Goal: Task Accomplishment & Management: Manage account settings

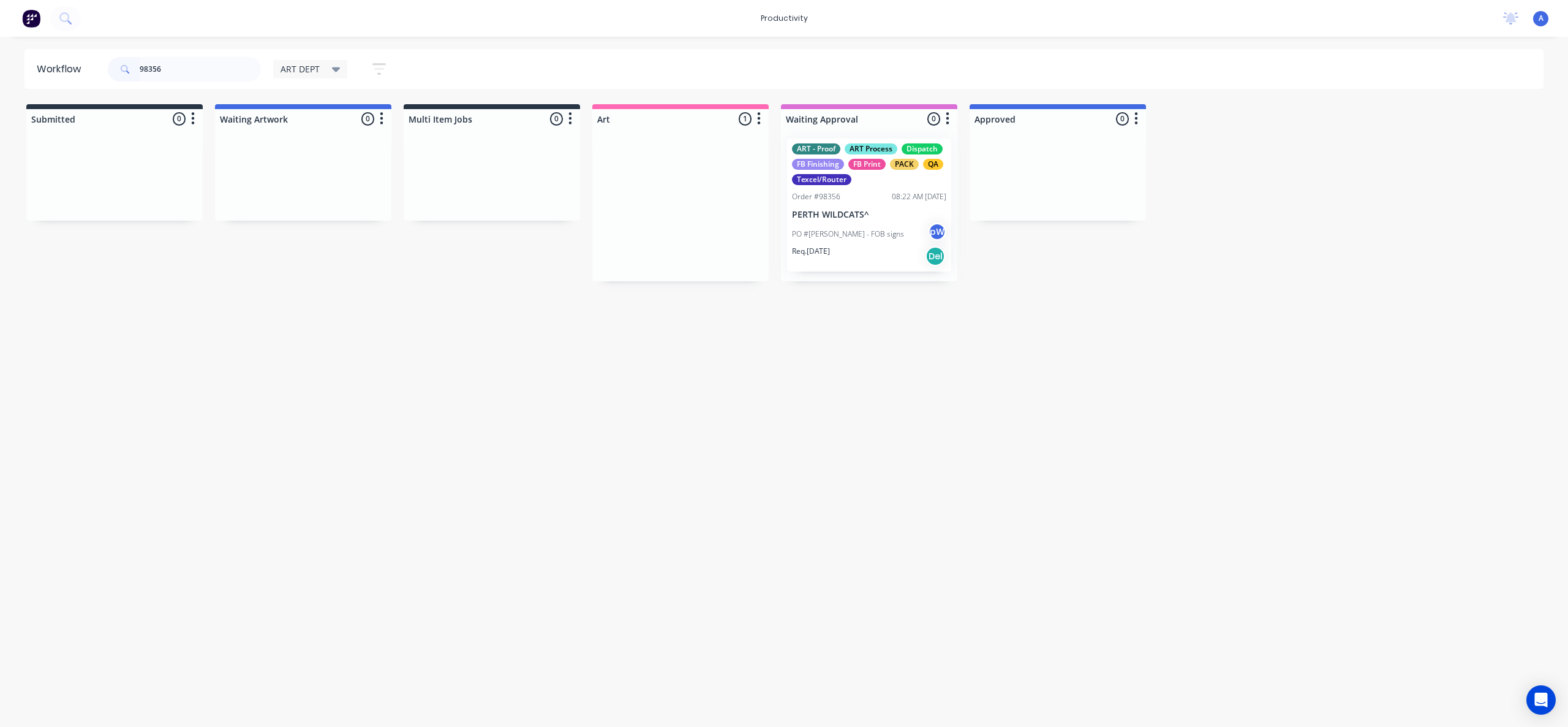
click at [842, 229] on div at bounding box center [869, 204] width 177 height 152
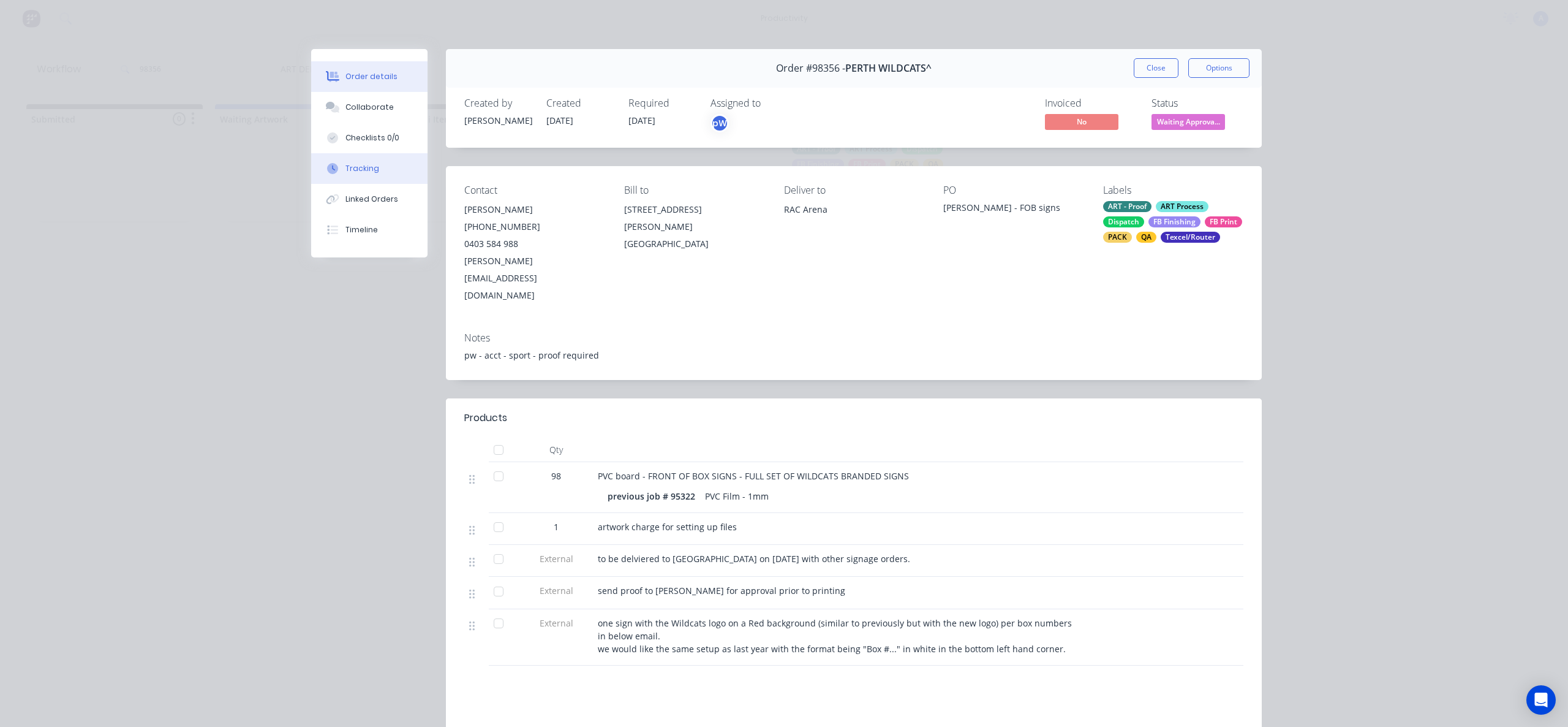
click at [345, 164] on div "Tracking" at bounding box center [362, 169] width 34 height 11
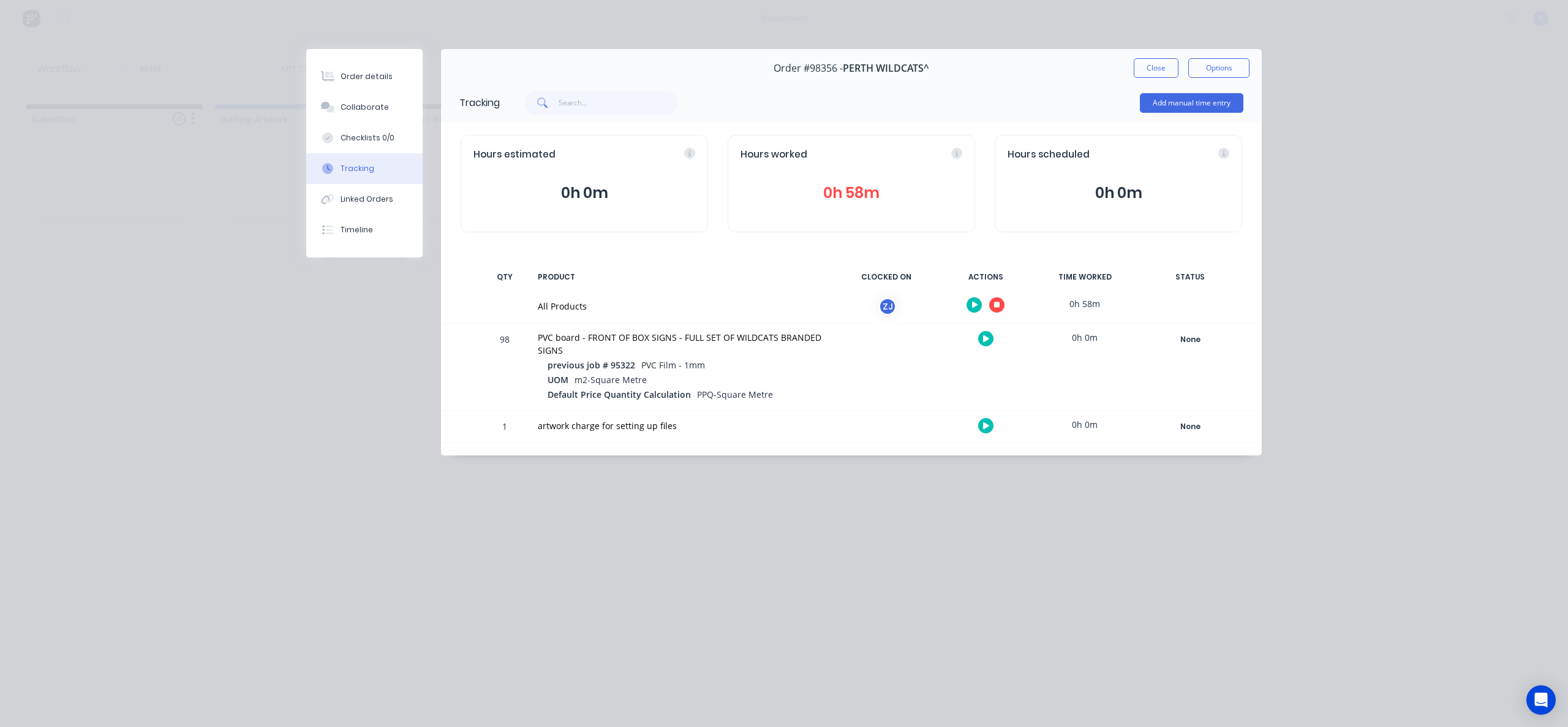
click at [993, 301] on button "button" at bounding box center [997, 305] width 16 height 16
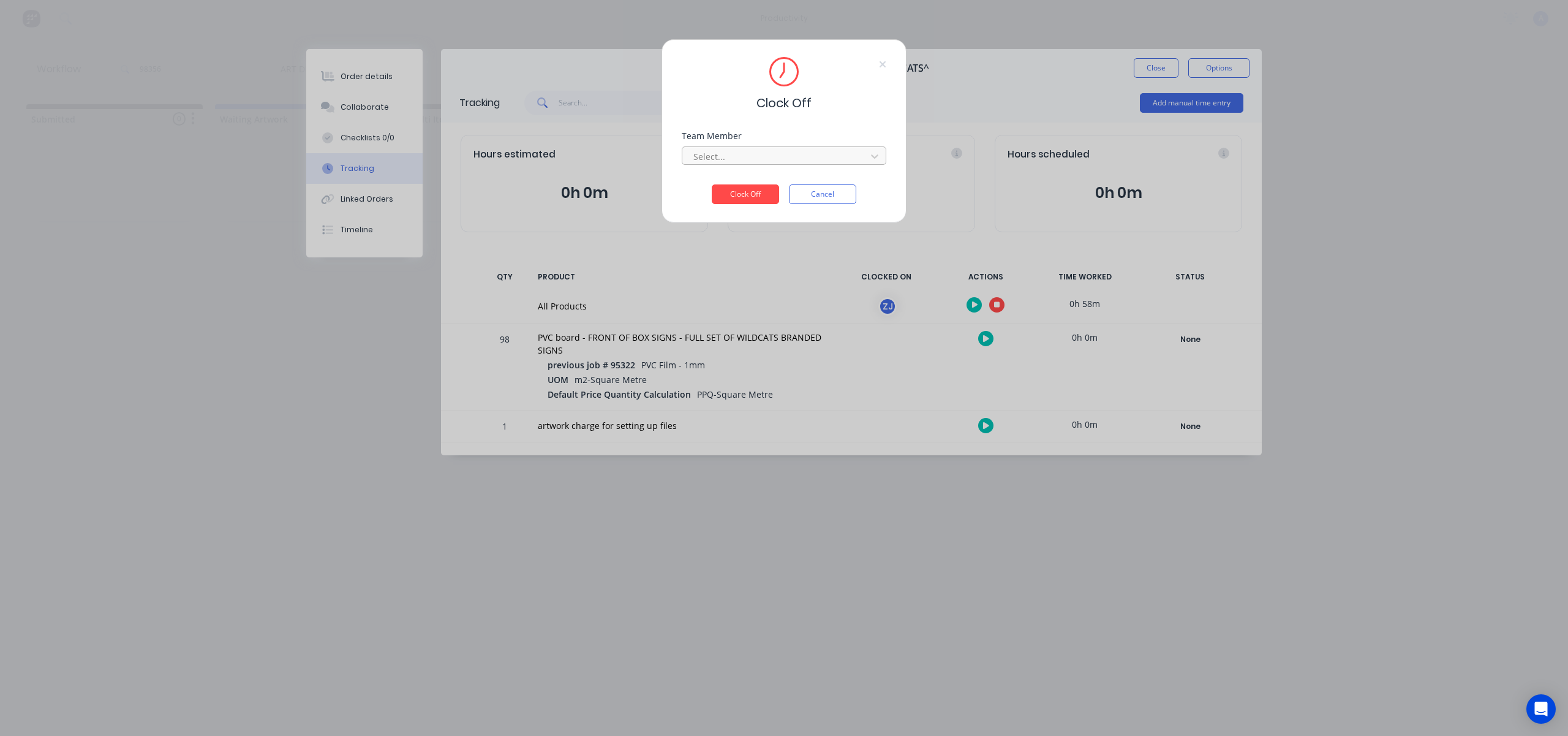
click at [829, 147] on div "Select..." at bounding box center [775, 156] width 175 height 18
click at [759, 186] on div "[PERSON_NAME]" at bounding box center [784, 184] width 205 height 23
click at [757, 191] on button "Clock Off" at bounding box center [745, 194] width 67 height 20
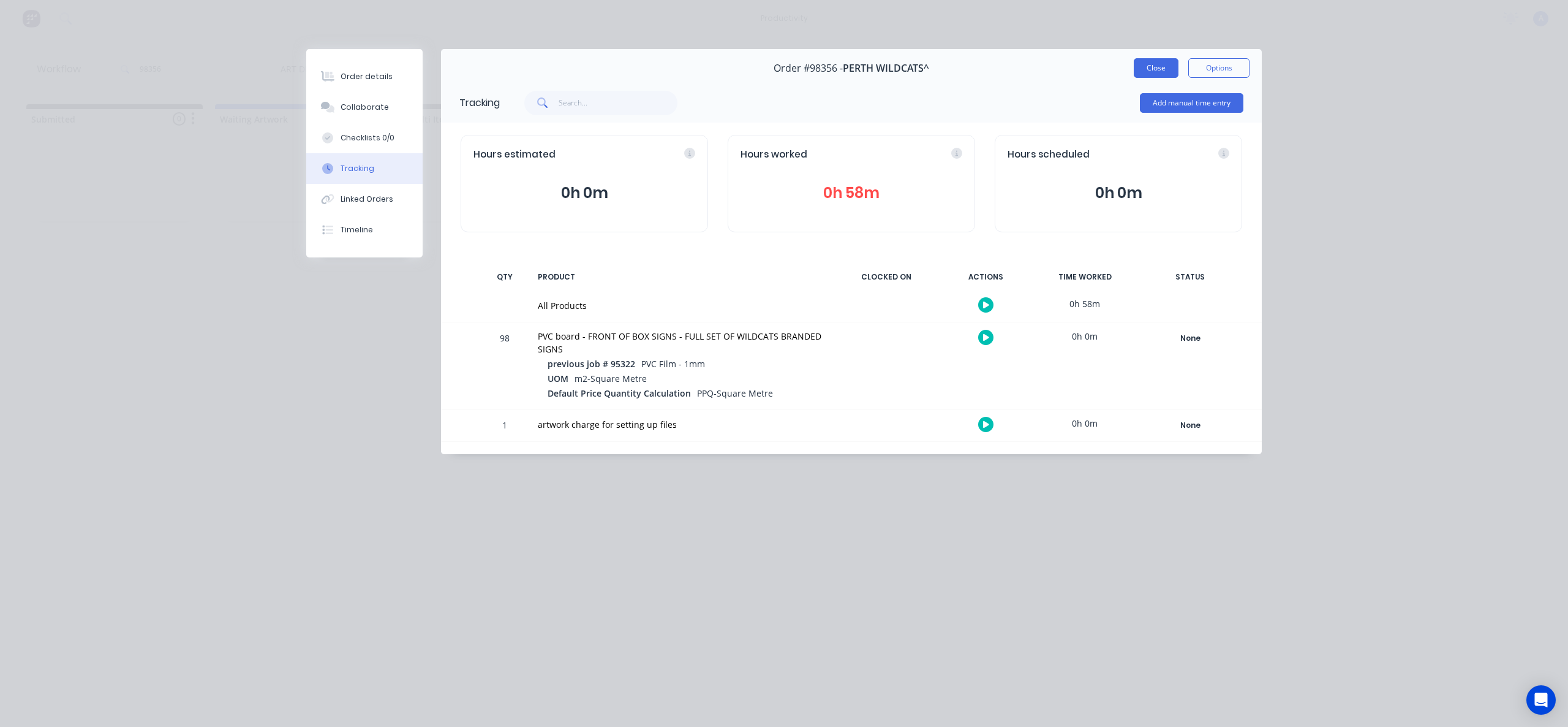
click at [1169, 67] on button "Close" at bounding box center [1156, 68] width 45 height 20
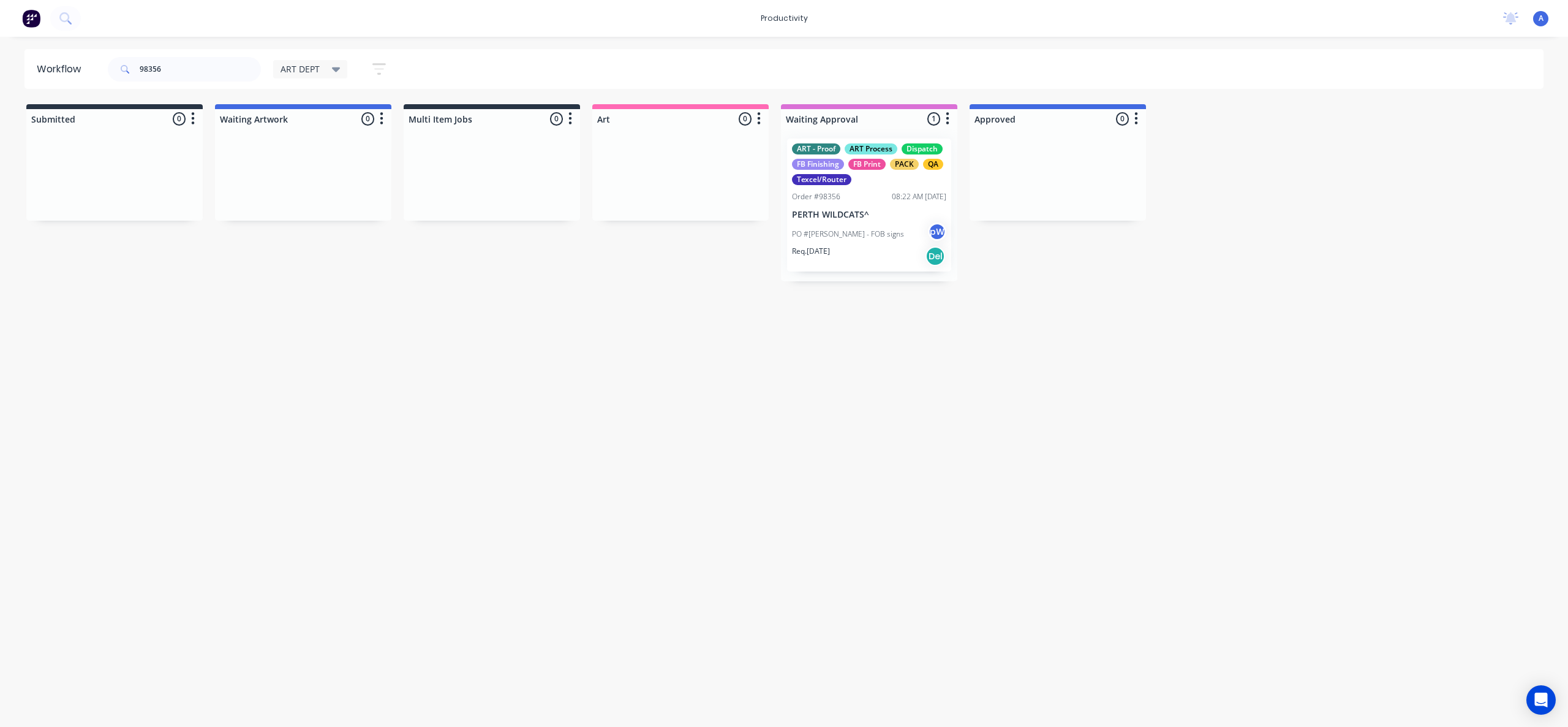
click at [856, 226] on div "PO #[PERSON_NAME] - FOB signs pW" at bounding box center [869, 234] width 155 height 23
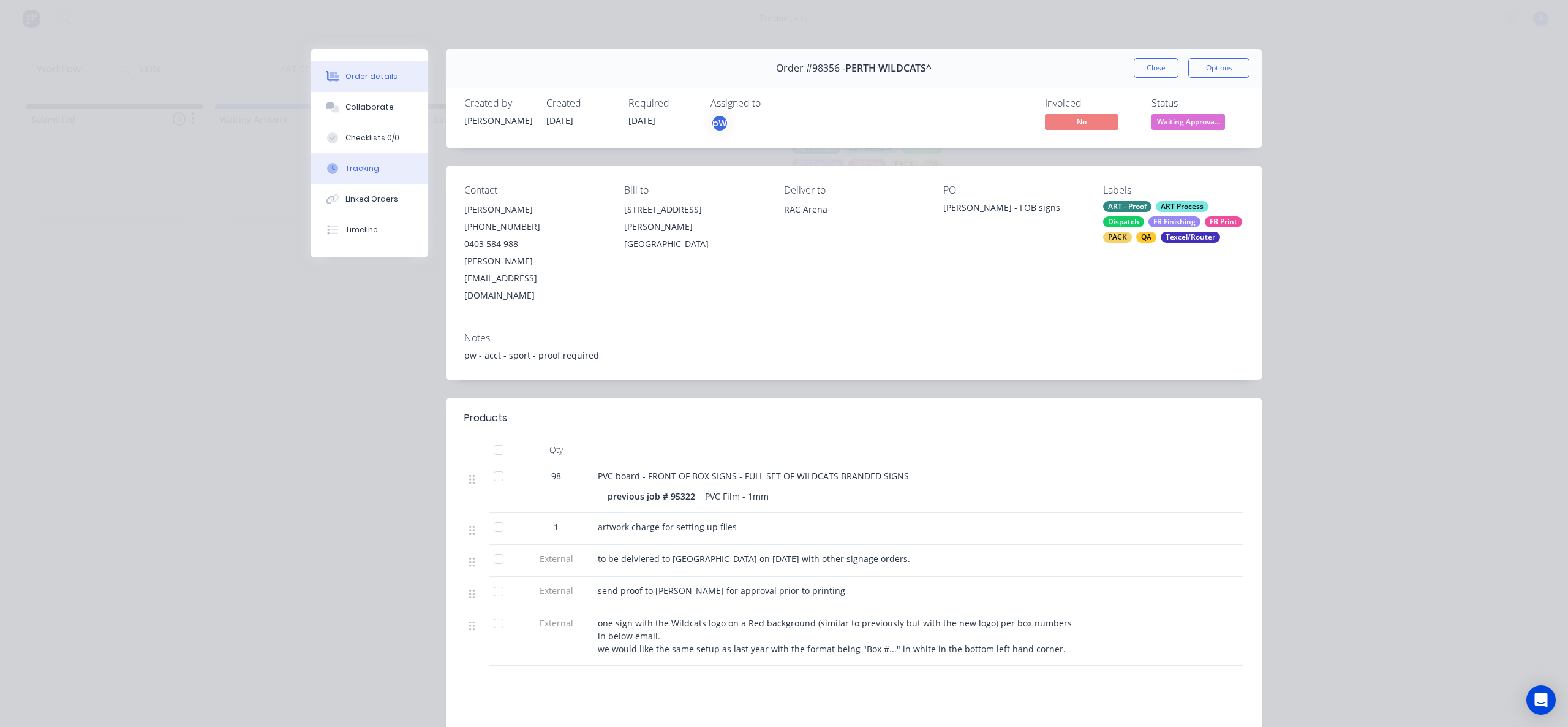
click at [378, 165] on button "Tracking" at bounding box center [369, 168] width 116 height 30
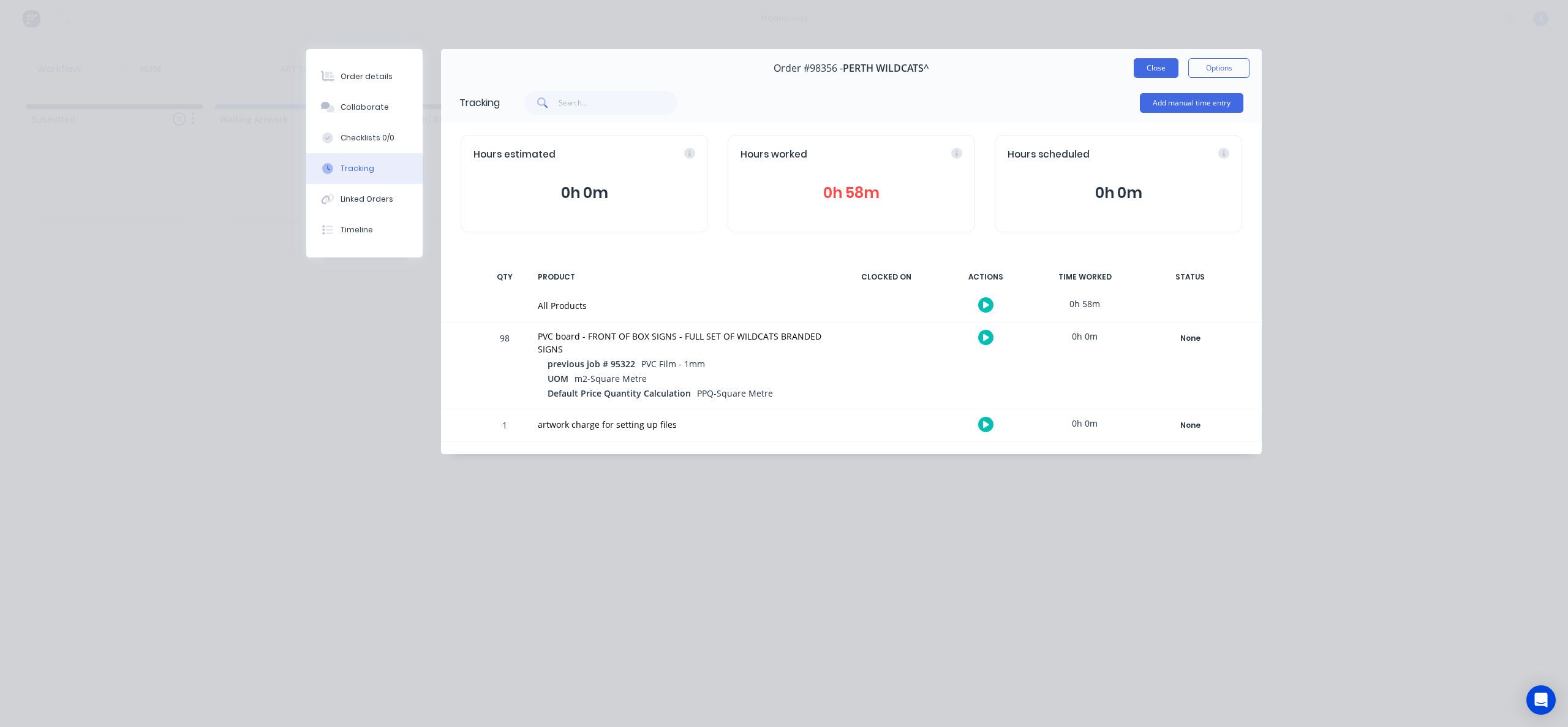
click at [1141, 67] on button "Close" at bounding box center [1156, 68] width 45 height 20
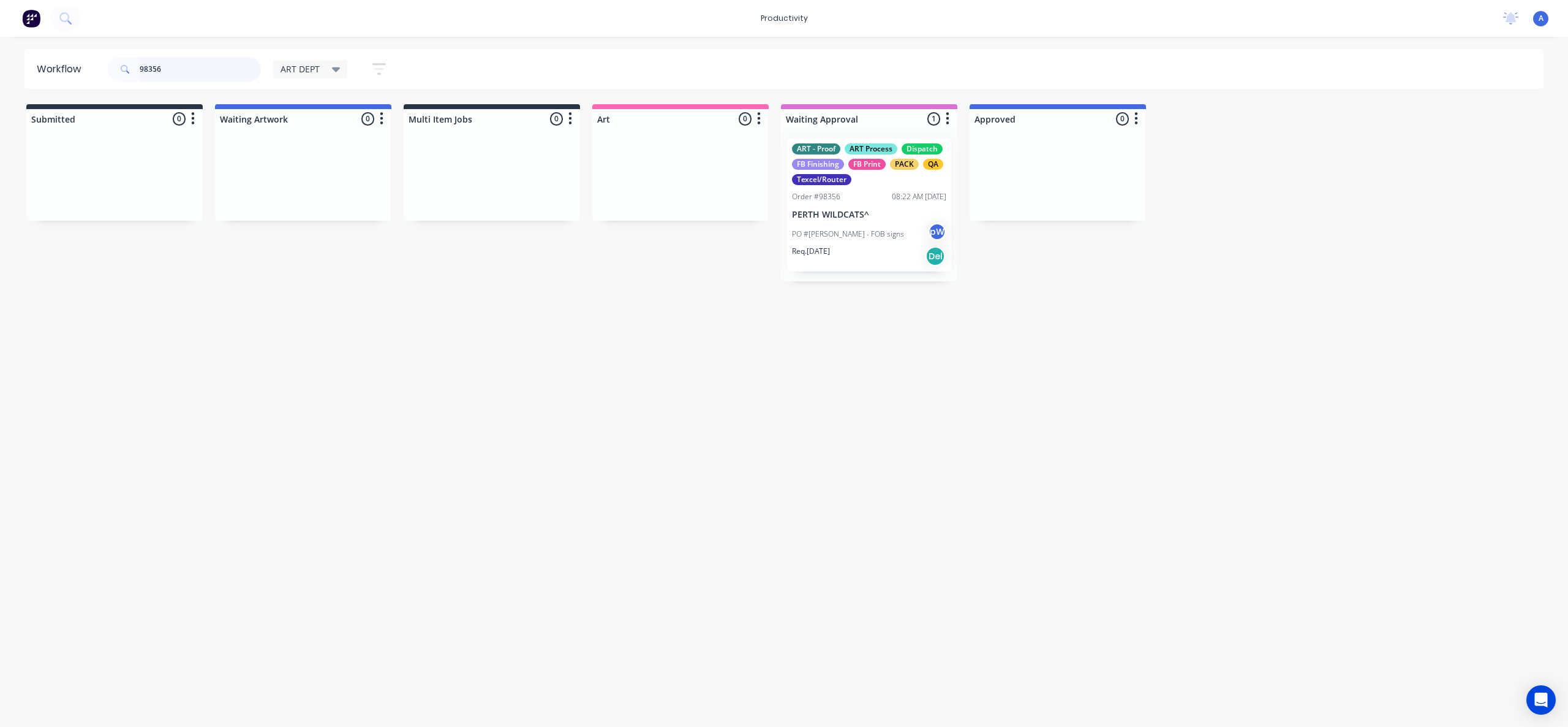
click at [206, 77] on input "98356" at bounding box center [200, 69] width 121 height 25
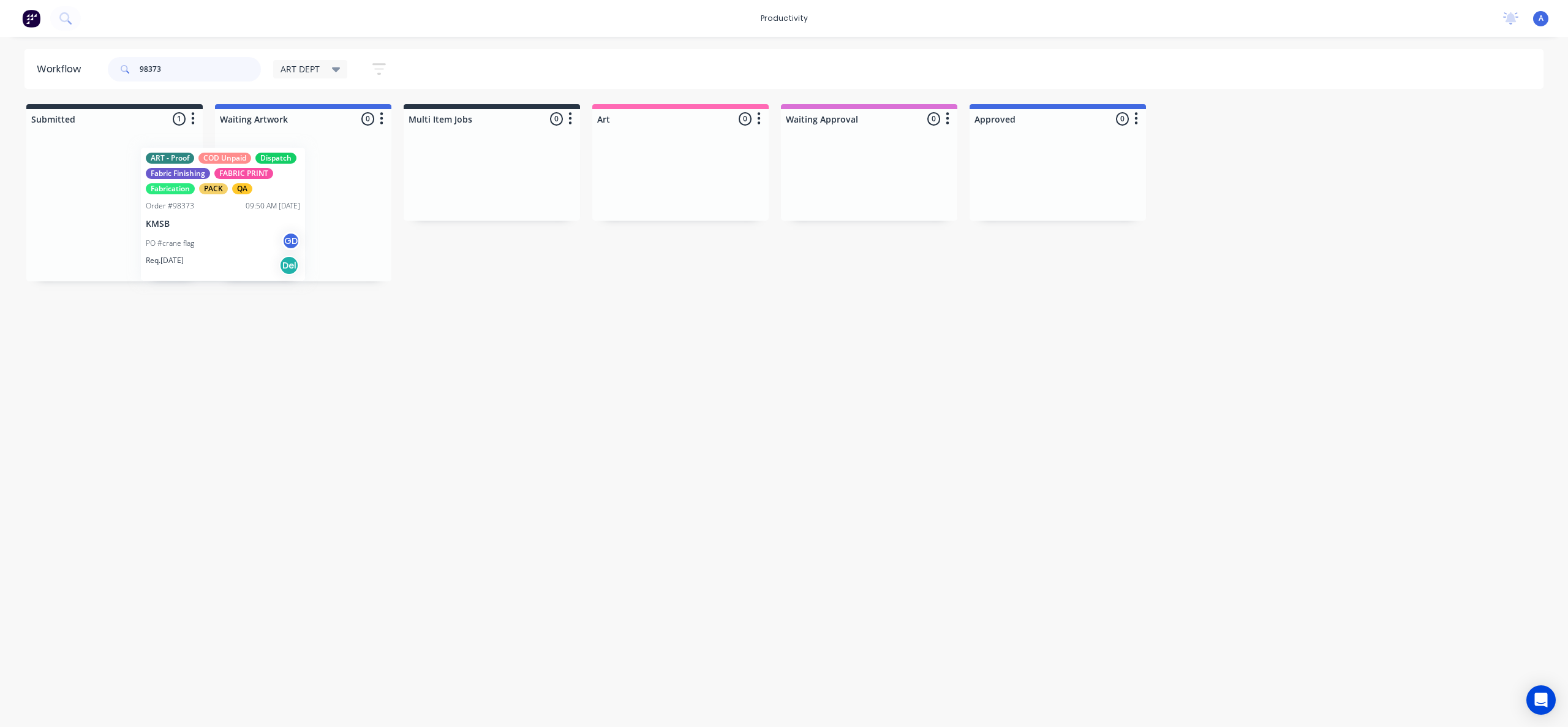
drag, startPoint x: 235, startPoint y: 238, endPoint x: 610, endPoint y: 236, distance: 375.0
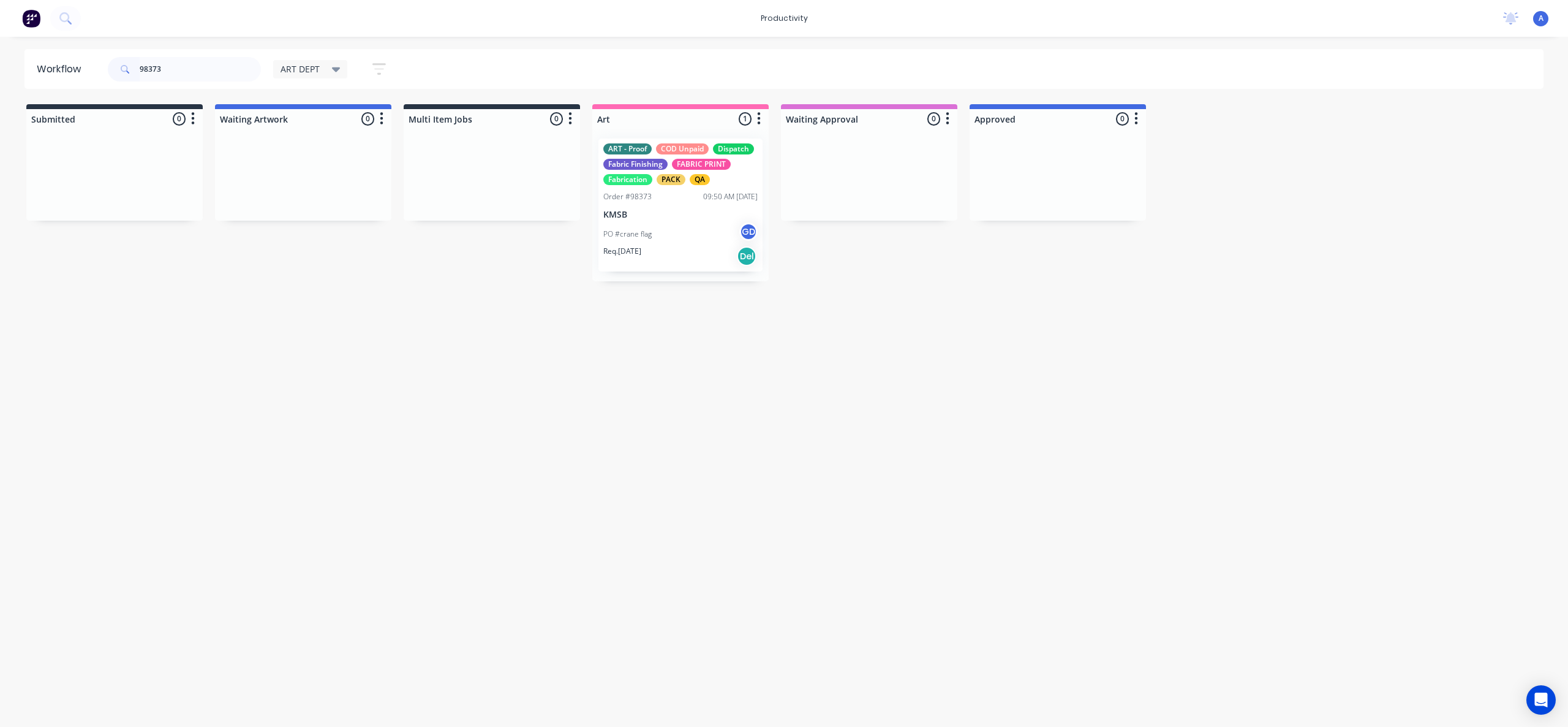
click at [666, 237] on div "PO #crane flag GD" at bounding box center [681, 234] width 155 height 23
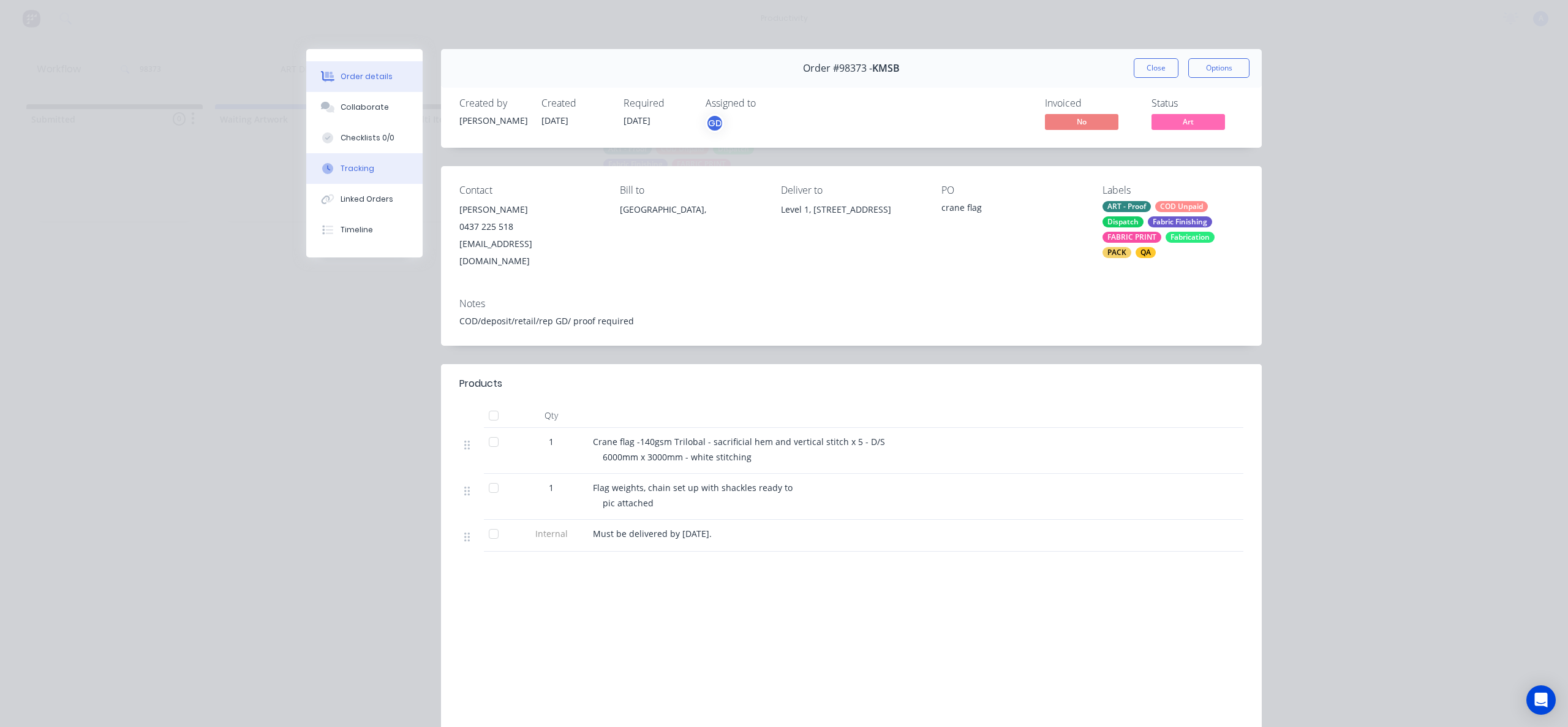
click at [330, 165] on div at bounding box center [327, 169] width 18 height 11
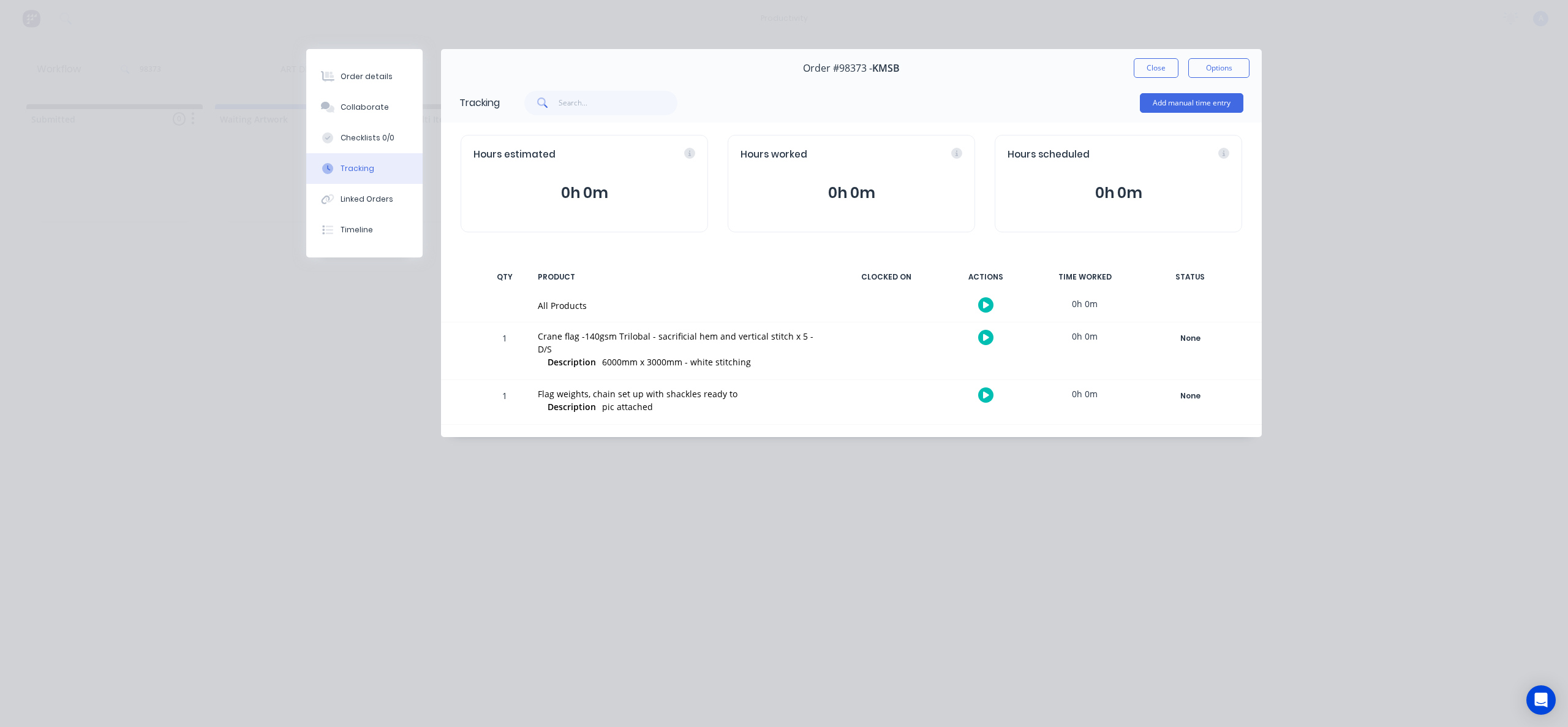
click at [973, 301] on div at bounding box center [986, 305] width 92 height 30
click at [987, 301] on icon "button" at bounding box center [986, 304] width 6 height 8
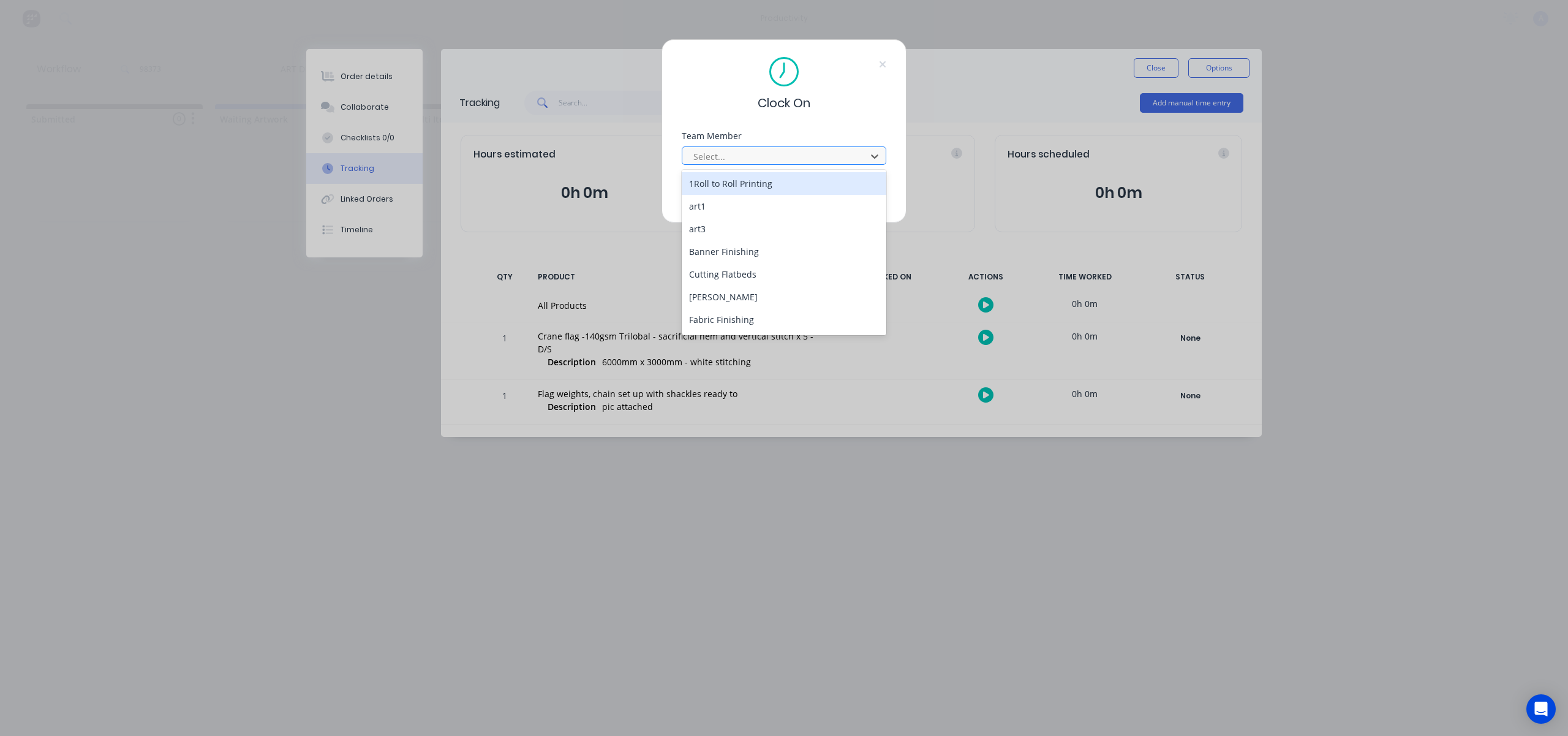
click at [805, 163] on div at bounding box center [776, 157] width 168 height 16
click at [739, 309] on div "[PERSON_NAME]" at bounding box center [784, 299] width 205 height 23
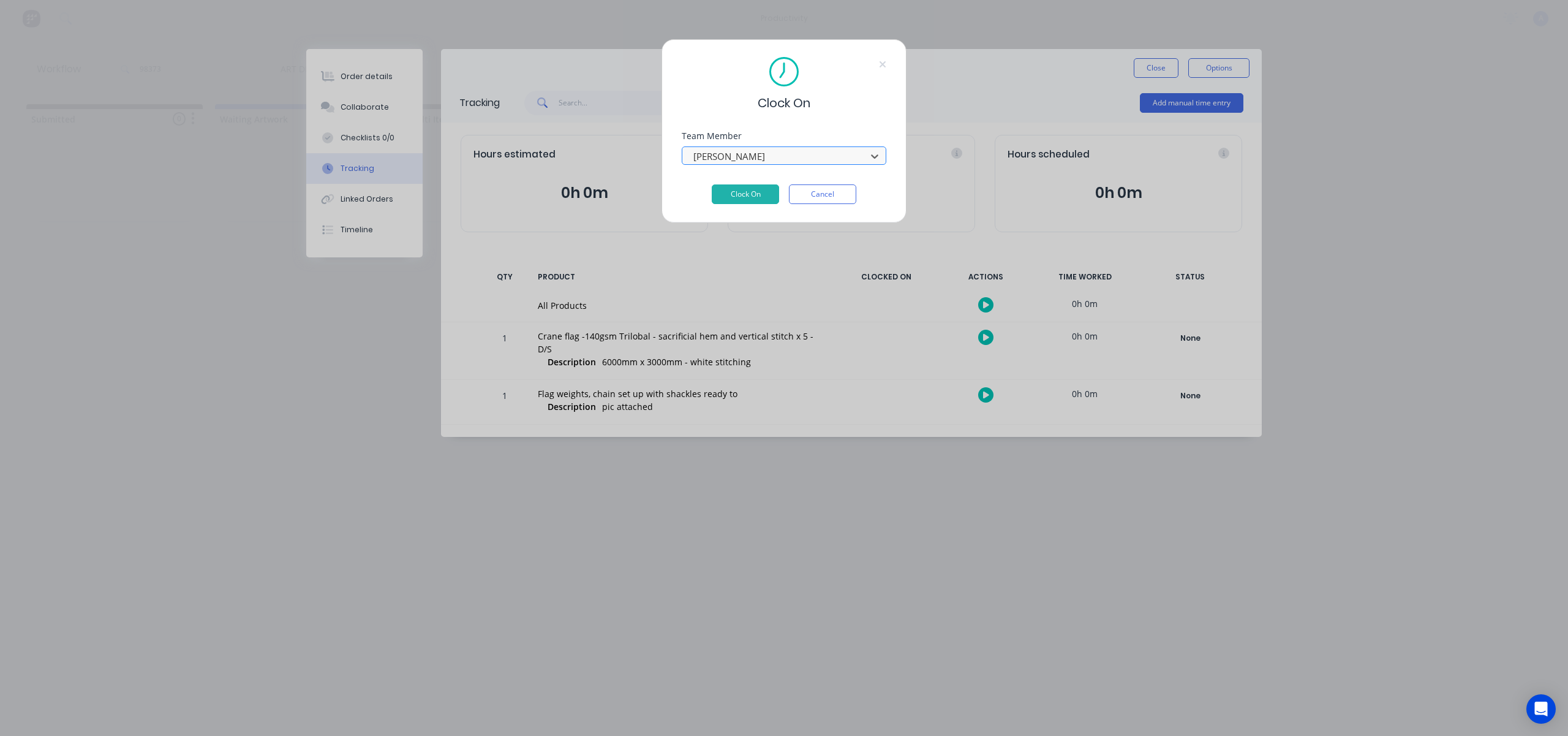
click at [754, 152] on div at bounding box center [776, 157] width 168 height 16
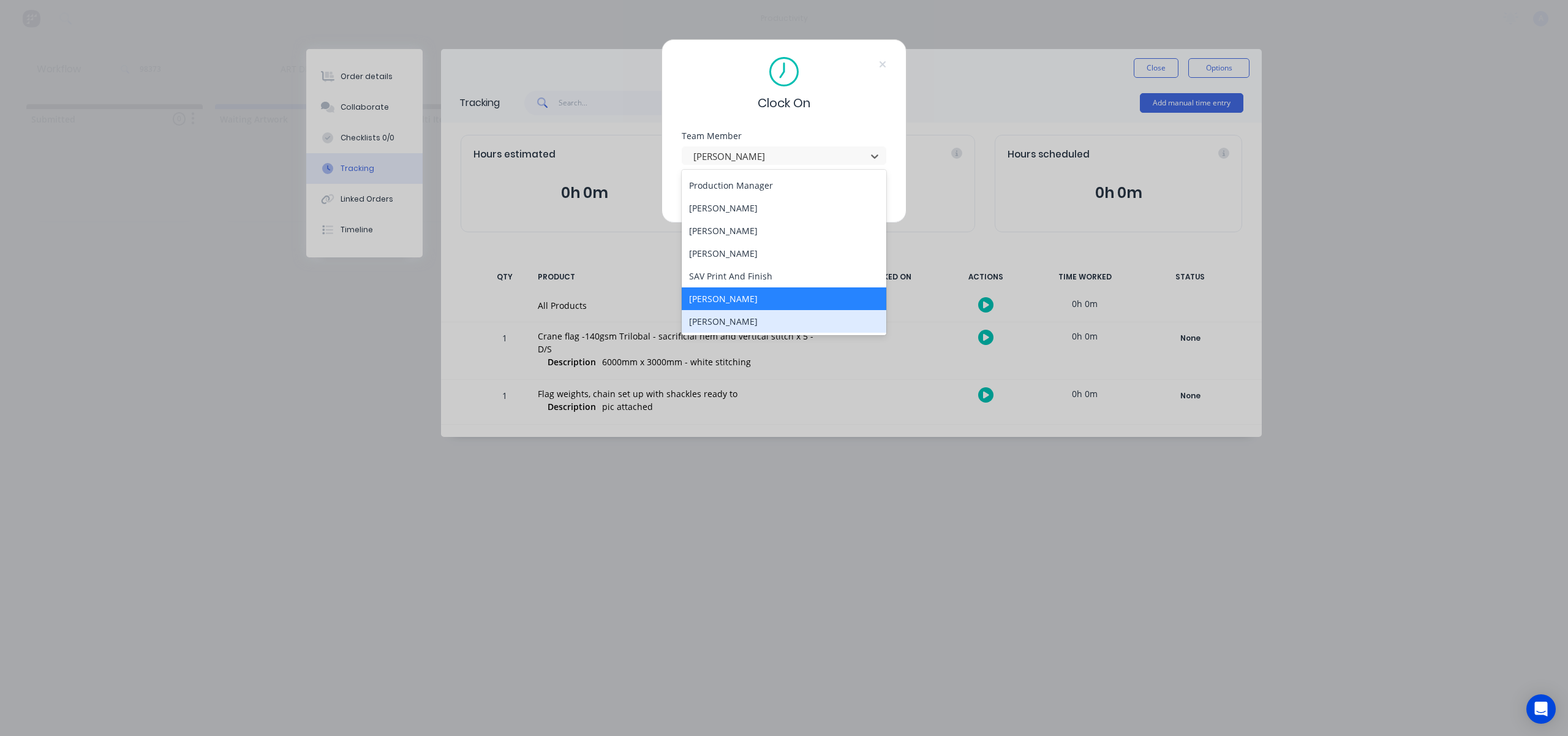
click at [732, 322] on div "[PERSON_NAME]" at bounding box center [784, 321] width 205 height 23
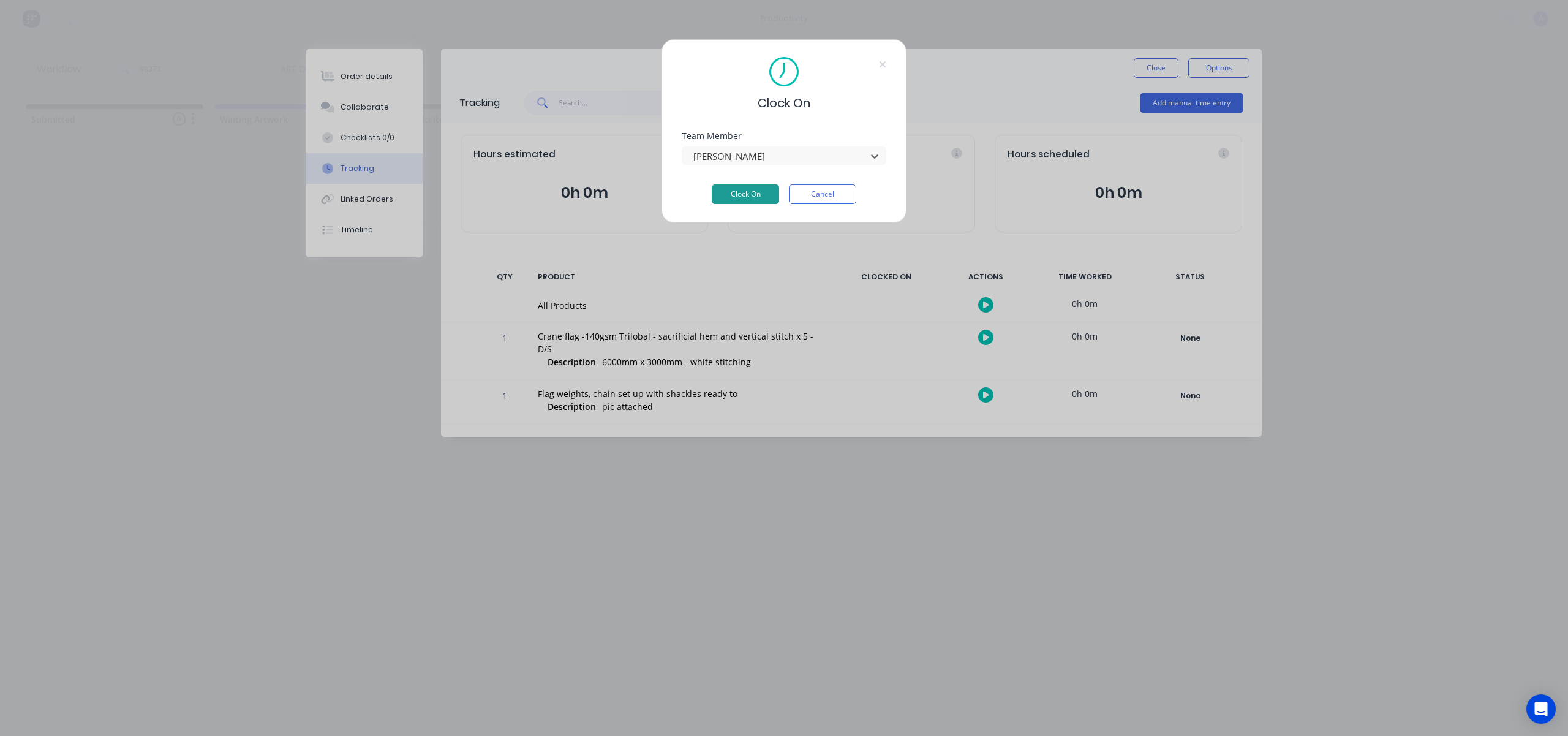
click at [739, 199] on button "Clock On" at bounding box center [745, 194] width 67 height 20
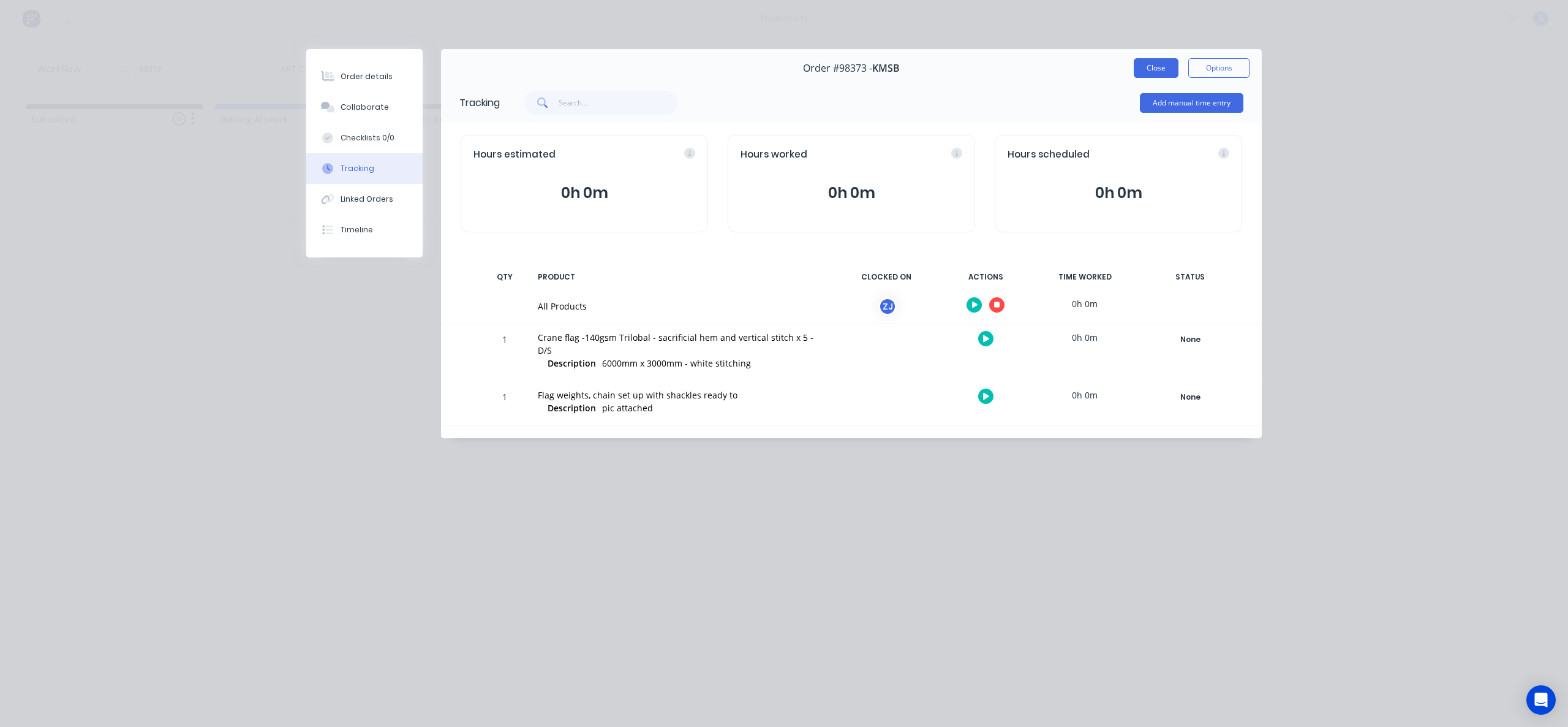
click at [1158, 62] on button "Close" at bounding box center [1156, 68] width 45 height 20
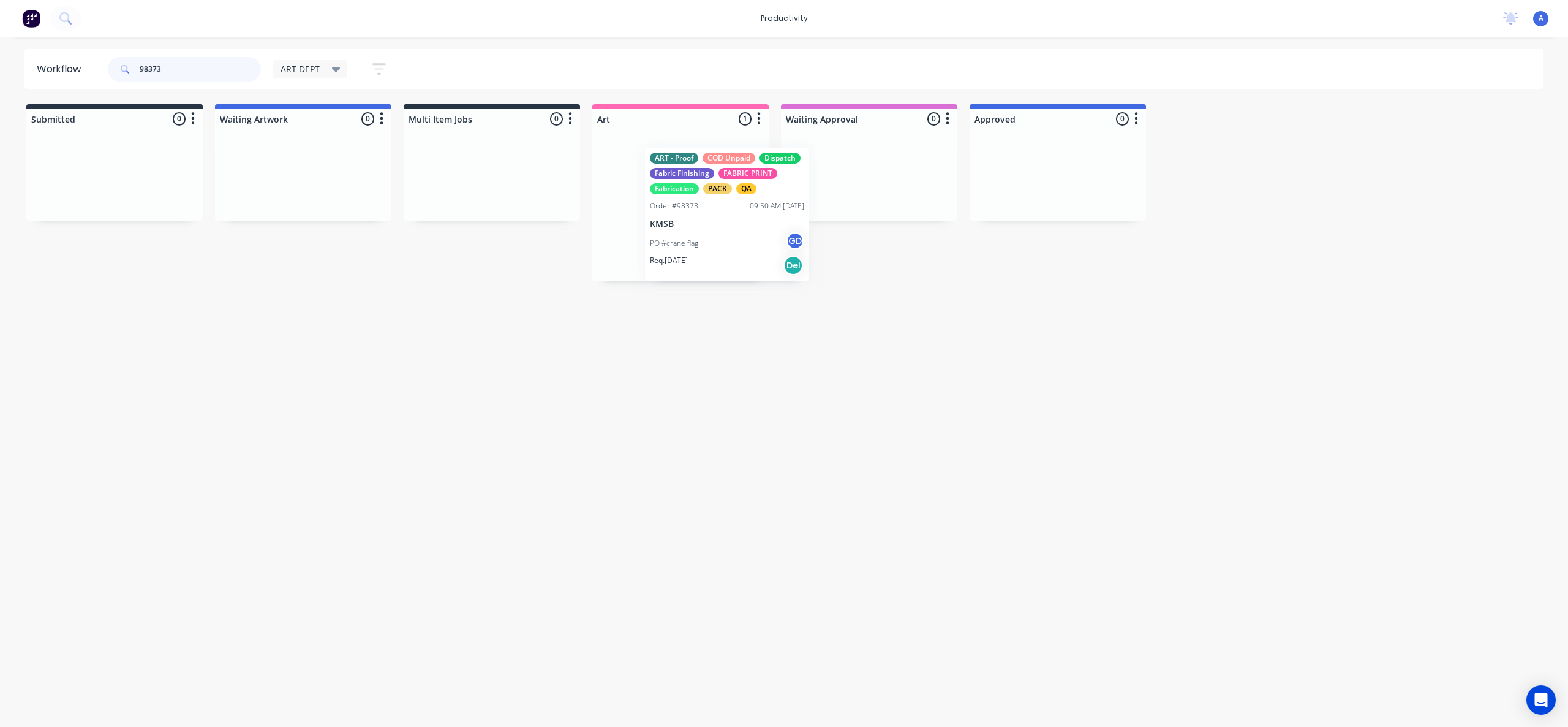
drag, startPoint x: 703, startPoint y: 220, endPoint x: 833, endPoint y: 217, distance: 130.0
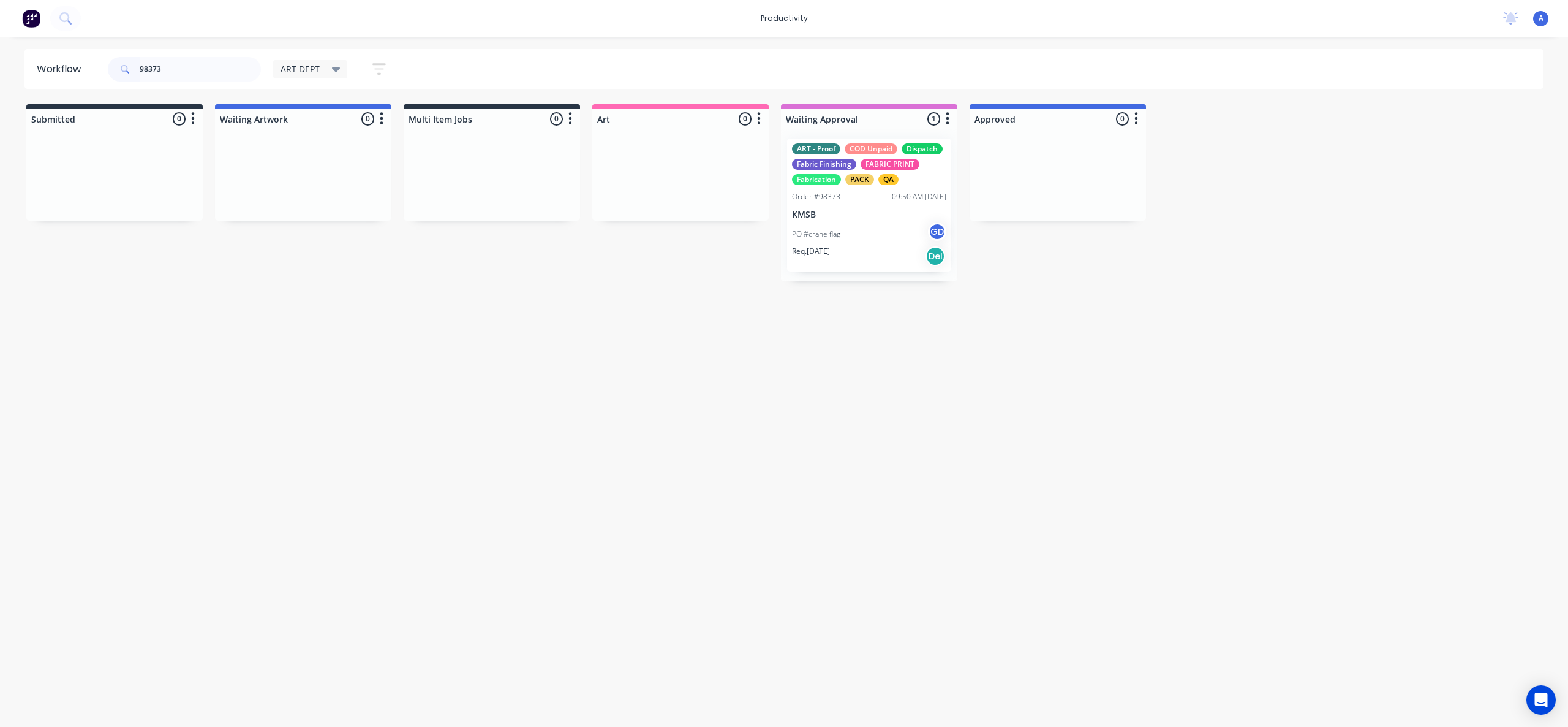
click at [833, 217] on p "KMSB" at bounding box center [869, 215] width 155 height 11
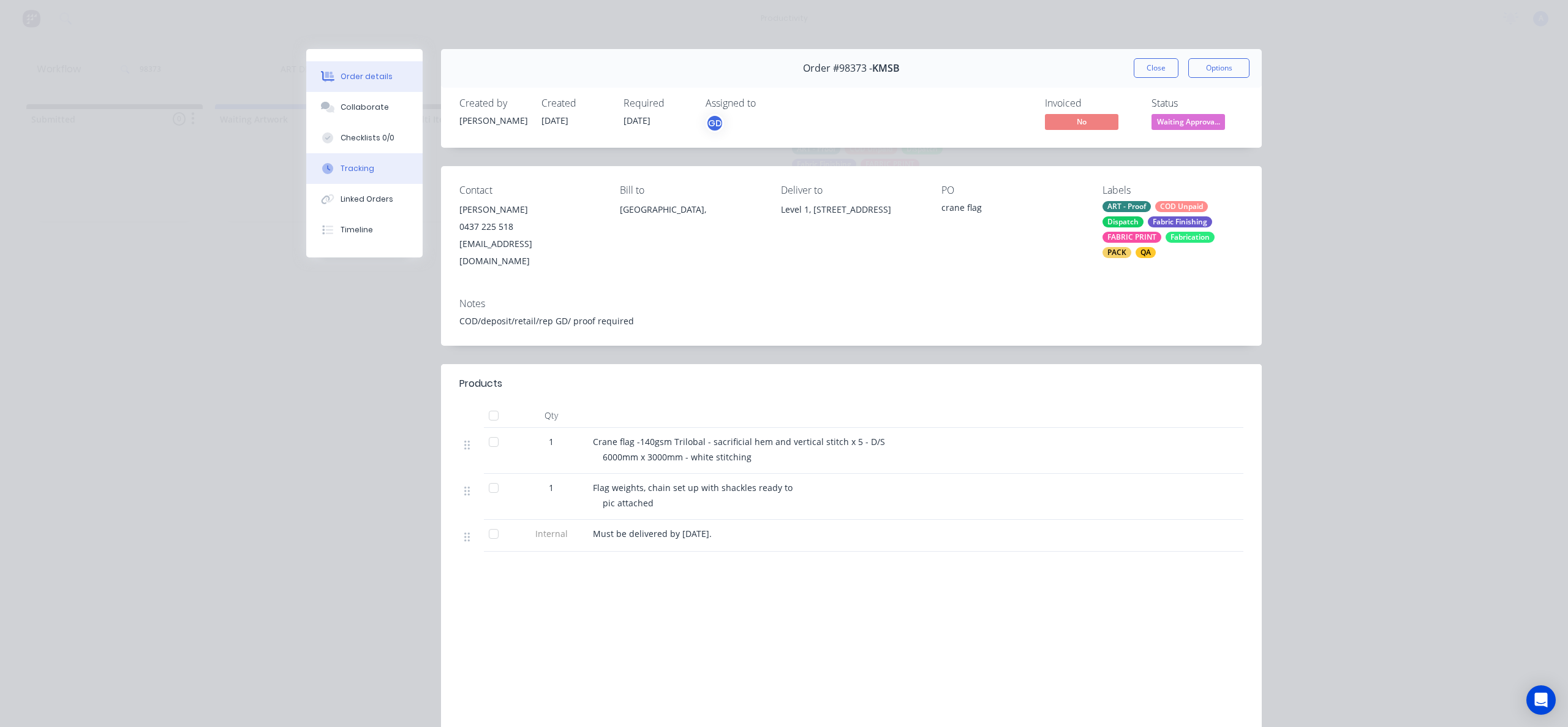
click at [347, 172] on div "Tracking" at bounding box center [358, 169] width 34 height 11
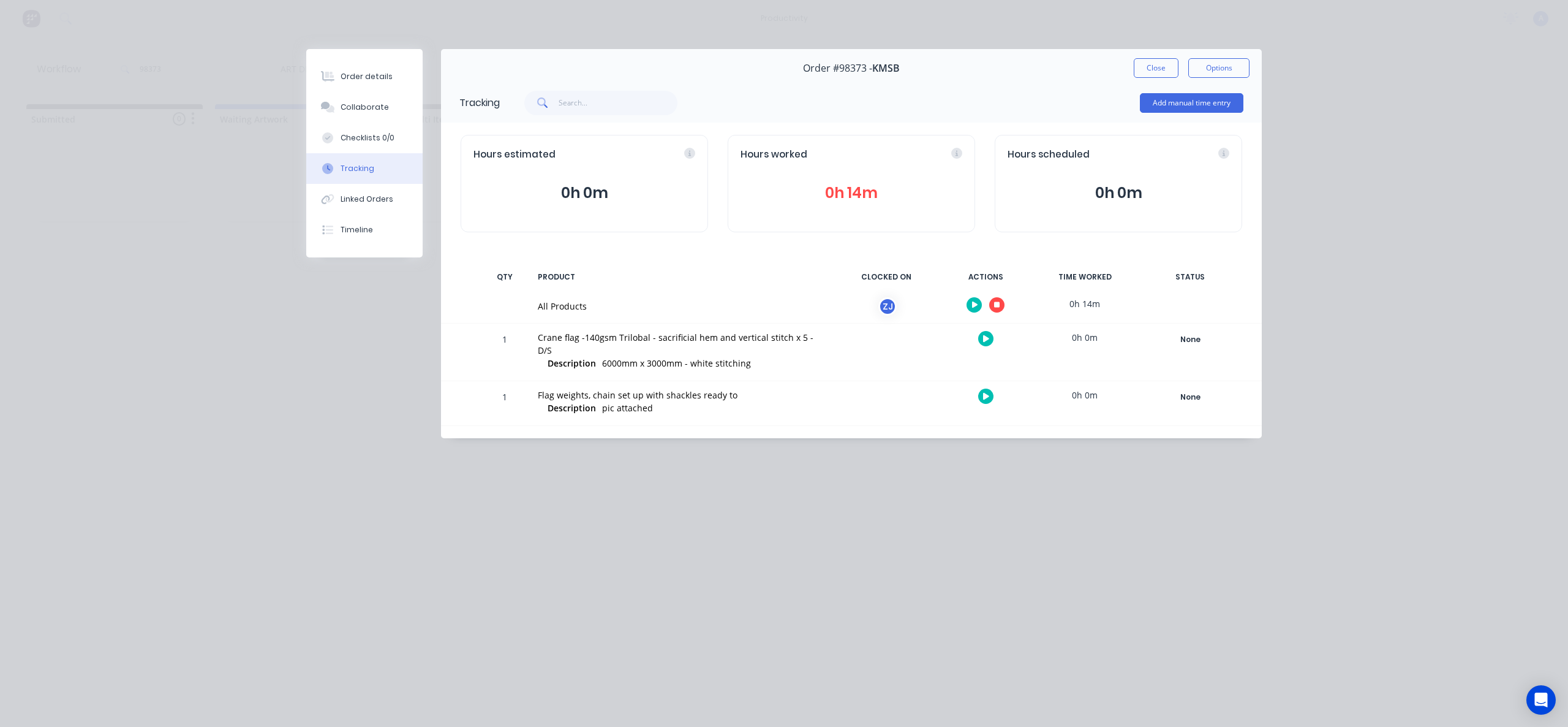
click at [1003, 310] on div at bounding box center [986, 305] width 92 height 30
click at [999, 304] on button "button" at bounding box center [997, 305] width 16 height 16
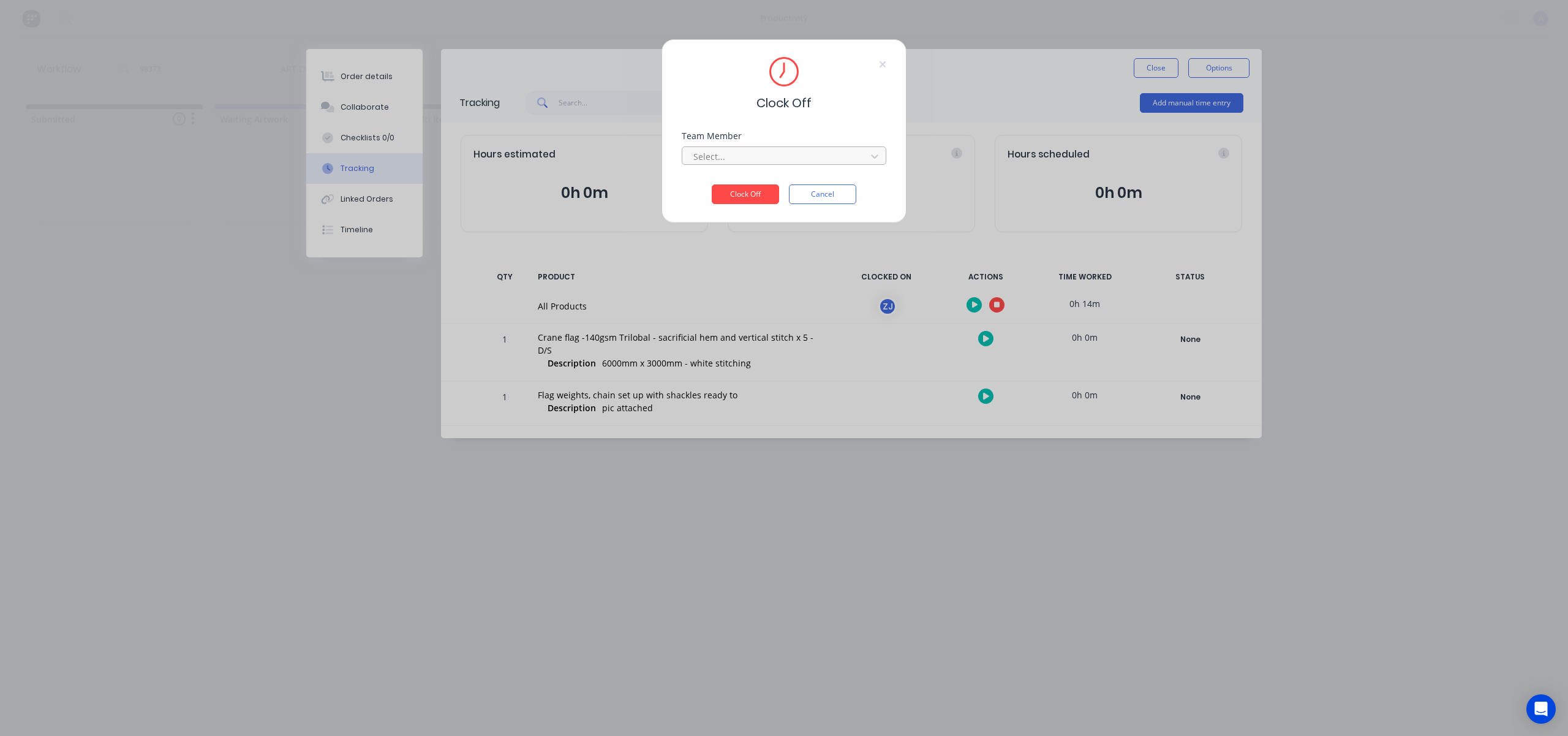
click at [790, 156] on div at bounding box center [776, 157] width 168 height 16
click at [756, 179] on div "[PERSON_NAME]" at bounding box center [784, 184] width 205 height 23
click at [749, 189] on button "Clock Off" at bounding box center [745, 194] width 67 height 20
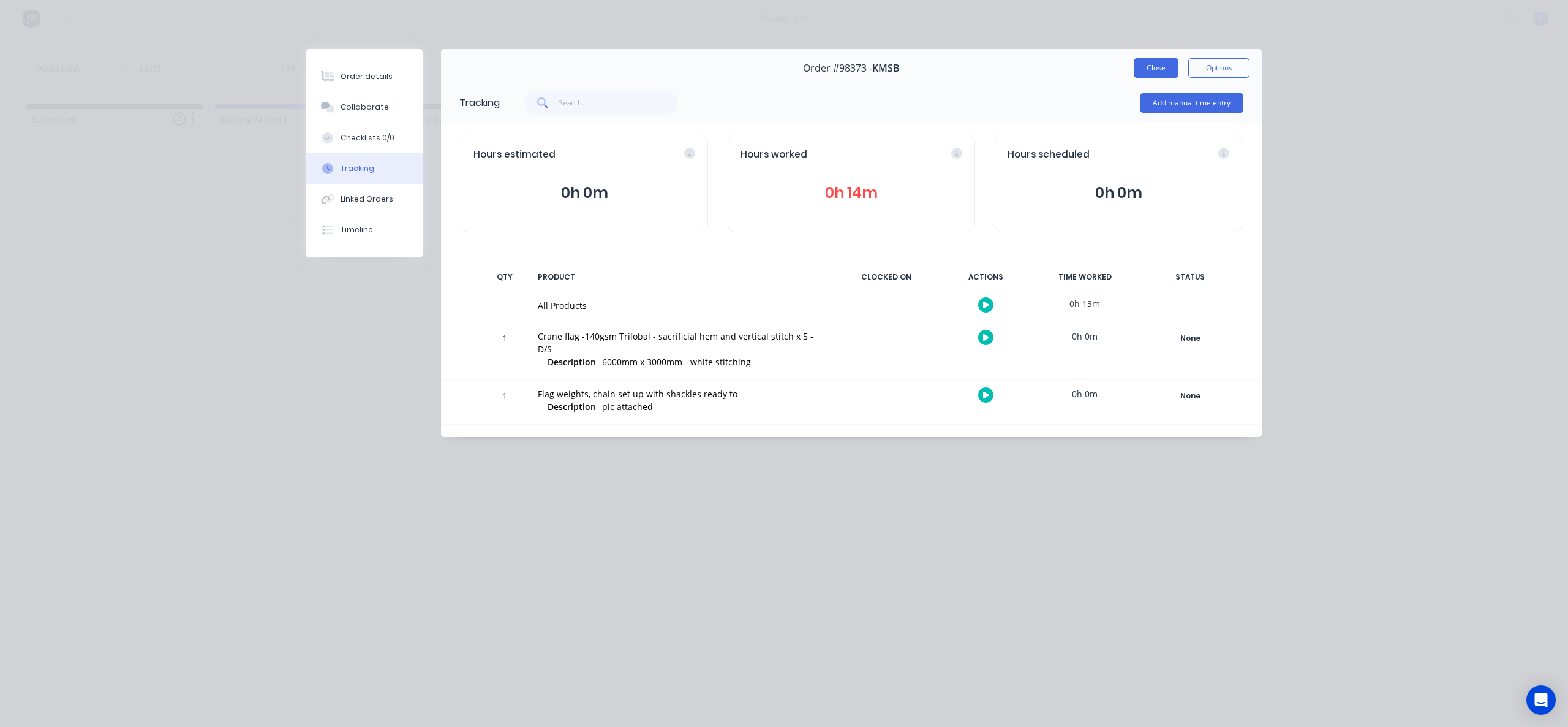
click at [1155, 70] on button "Close" at bounding box center [1156, 68] width 45 height 20
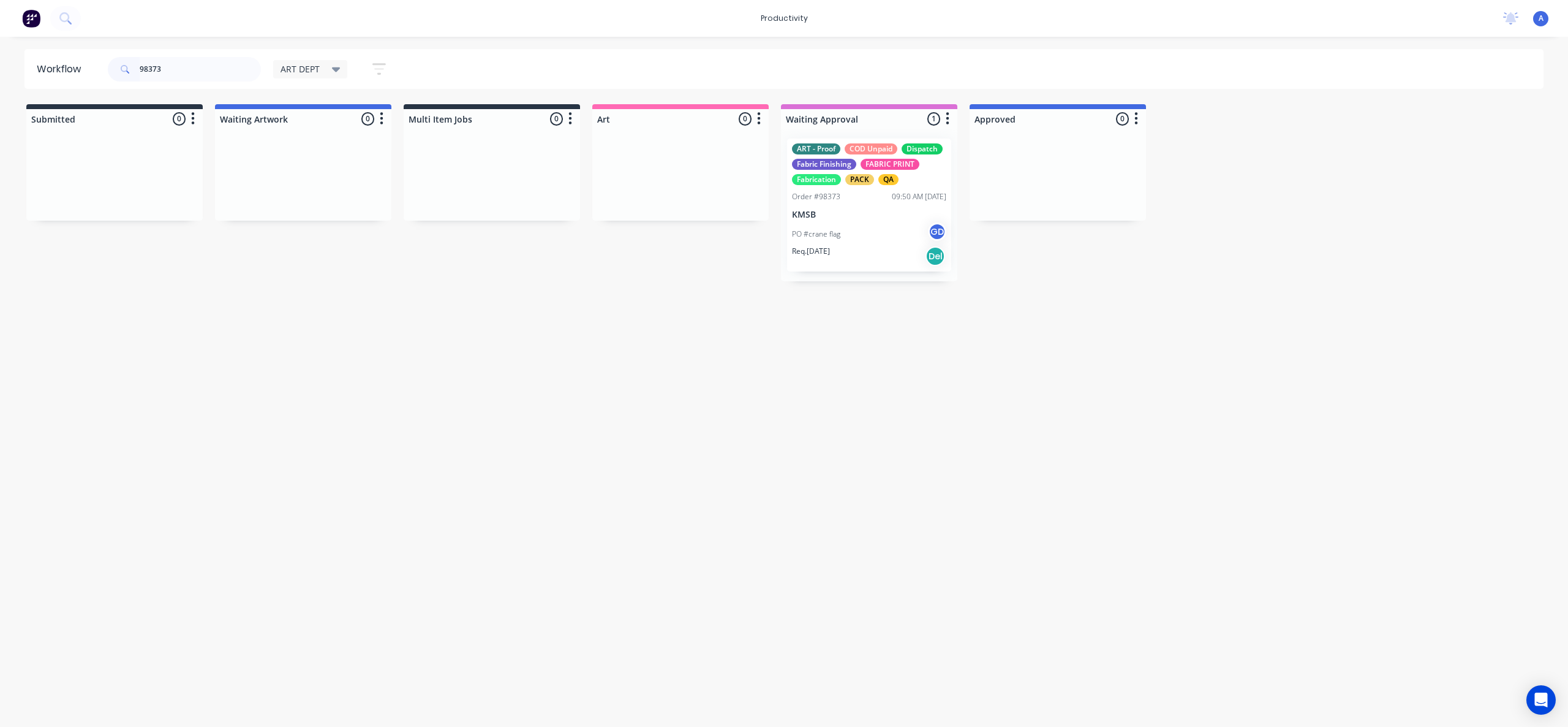
click at [815, 210] on p "KMSB" at bounding box center [869, 215] width 155 height 11
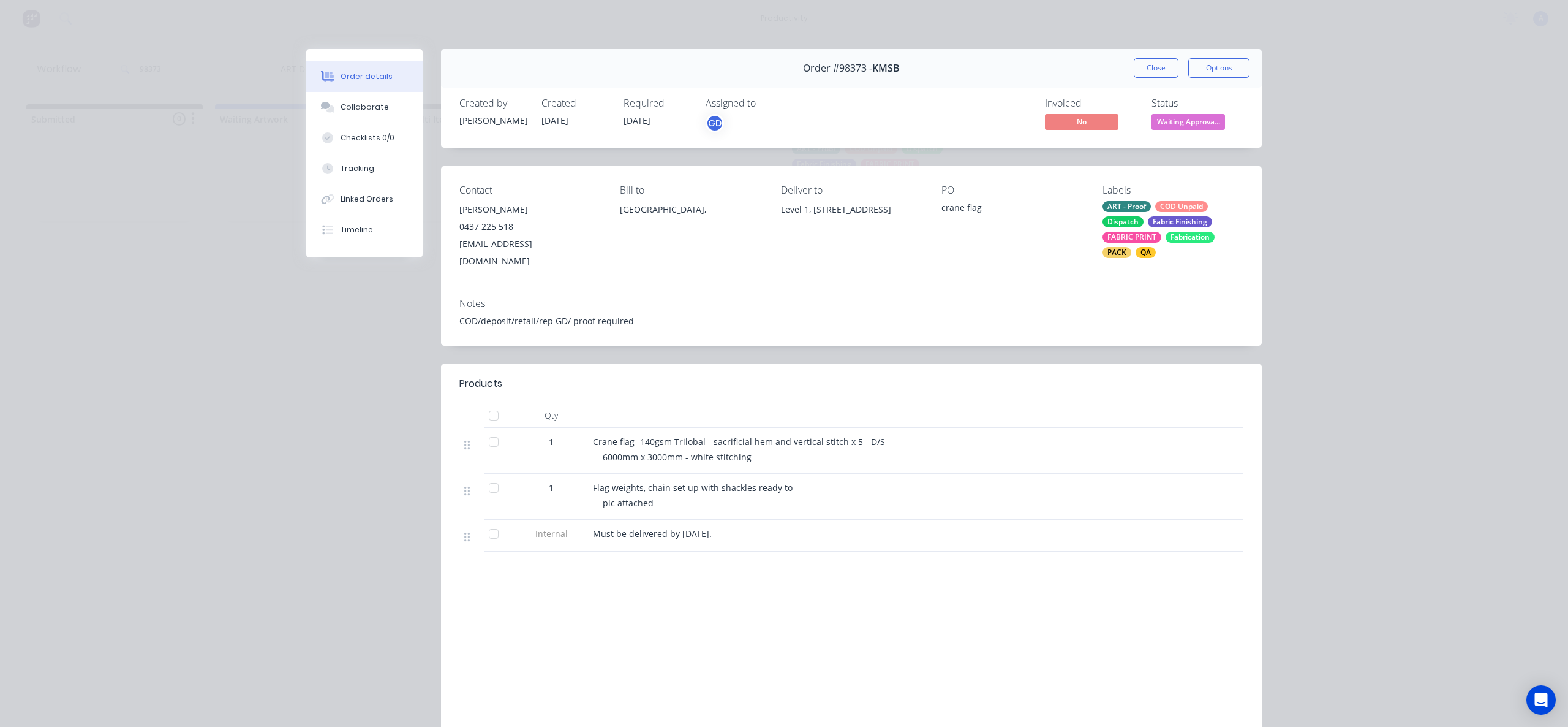
click at [1176, 64] on div "Close Options" at bounding box center [1192, 68] width 116 height 20
click at [1150, 70] on button "Close" at bounding box center [1156, 68] width 45 height 20
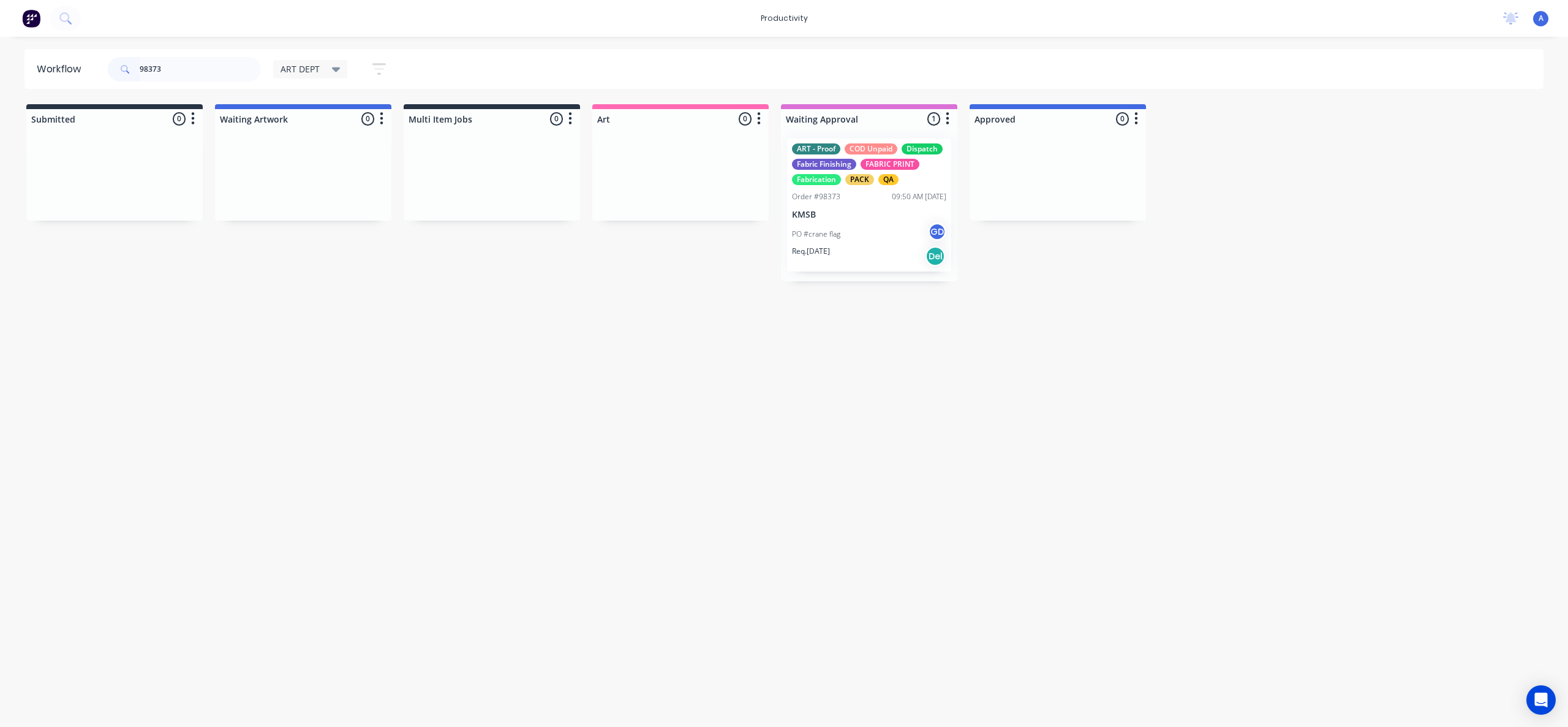
click at [818, 235] on p "PO #crane flag" at bounding box center [816, 234] width 48 height 11
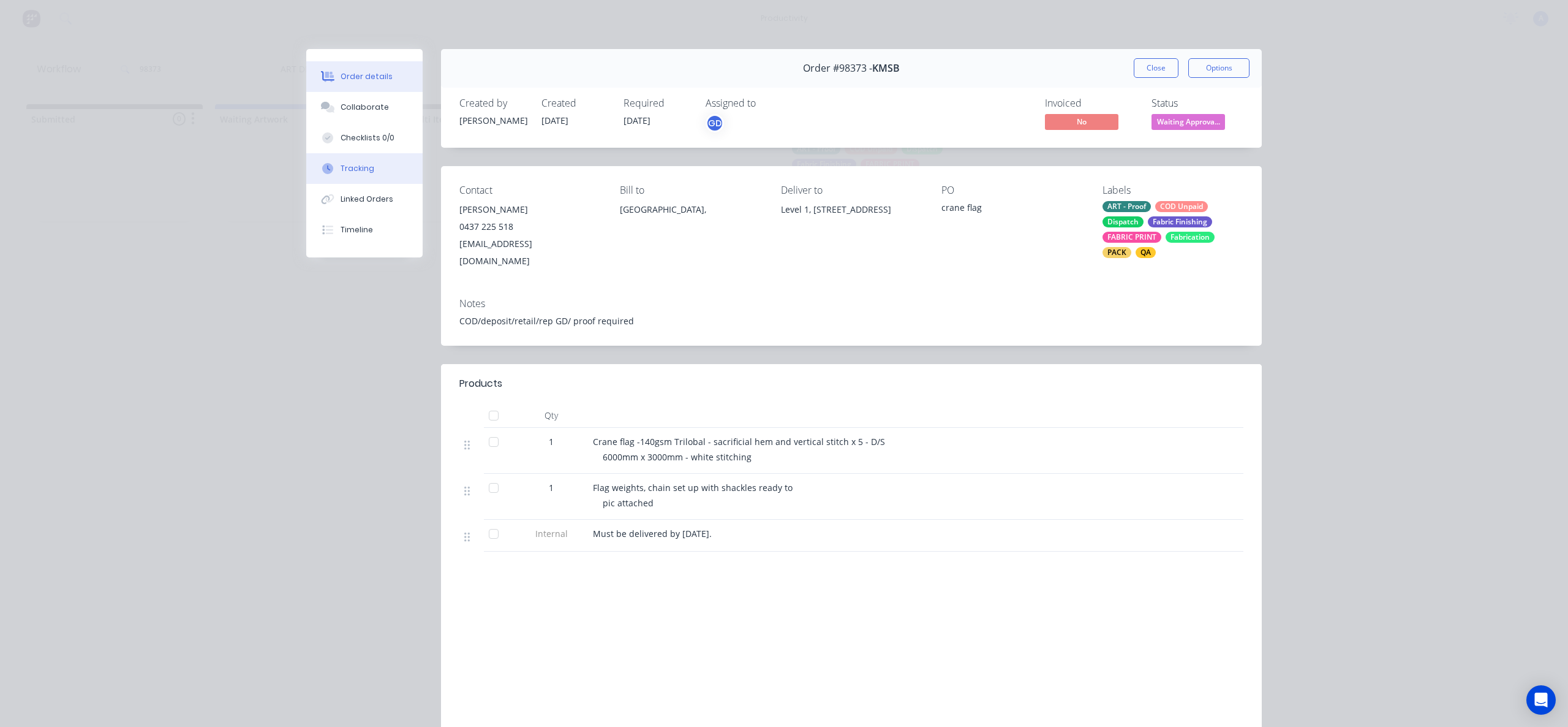
click at [341, 164] on div "Tracking" at bounding box center [358, 169] width 34 height 11
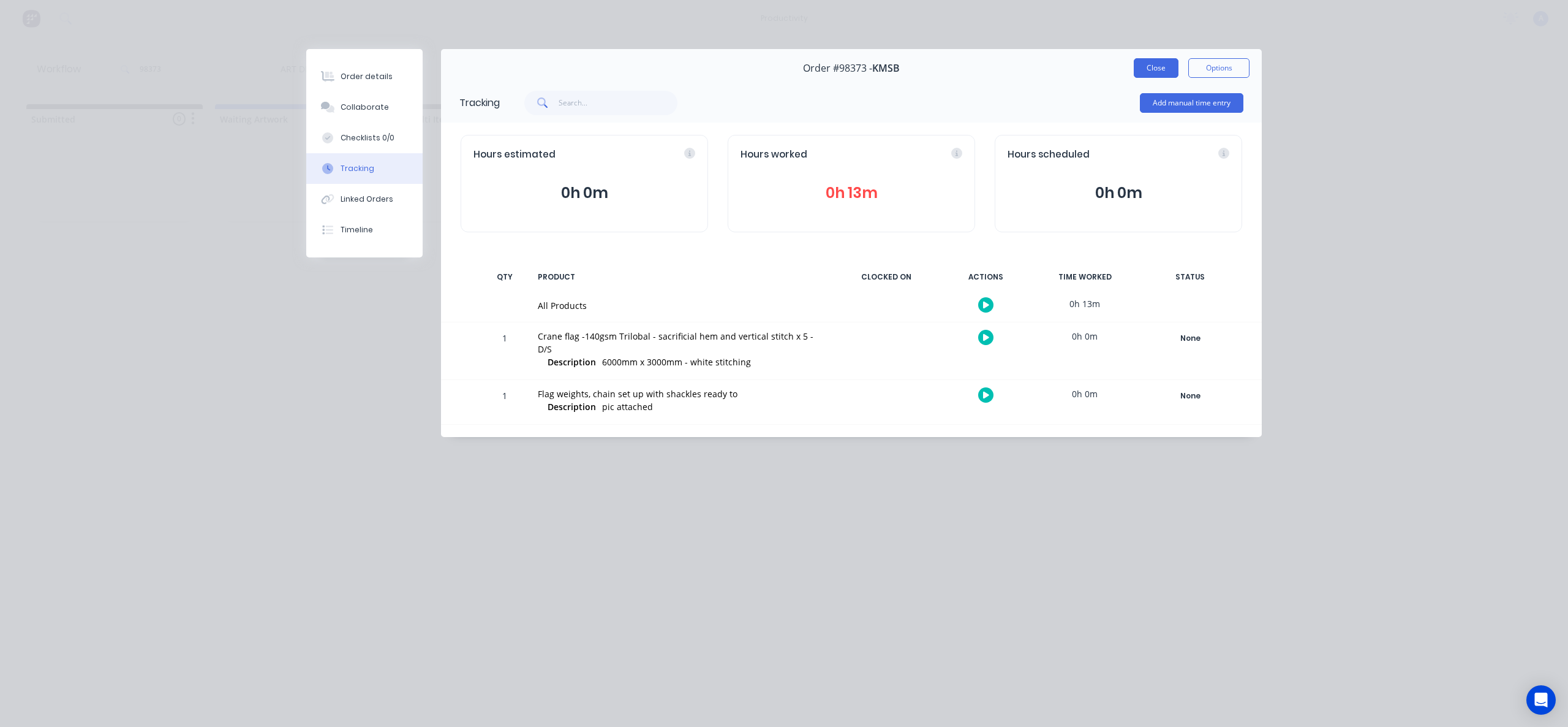
click at [1145, 74] on button "Close" at bounding box center [1156, 68] width 45 height 20
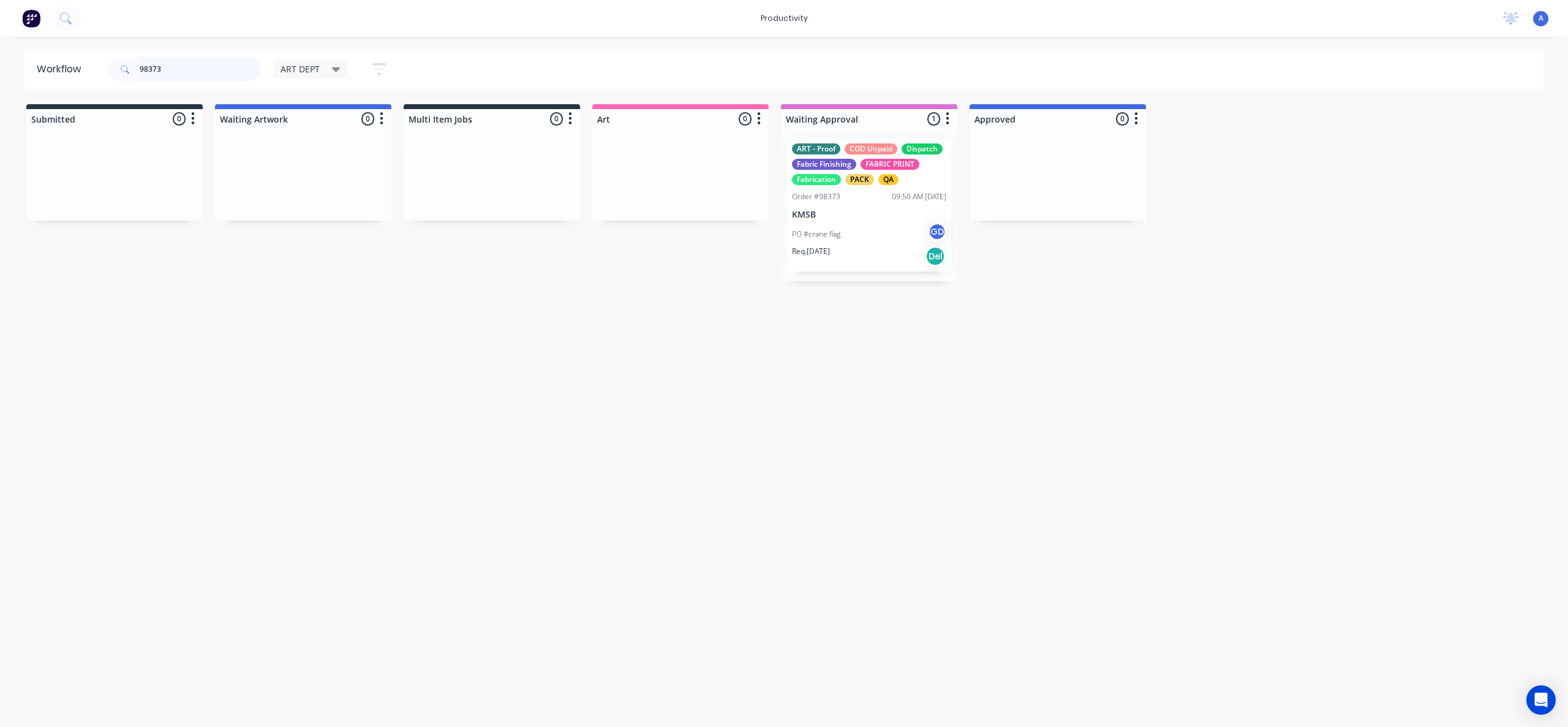
click at [198, 74] on input "98373" at bounding box center [200, 69] width 121 height 25
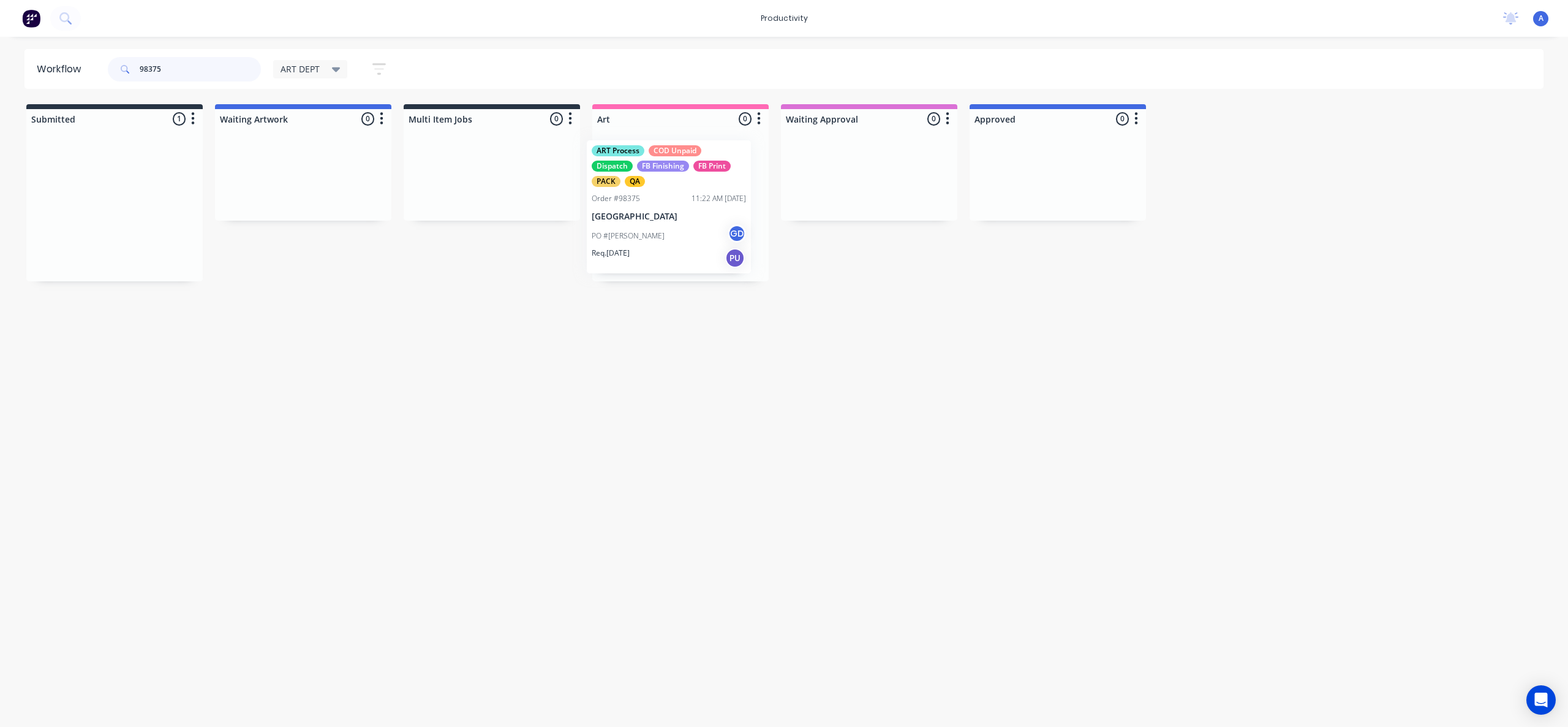
drag, startPoint x: 118, startPoint y: 214, endPoint x: 690, endPoint y: 213, distance: 572.0
click at [690, 213] on div "ART Process COD Unpaid Dispatch FB Finishing FB Print PACK QA Order #98375 11:2…" at bounding box center [681, 204] width 177 height 152
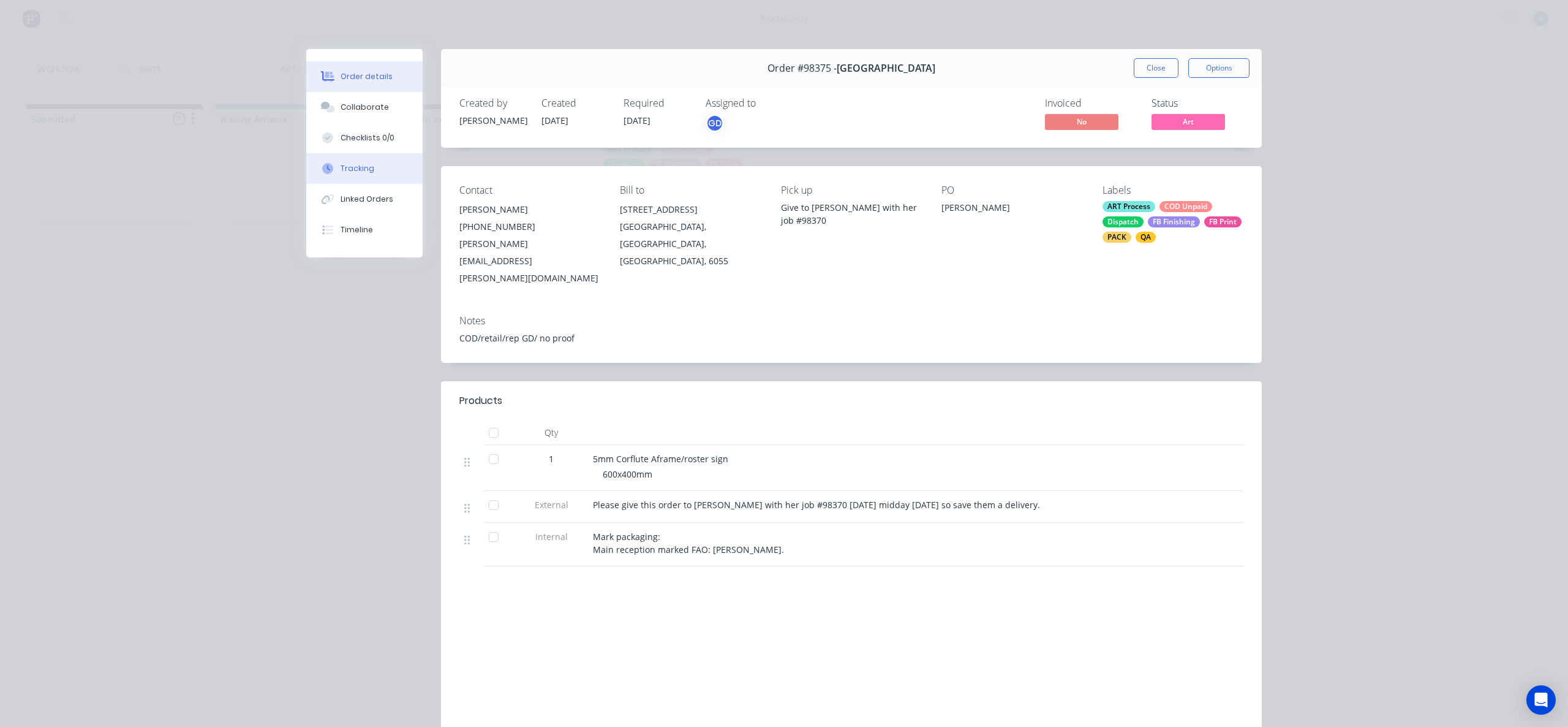
click at [369, 183] on button "Tracking" at bounding box center [364, 168] width 116 height 30
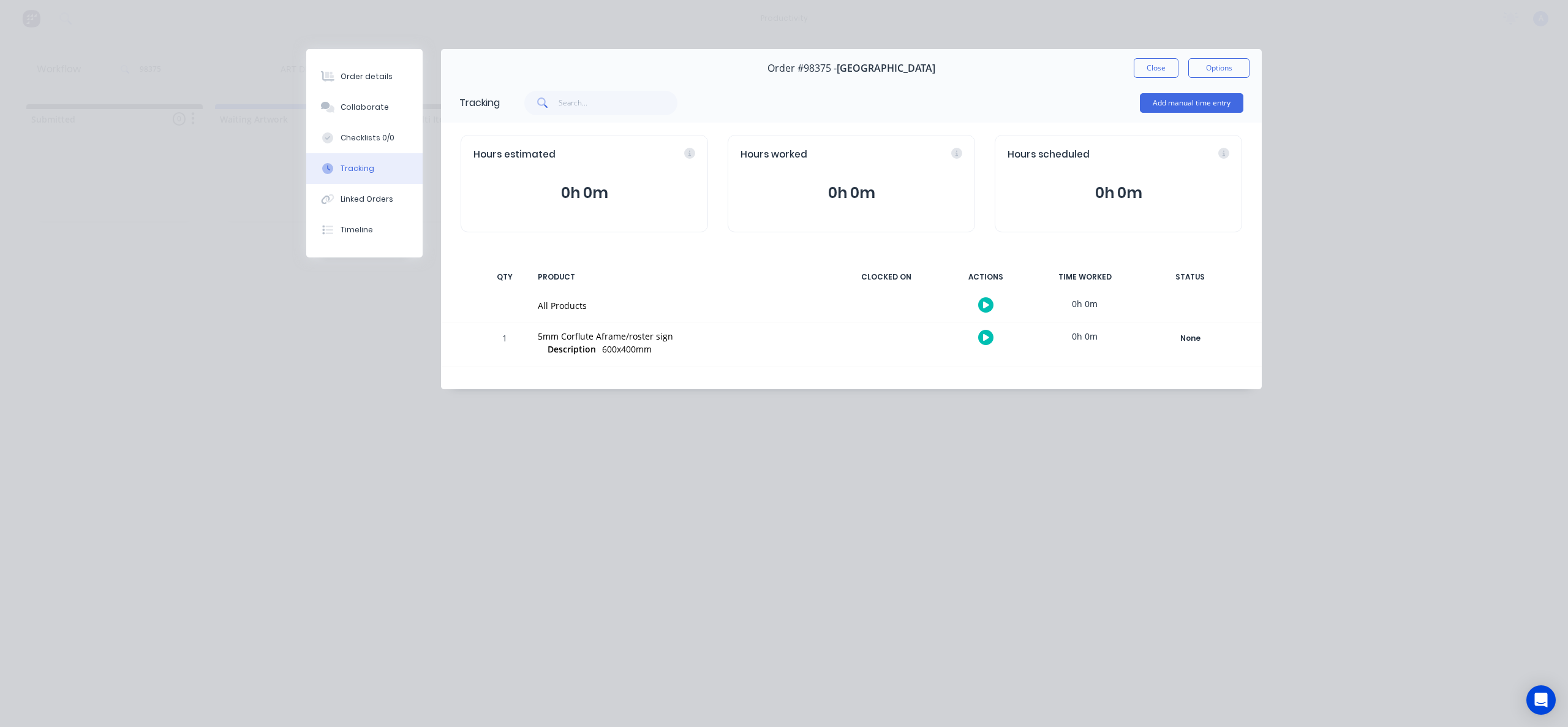
click at [982, 303] on button "button" at bounding box center [986, 305] width 16 height 16
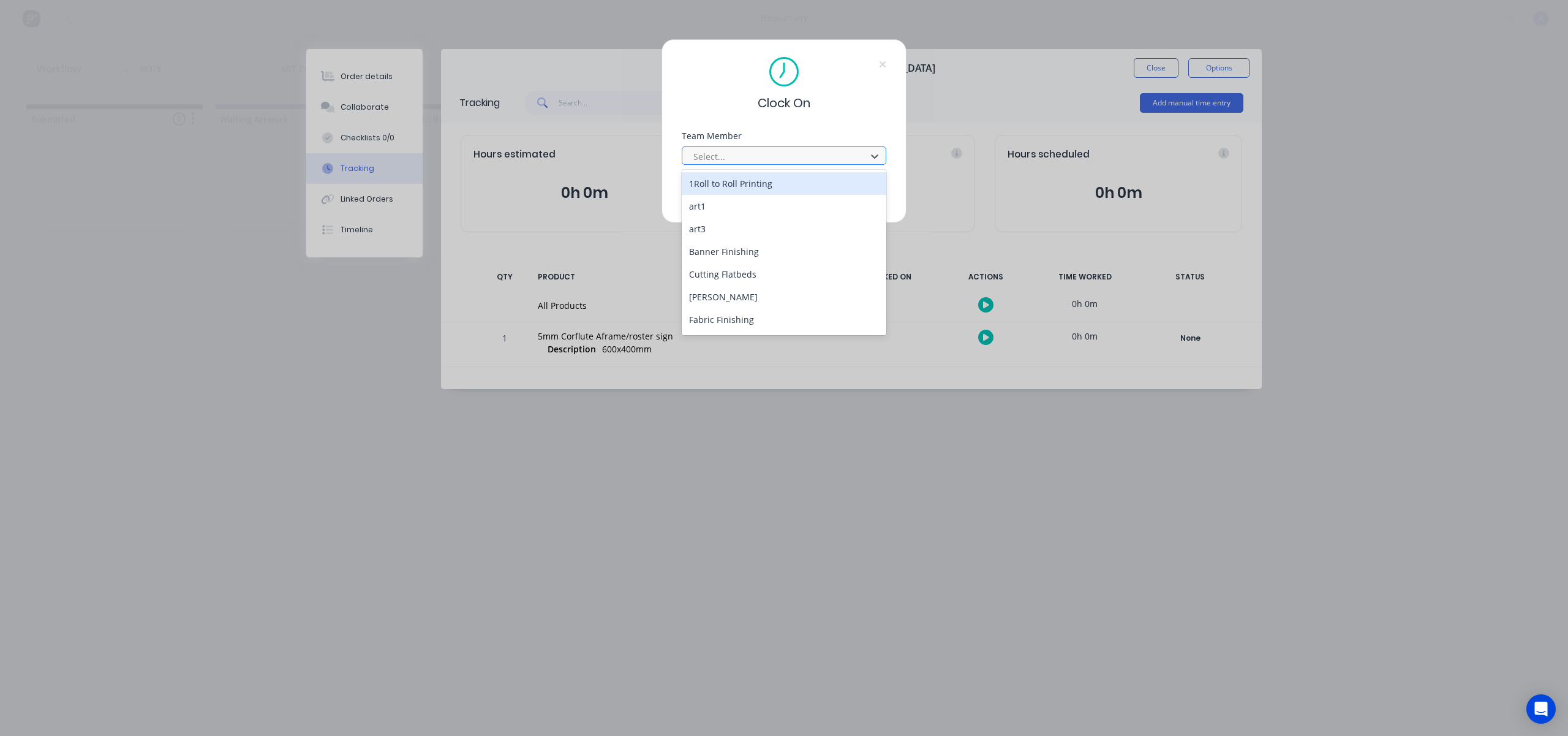
click at [773, 157] on div at bounding box center [776, 157] width 168 height 16
click at [746, 326] on div "[PERSON_NAME]" at bounding box center [784, 321] width 205 height 23
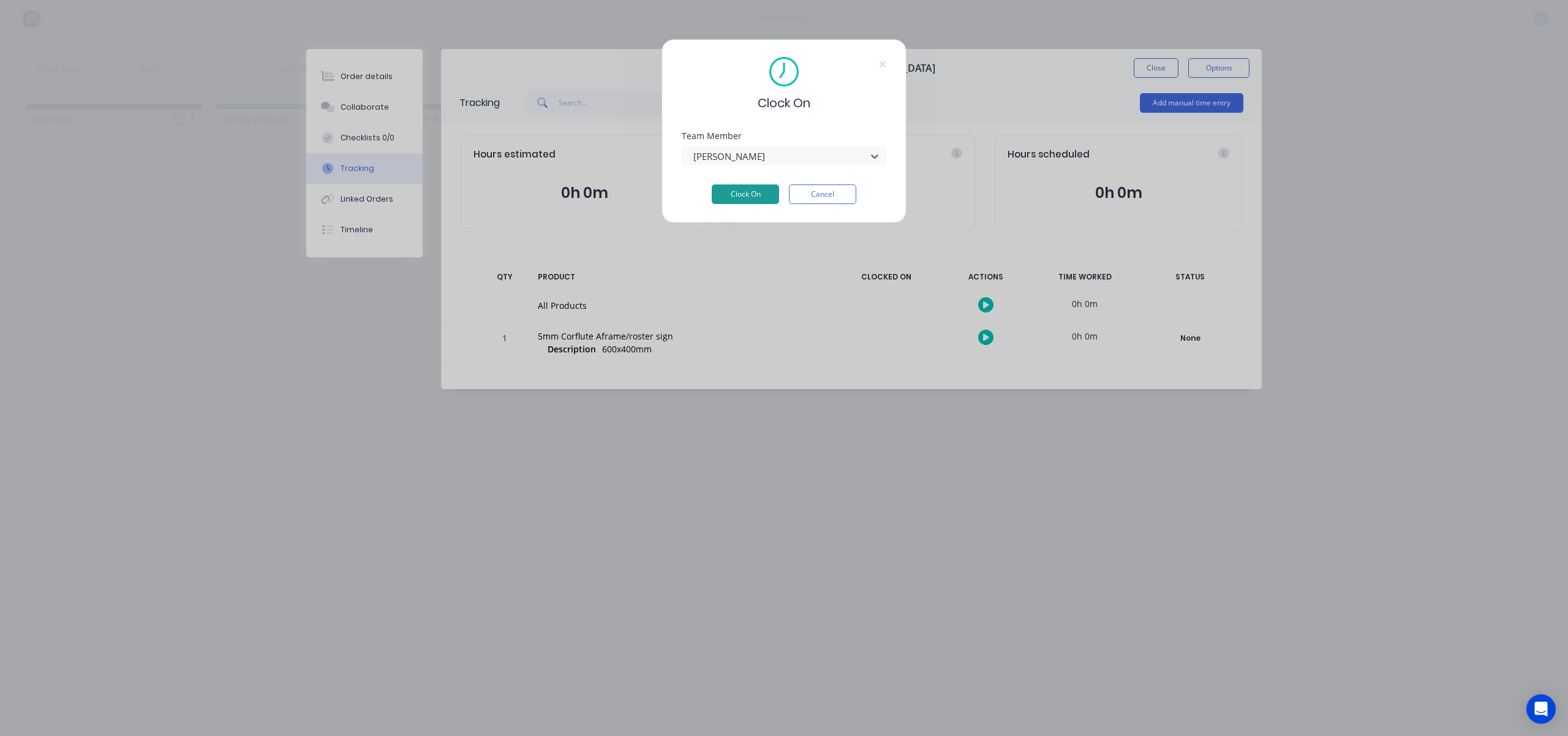
click at [772, 194] on button "Clock On" at bounding box center [745, 194] width 67 height 20
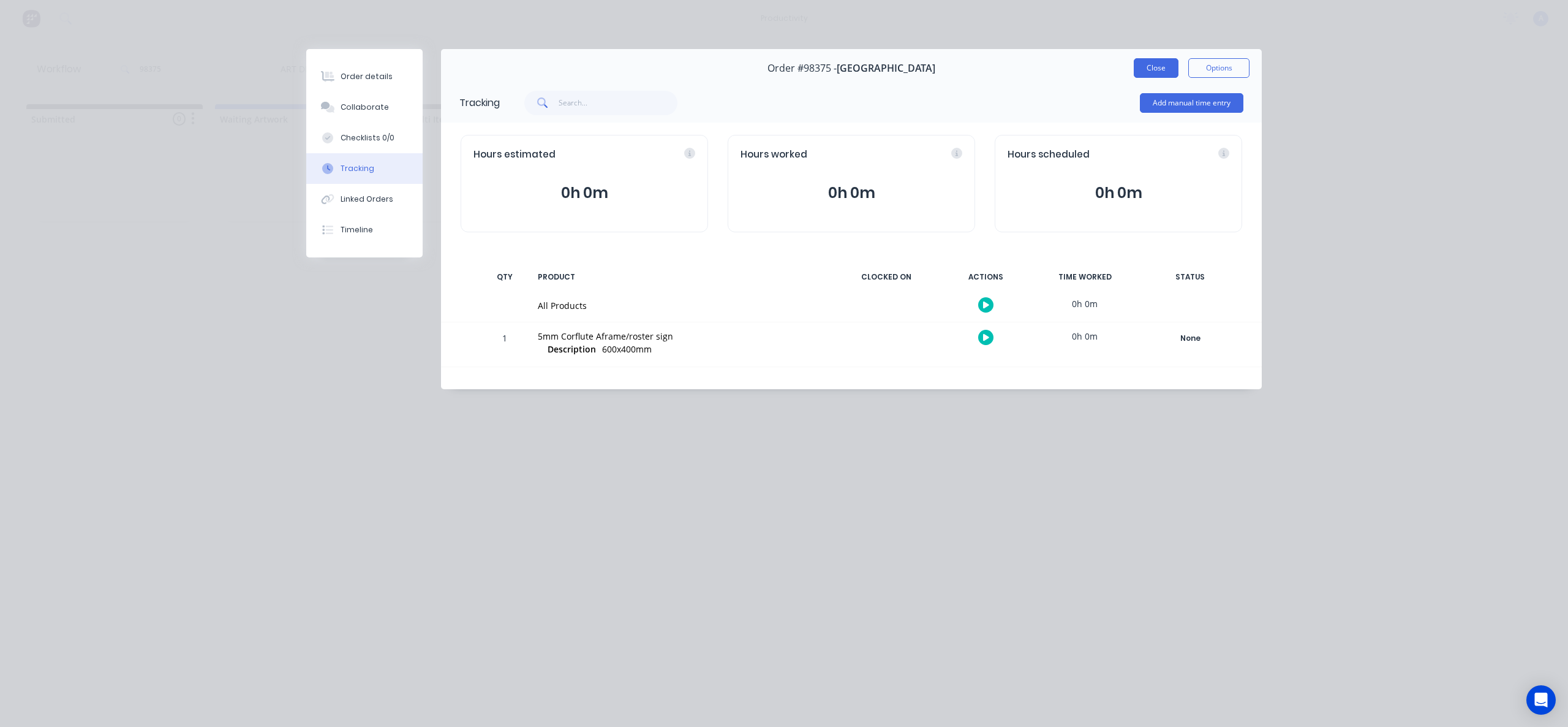
click at [1146, 67] on button "Close" at bounding box center [1156, 68] width 45 height 20
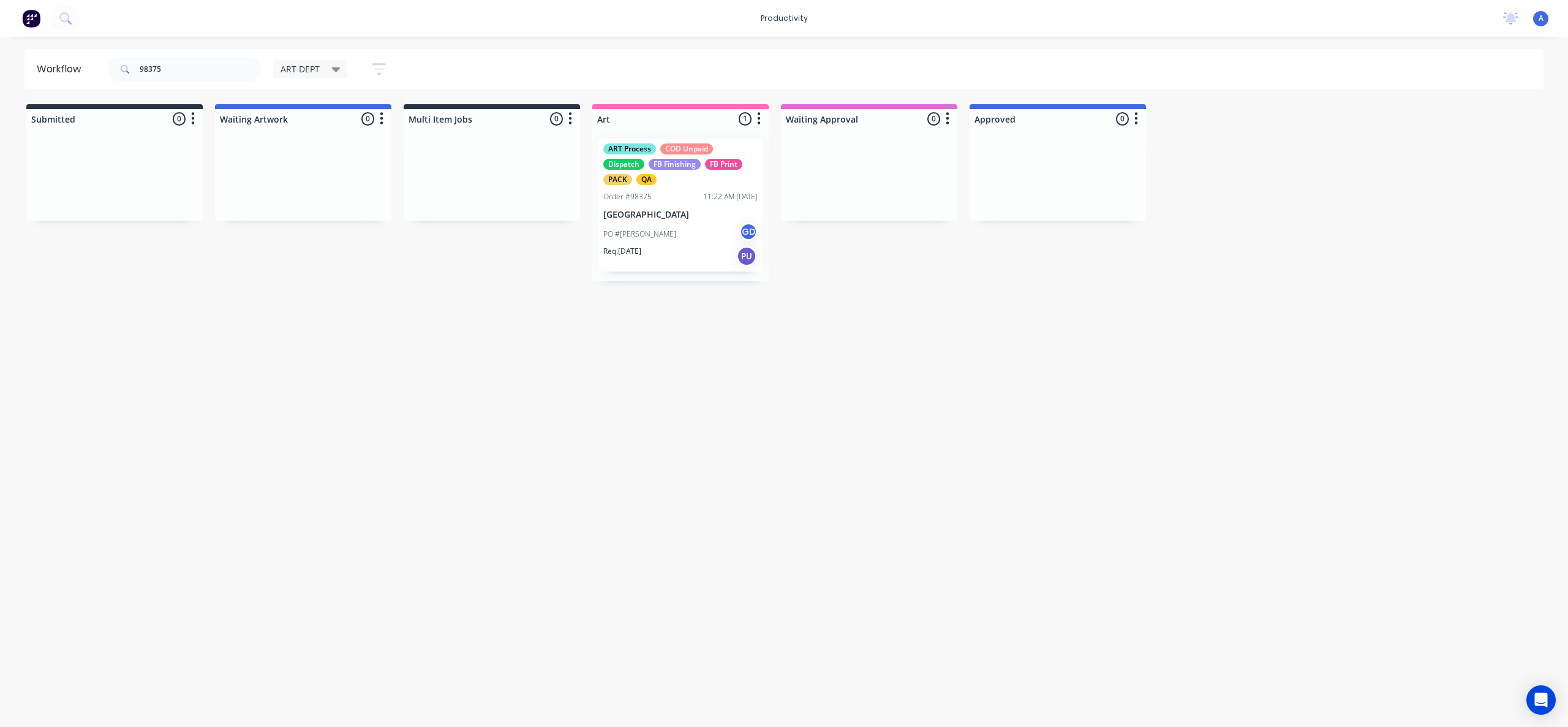
click at [674, 254] on div "Req. [DATE] PU" at bounding box center [681, 256] width 155 height 21
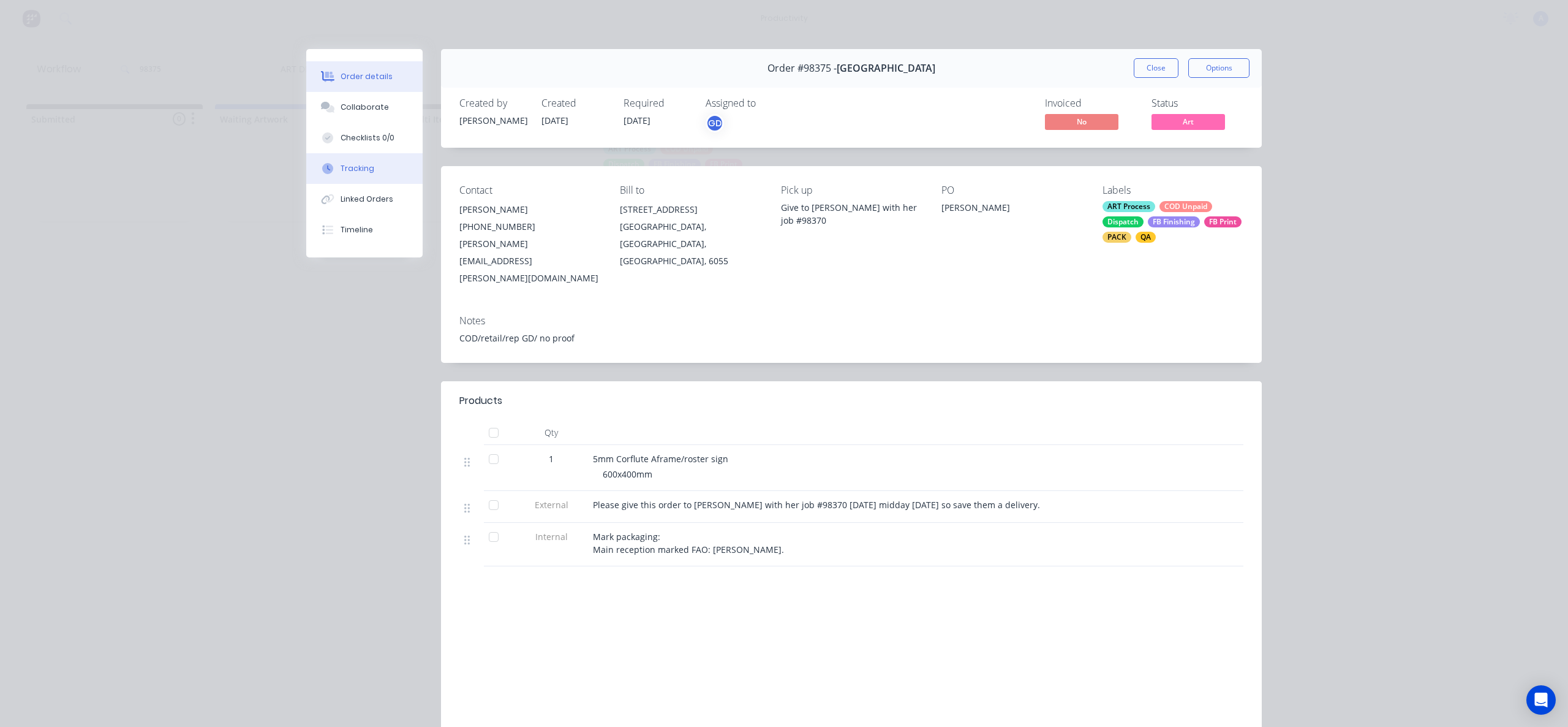
drag, startPoint x: 337, startPoint y: 173, endPoint x: 400, endPoint y: 171, distance: 63.0
click at [341, 172] on div "Tracking" at bounding box center [358, 169] width 34 height 11
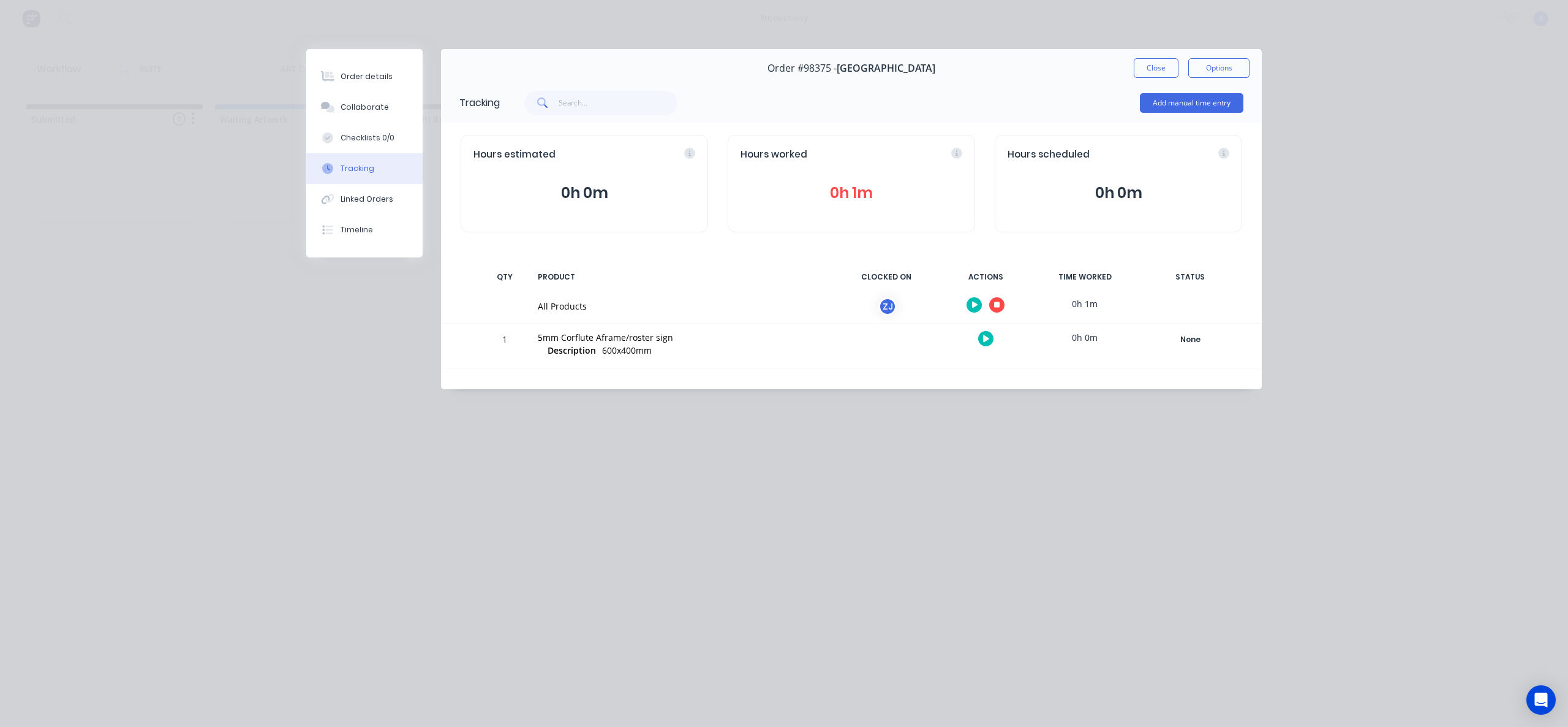
drag, startPoint x: 982, startPoint y: 306, endPoint x: 987, endPoint y: 302, distance: 6.4
click at [982, 306] on div at bounding box center [986, 305] width 92 height 30
click at [990, 301] on button "button" at bounding box center [997, 305] width 16 height 16
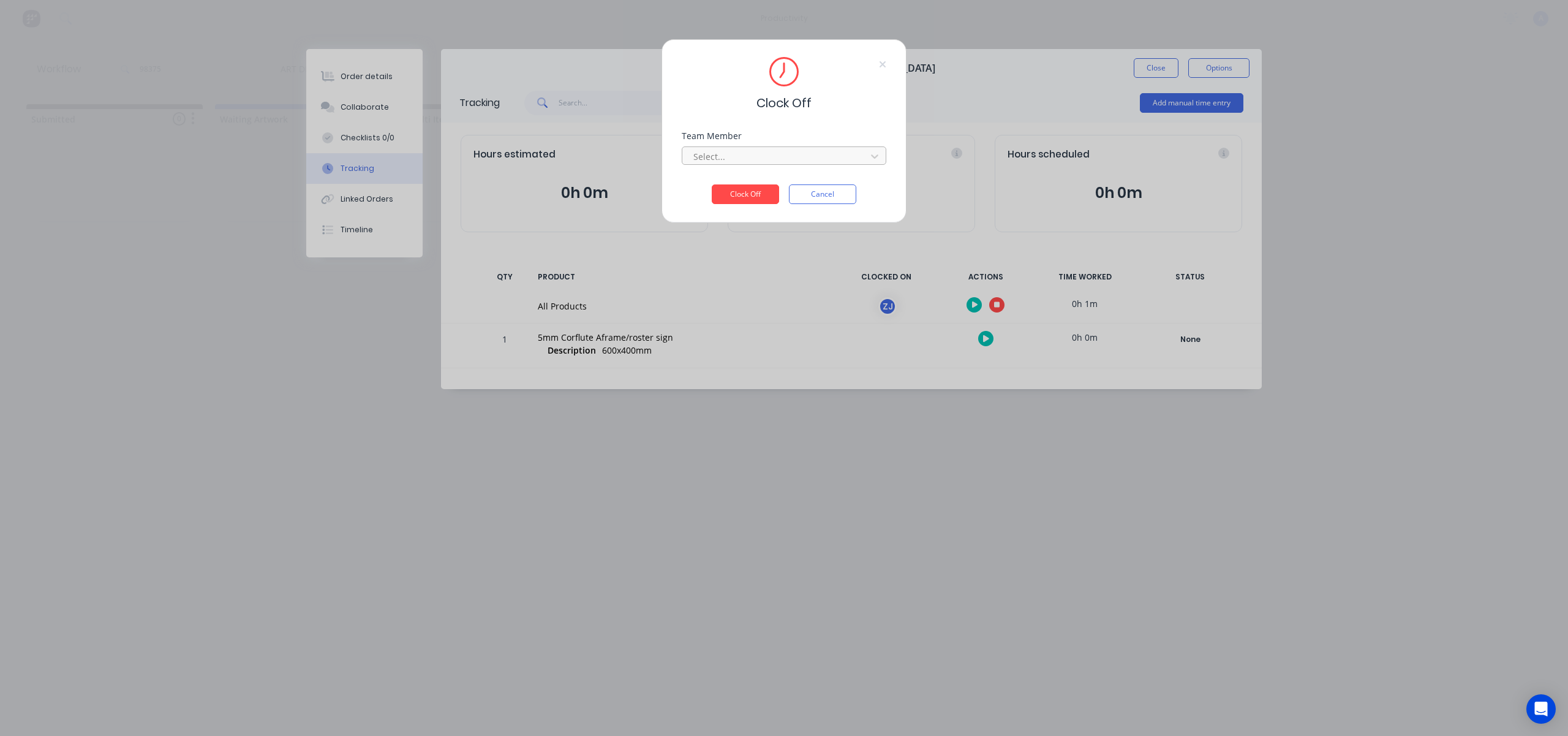
click at [801, 149] on div at bounding box center [776, 157] width 168 height 16
click at [765, 176] on div "[PERSON_NAME]" at bounding box center [784, 184] width 205 height 23
click at [744, 187] on button "Clock Off" at bounding box center [745, 194] width 67 height 20
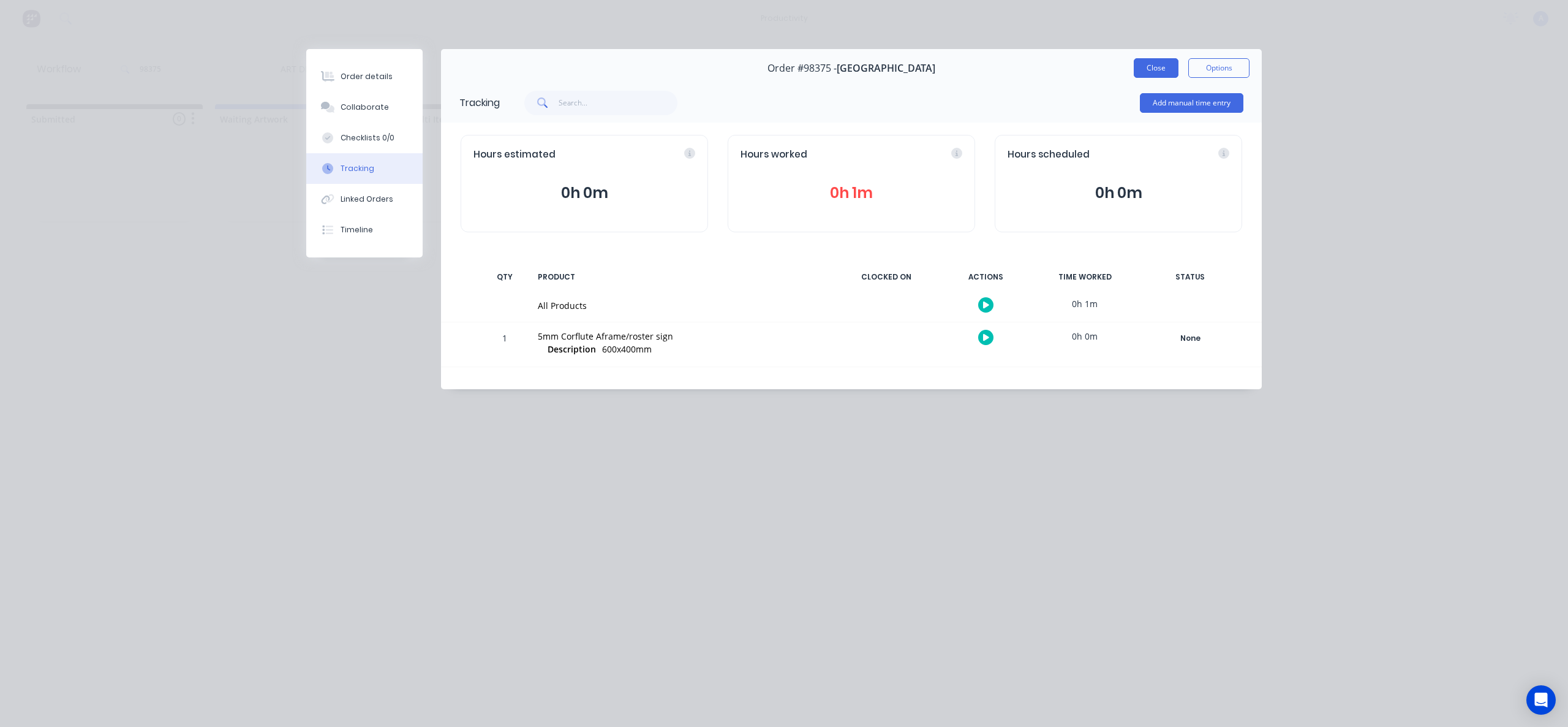
click at [1160, 63] on button "Close" at bounding box center [1156, 68] width 45 height 20
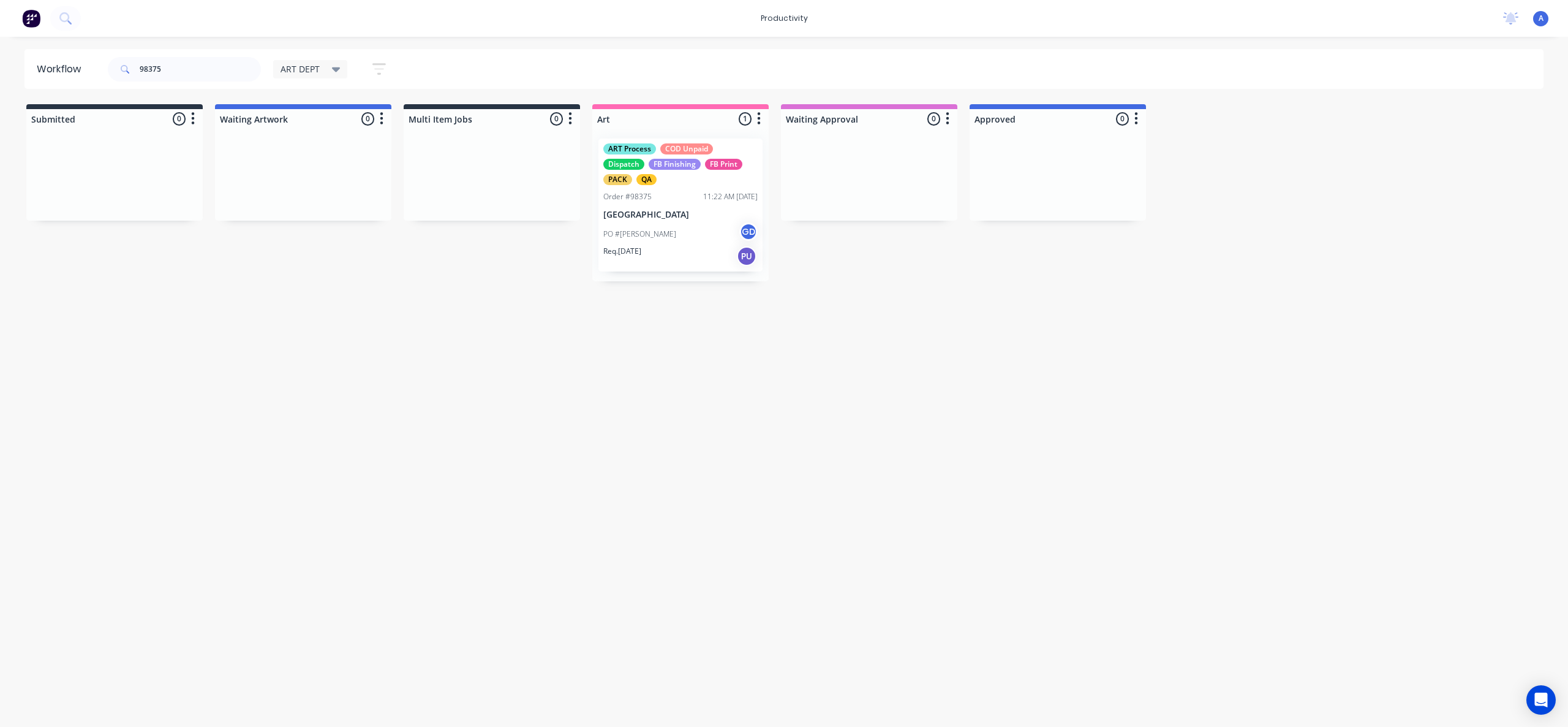
click at [1135, 421] on div "Workflow 98375 ART DEPT Save new view None edit ART DEPT (Default) edit Banner …" at bounding box center [784, 375] width 1568 height 653
click at [642, 227] on div "PO #[PERSON_NAME] GD" at bounding box center [681, 234] width 155 height 23
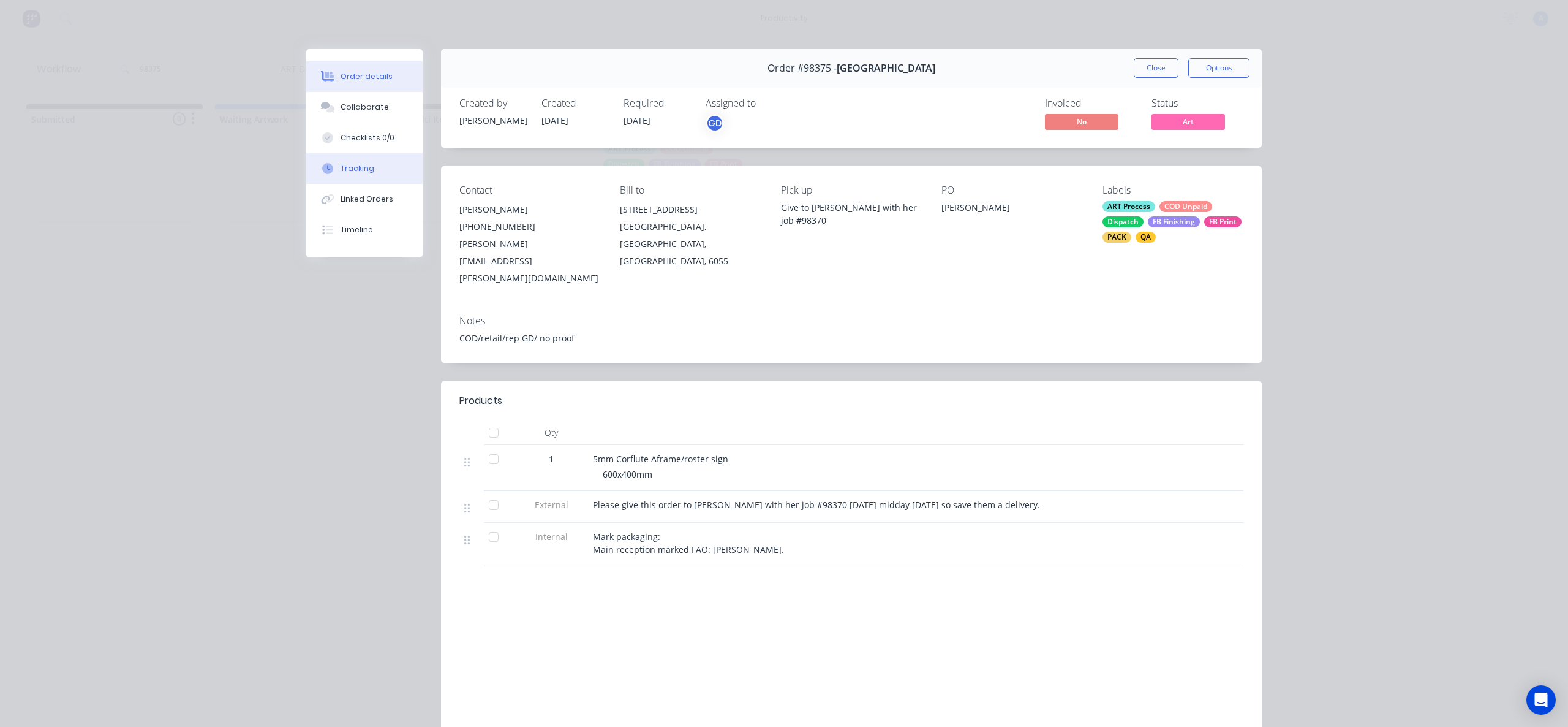
click at [387, 165] on button "Tracking" at bounding box center [364, 168] width 116 height 30
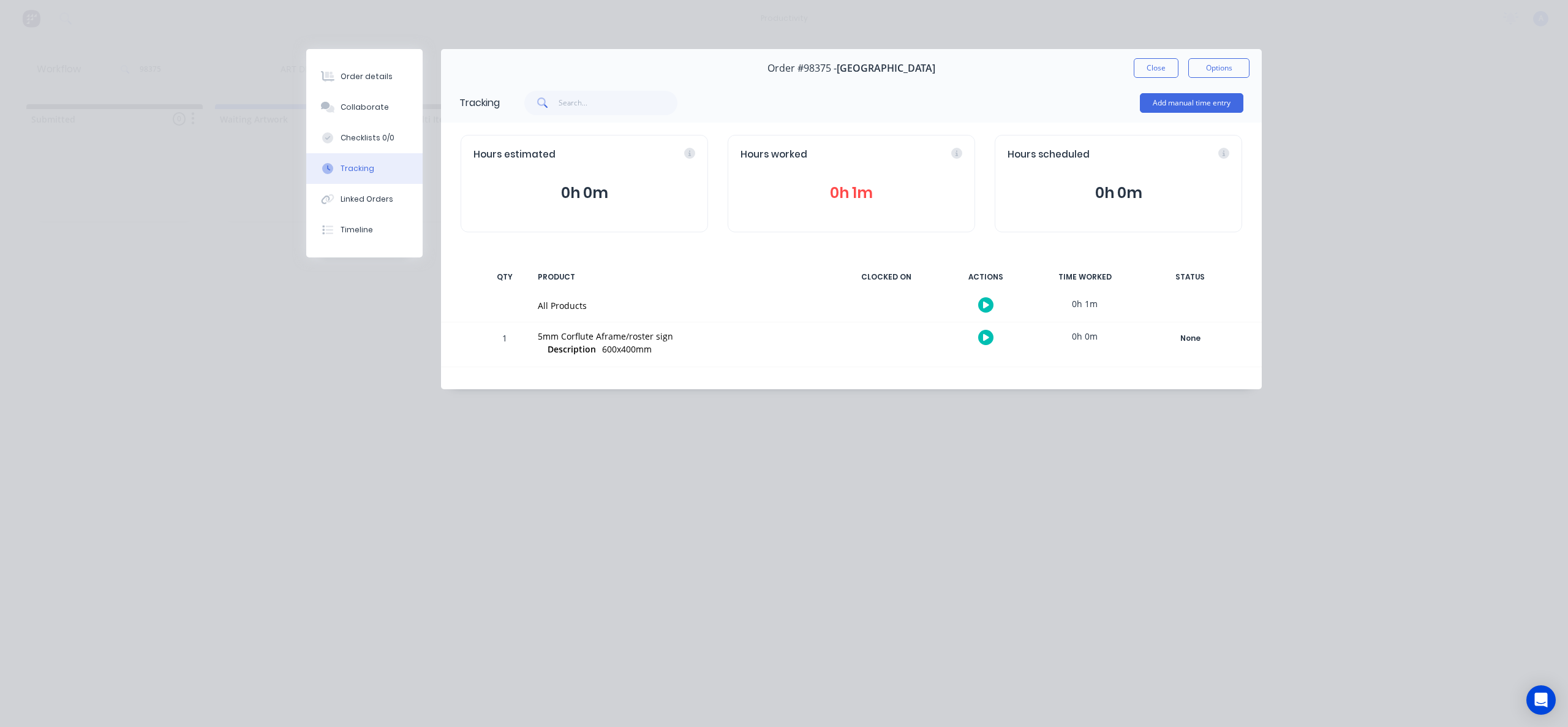
click at [986, 300] on button "button" at bounding box center [986, 305] width 16 height 16
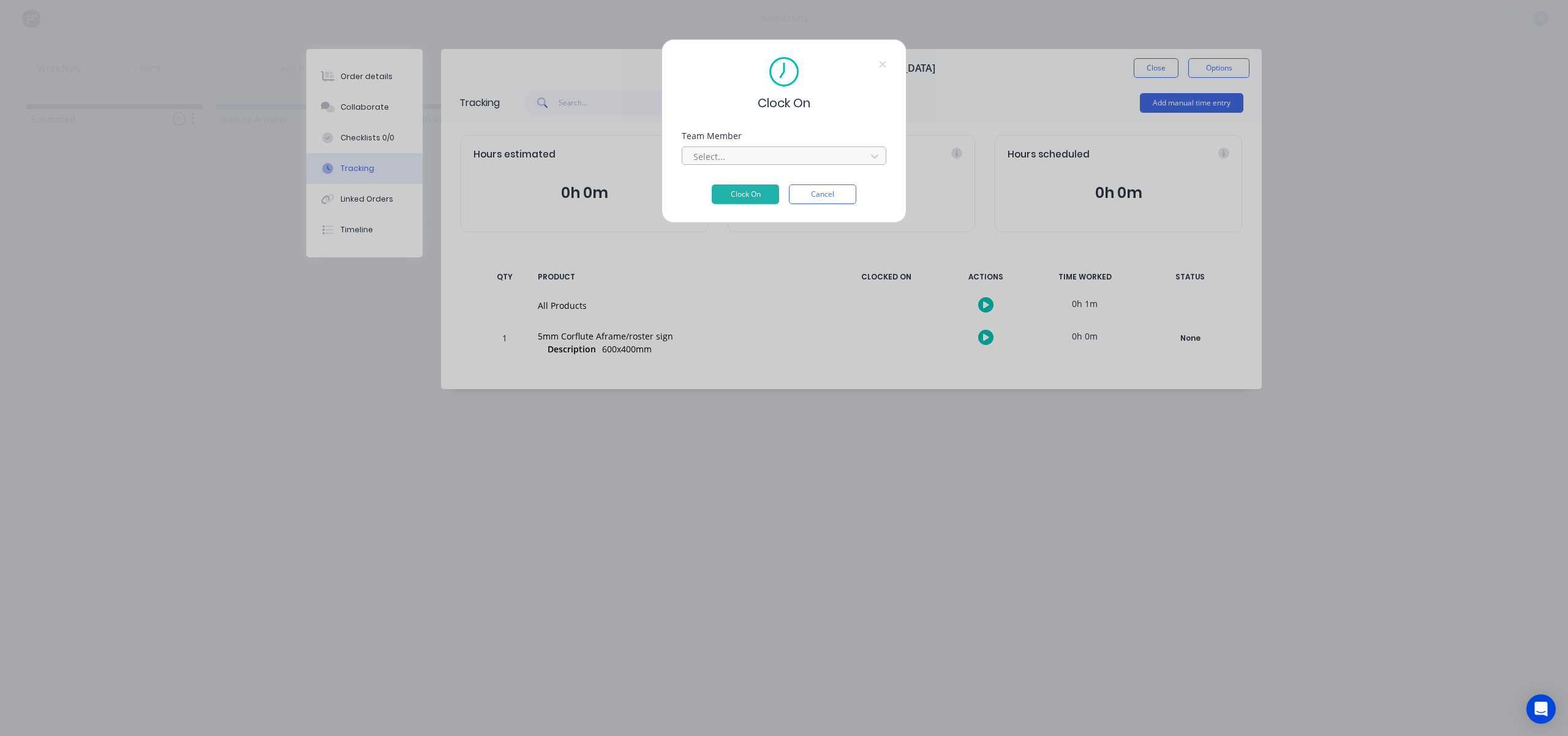
click at [761, 159] on div at bounding box center [776, 157] width 168 height 16
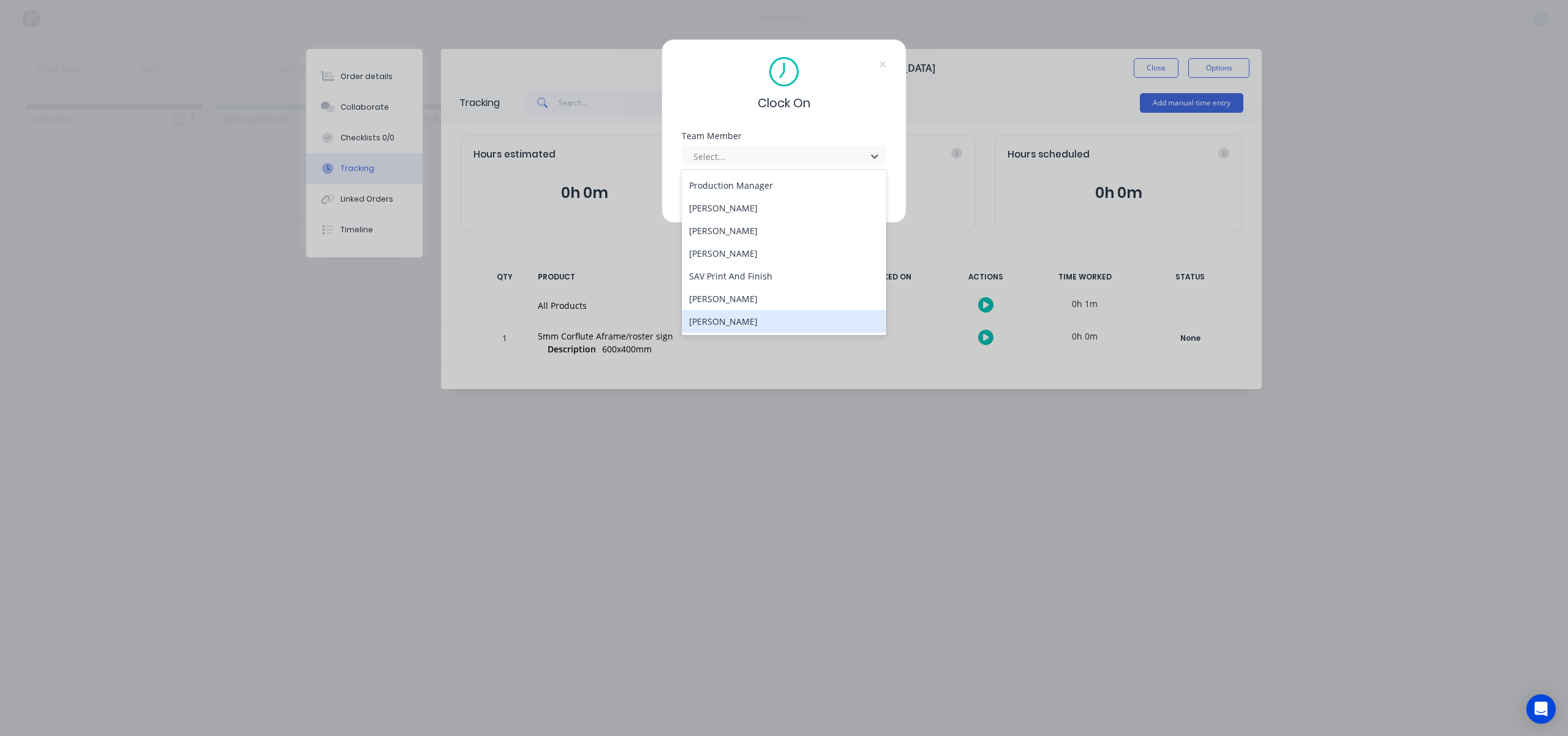
click at [729, 320] on div "[PERSON_NAME]" at bounding box center [784, 321] width 205 height 23
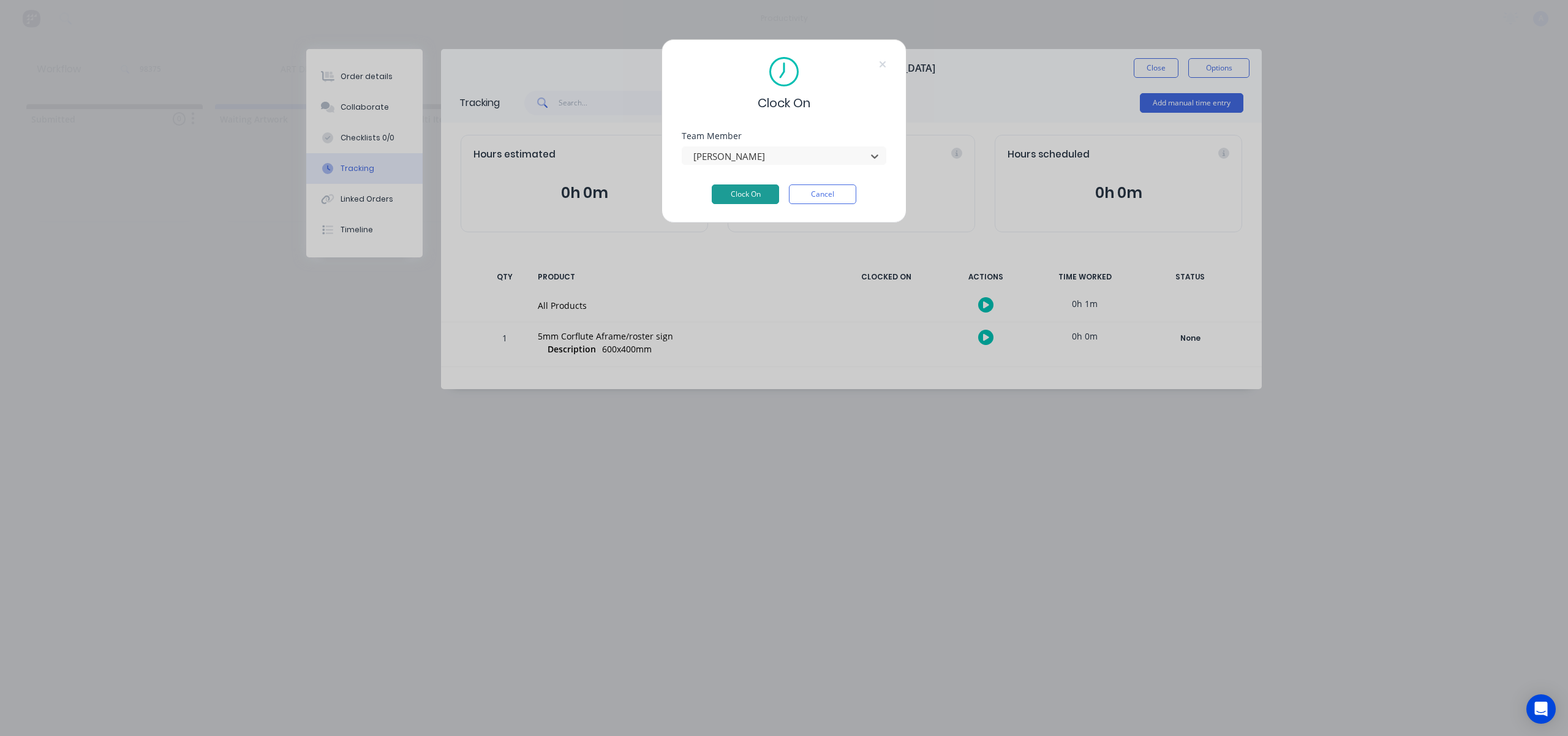
click at [740, 187] on button "Clock On" at bounding box center [745, 194] width 67 height 20
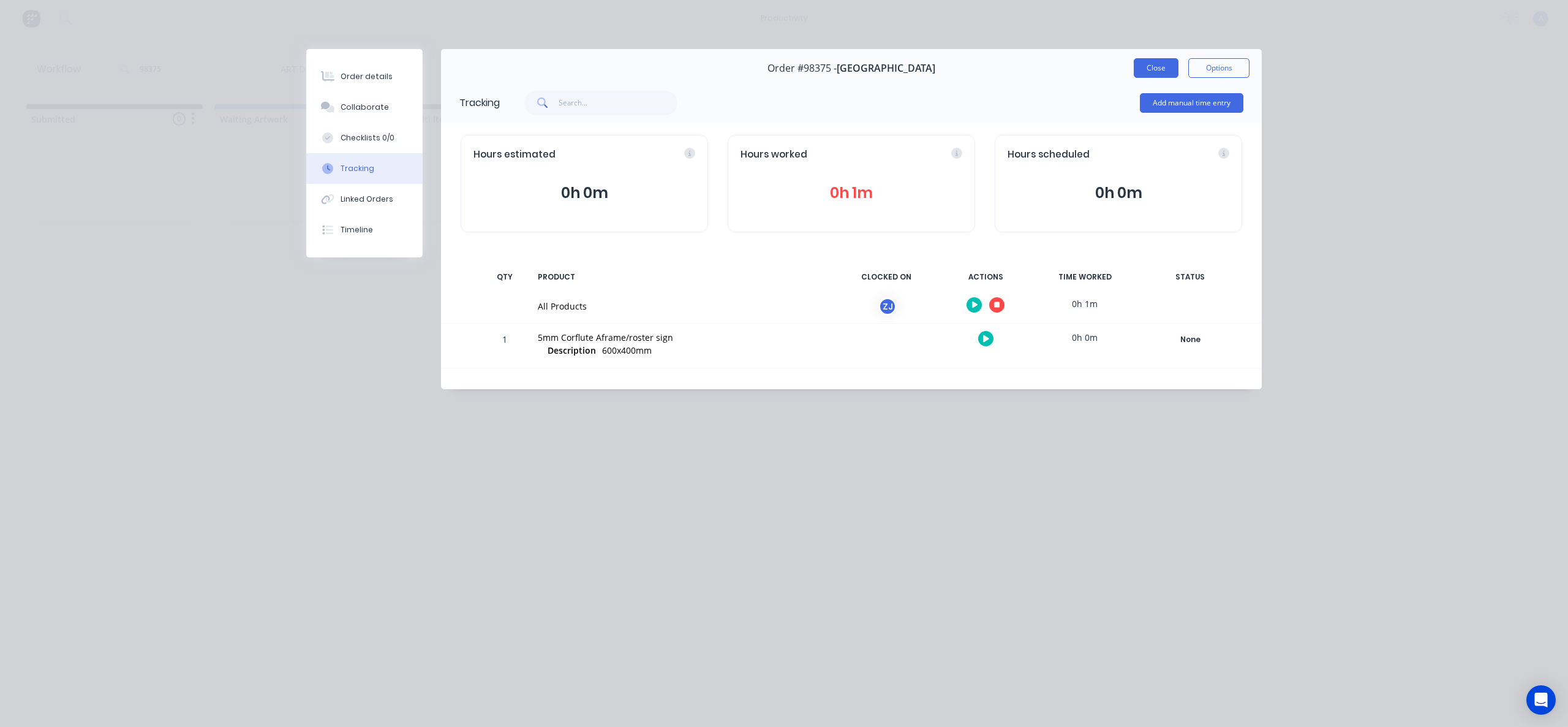
click at [1167, 67] on button "Close" at bounding box center [1156, 68] width 45 height 20
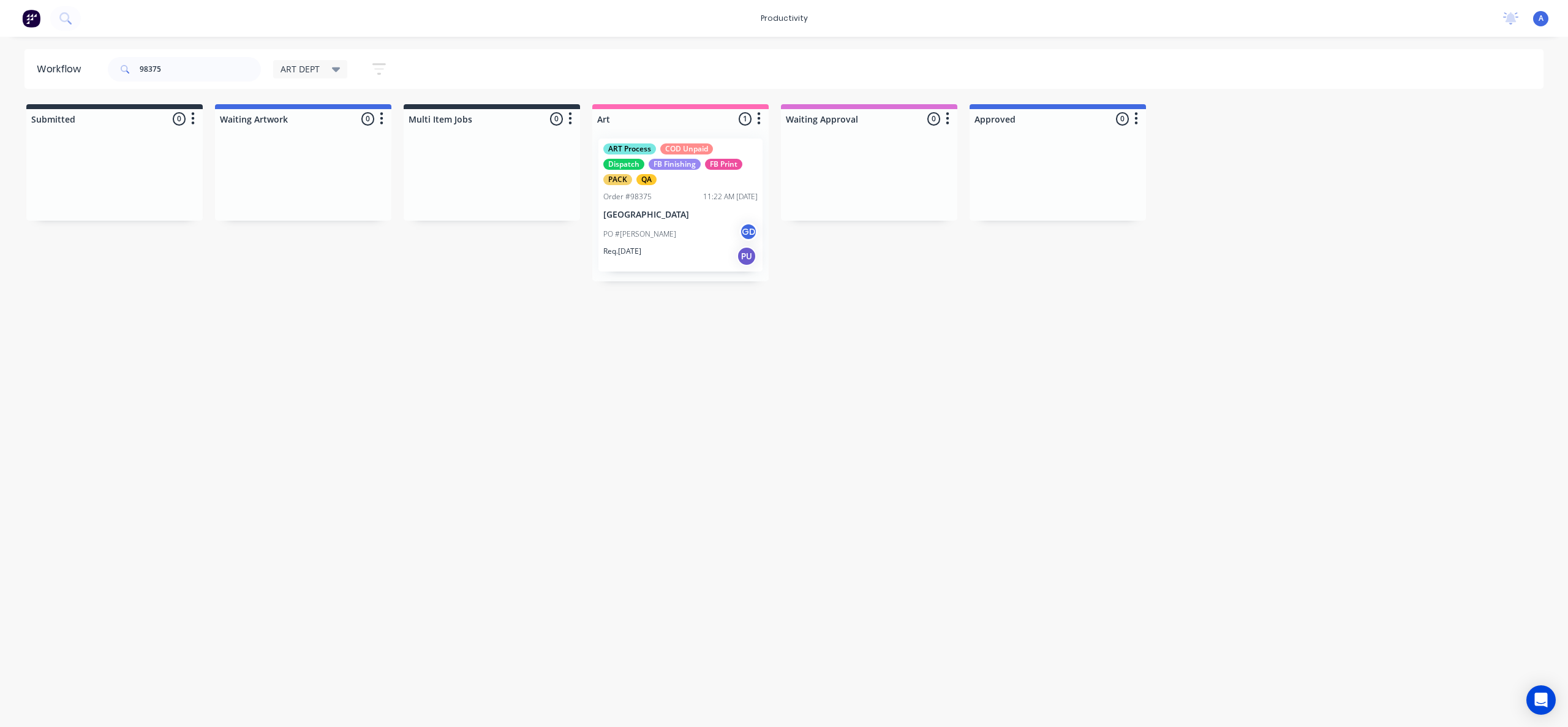
click at [841, 562] on div "Workflow 98375 ART DEPT Save new view None edit ART DEPT (Default) edit Banner …" at bounding box center [784, 375] width 1568 height 653
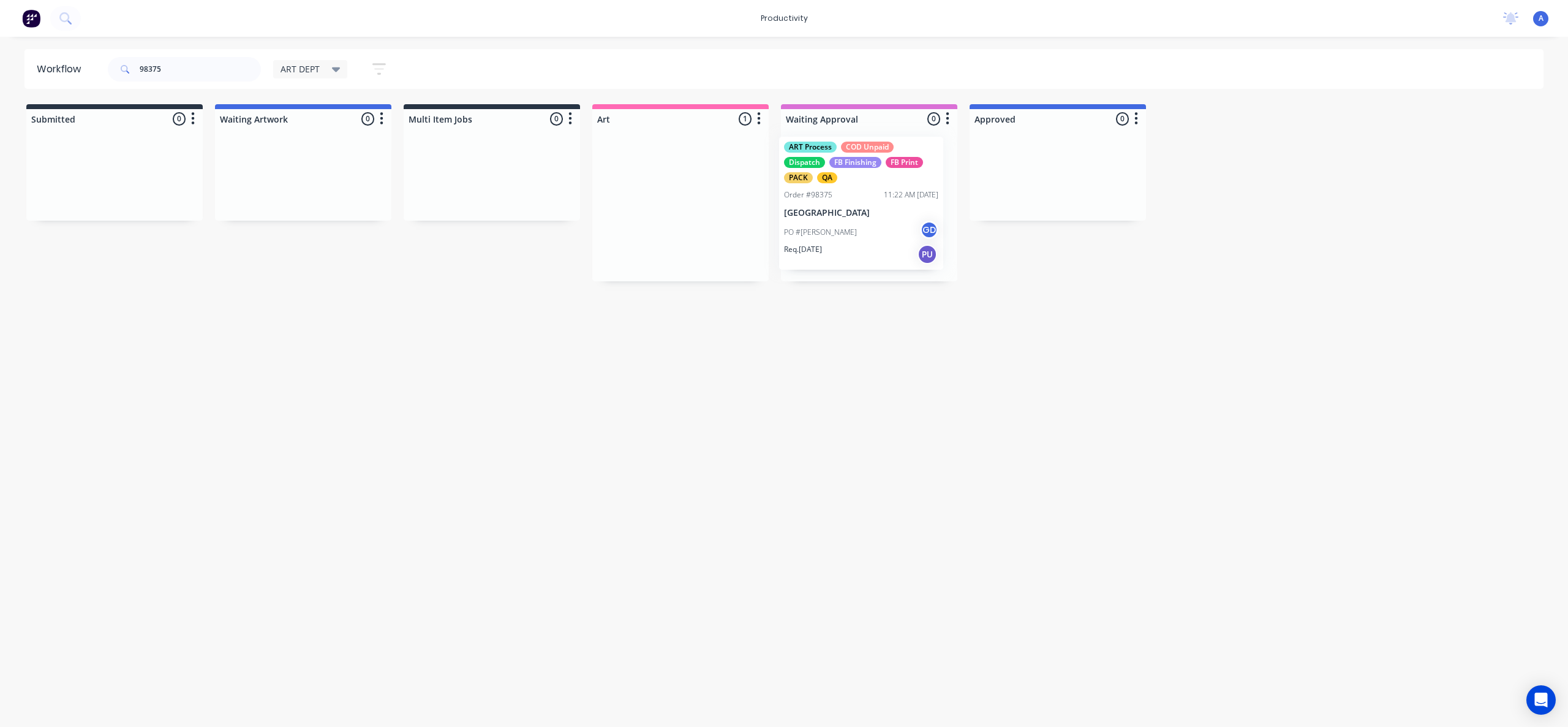
drag, startPoint x: 773, startPoint y: 247, endPoint x: 1090, endPoint y: 228, distance: 317.6
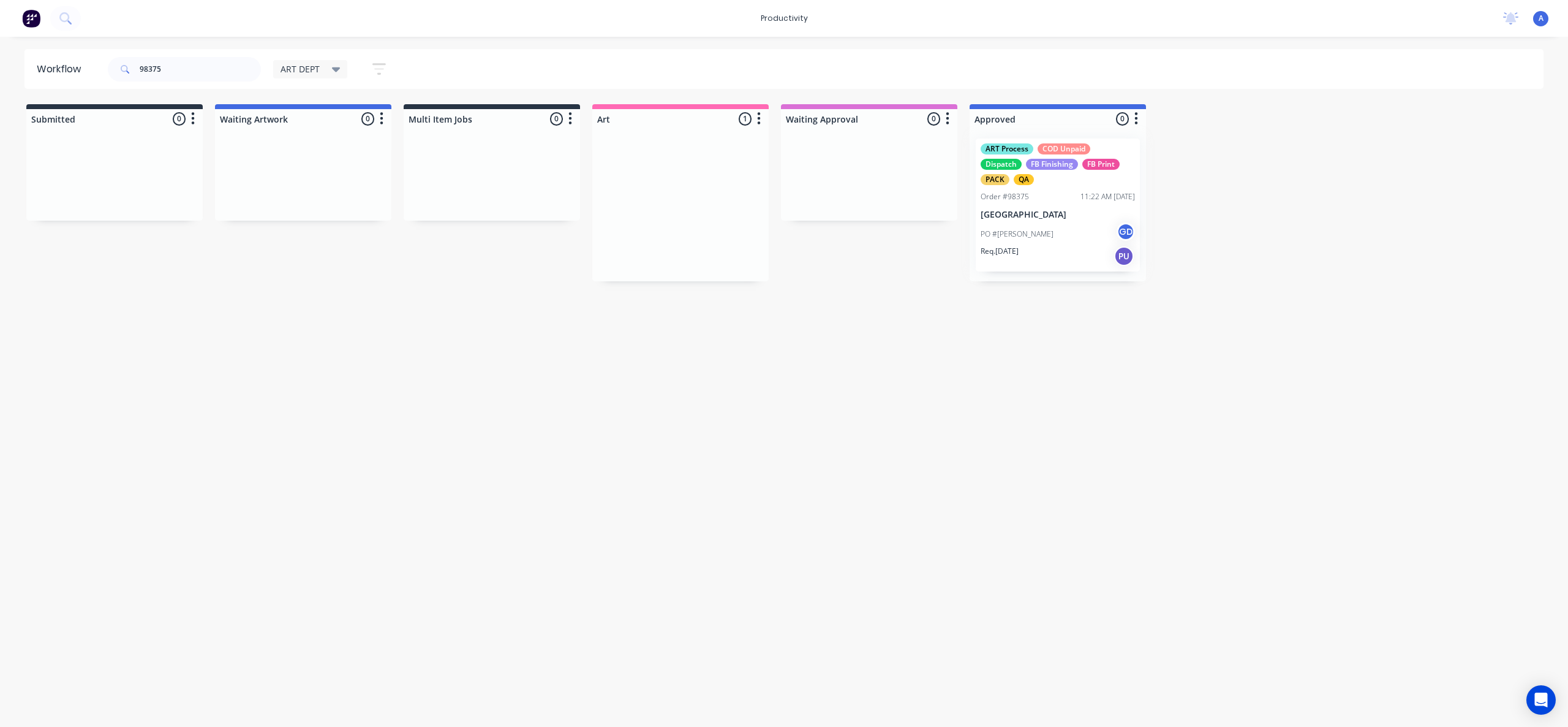
click at [1090, 228] on div at bounding box center [1058, 204] width 177 height 152
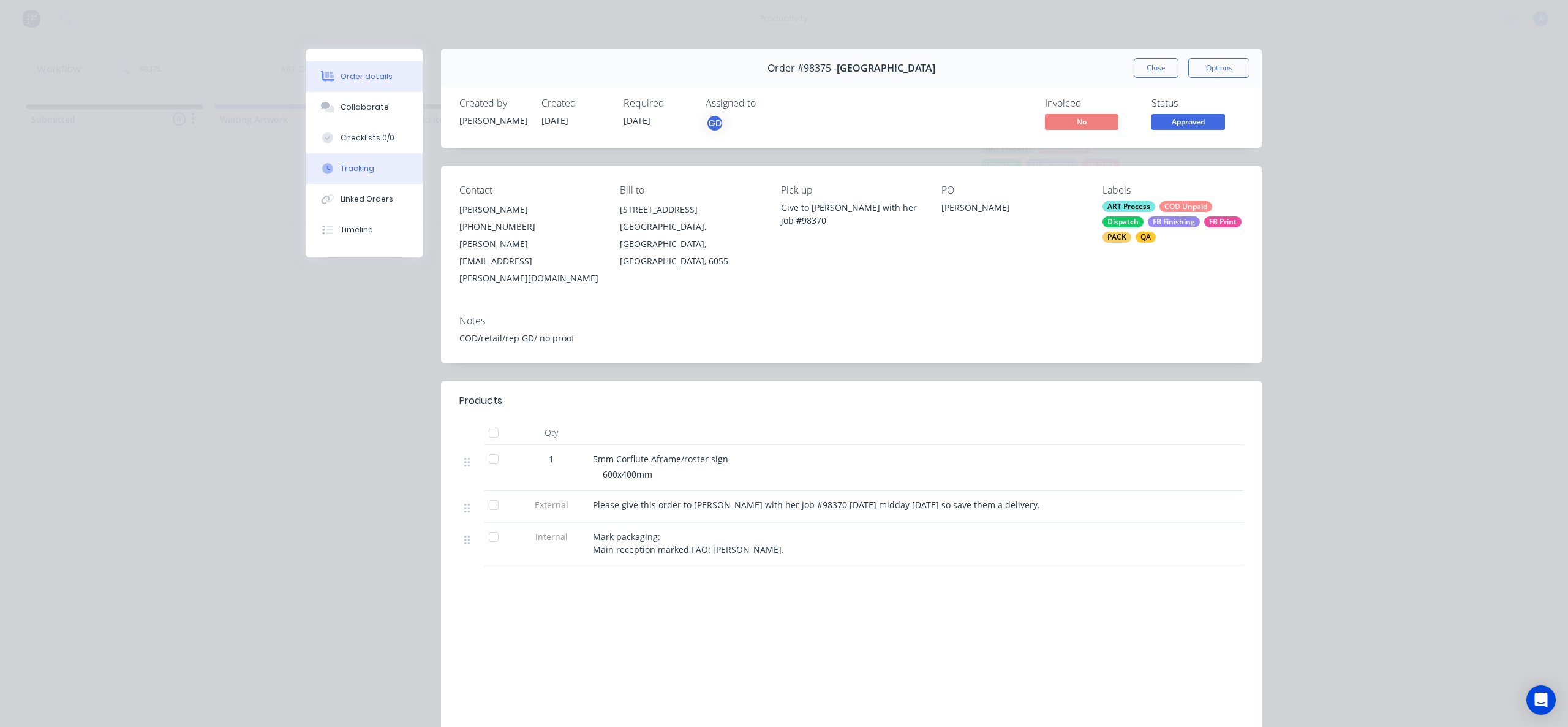
click at [362, 154] on button "Tracking" at bounding box center [364, 168] width 116 height 30
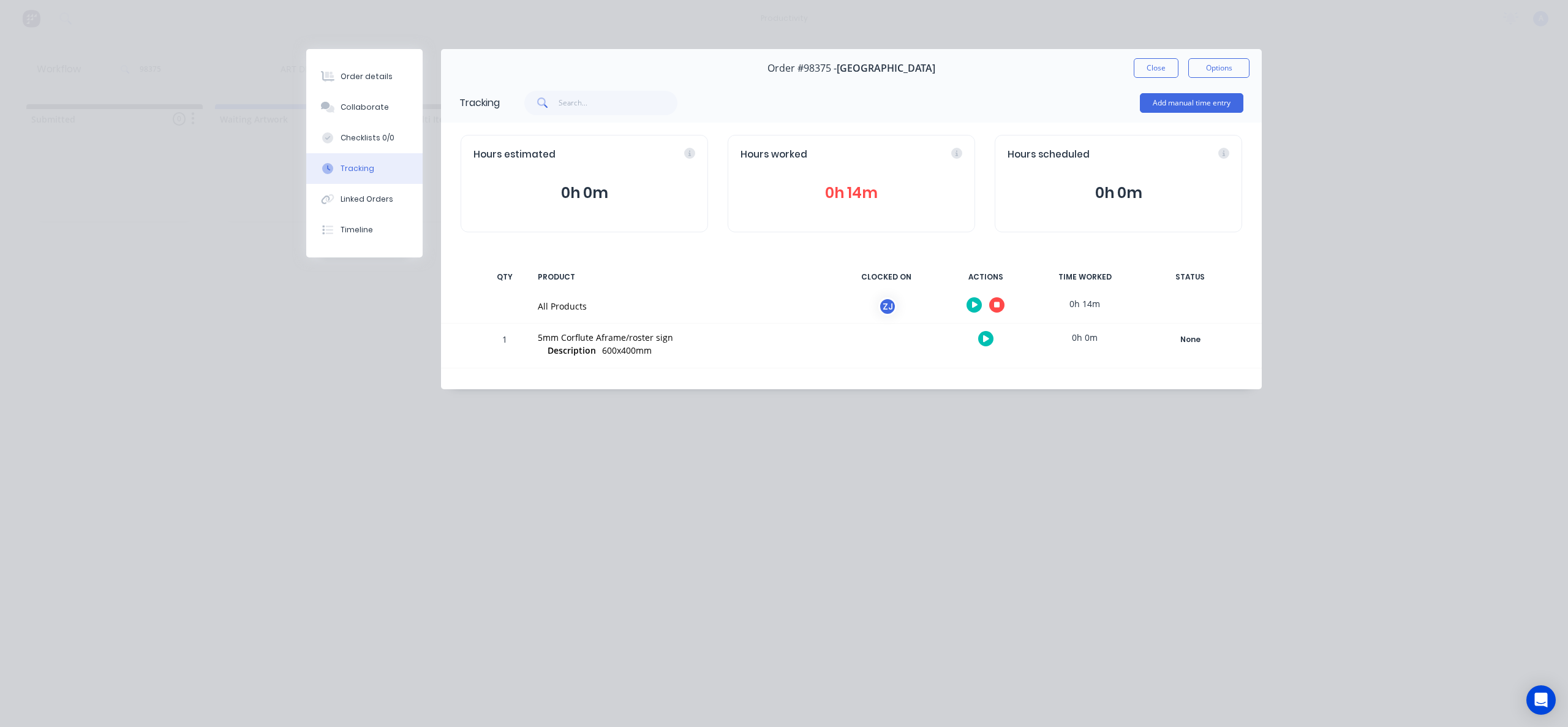
click at [999, 306] on icon "button" at bounding box center [997, 305] width 6 height 6
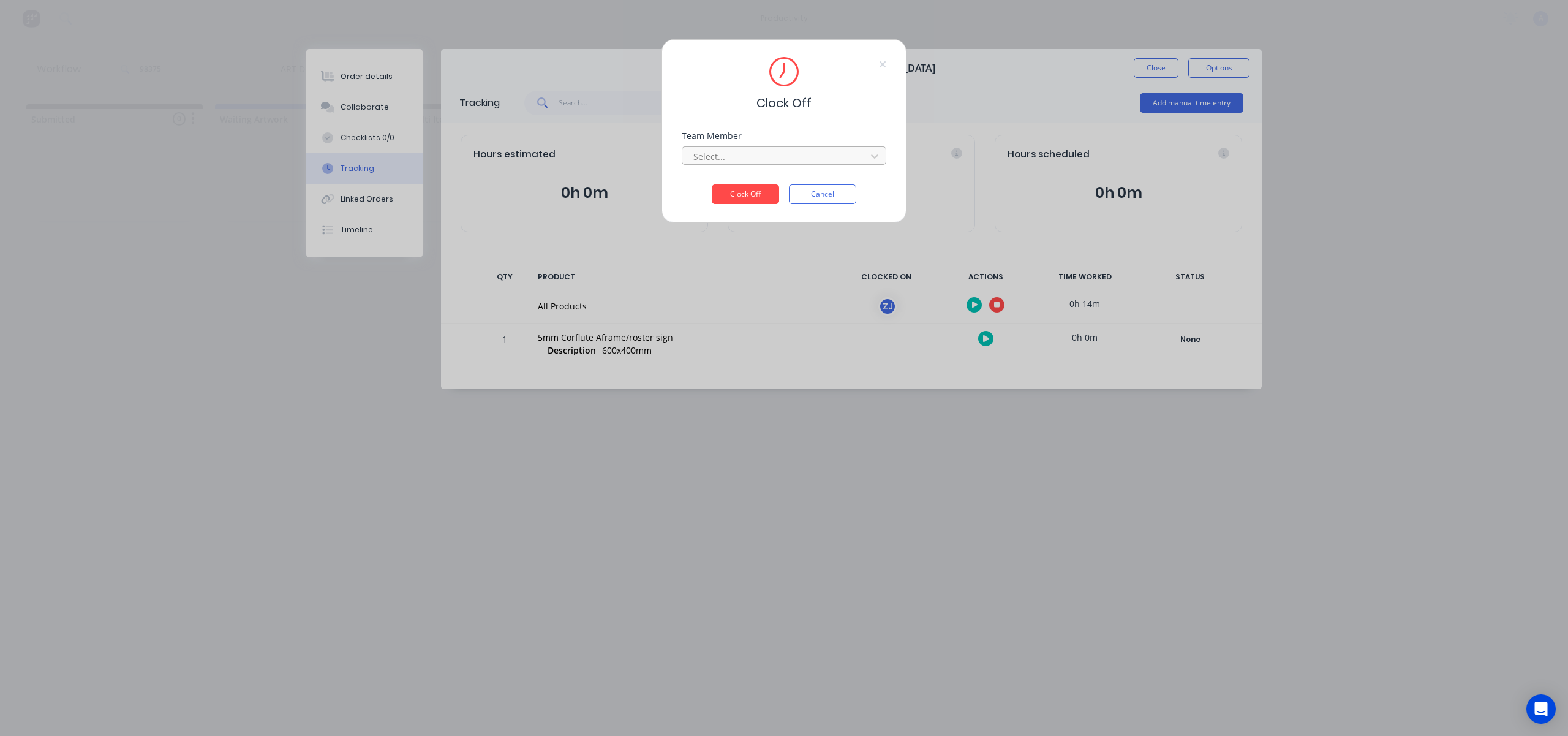
drag, startPoint x: 798, startPoint y: 147, endPoint x: 772, endPoint y: 162, distance: 30.0
click at [797, 147] on div "Select..." at bounding box center [775, 156] width 175 height 18
click at [746, 183] on div "[PERSON_NAME]" at bounding box center [784, 184] width 205 height 23
click at [739, 194] on button "Clock Off" at bounding box center [745, 194] width 67 height 20
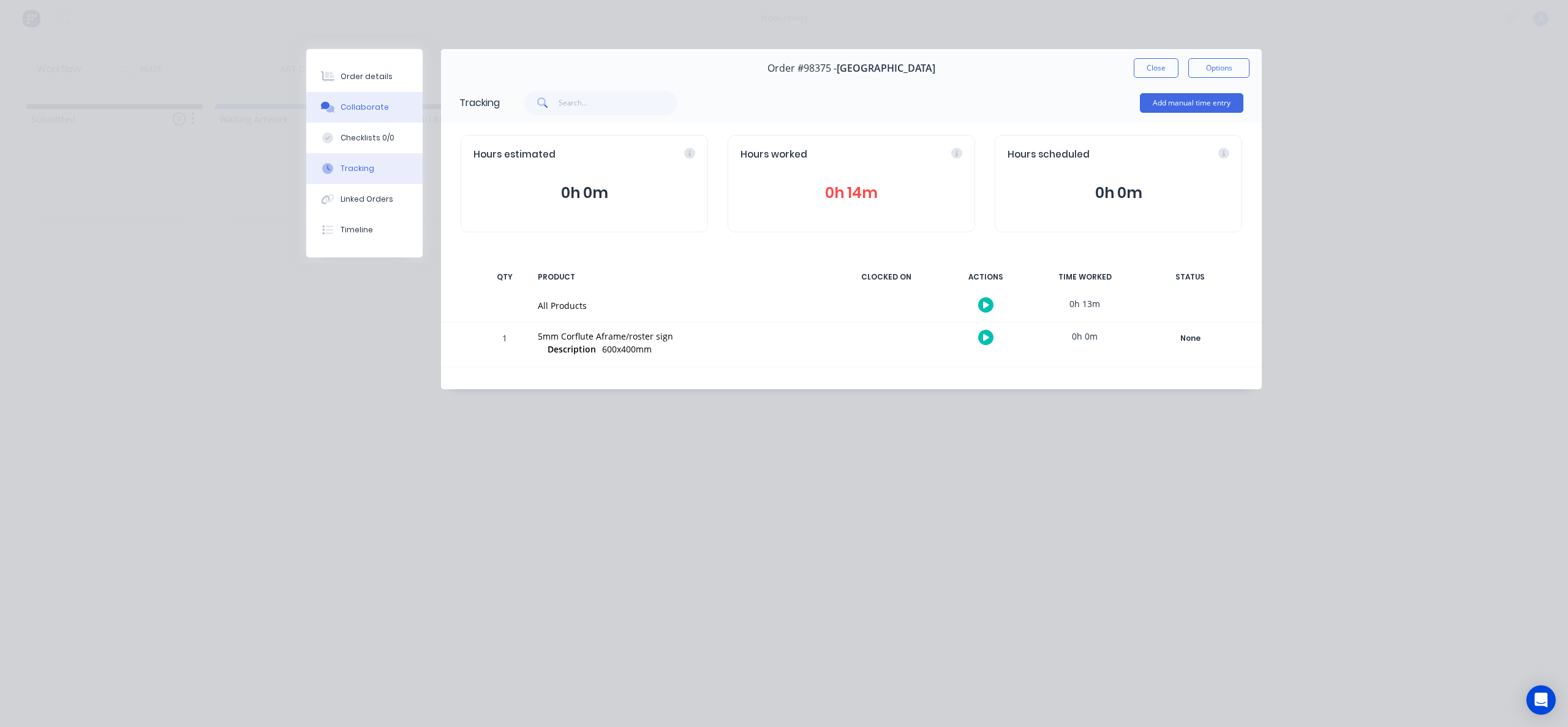
click at [367, 101] on button "Collaborate" at bounding box center [364, 107] width 116 height 30
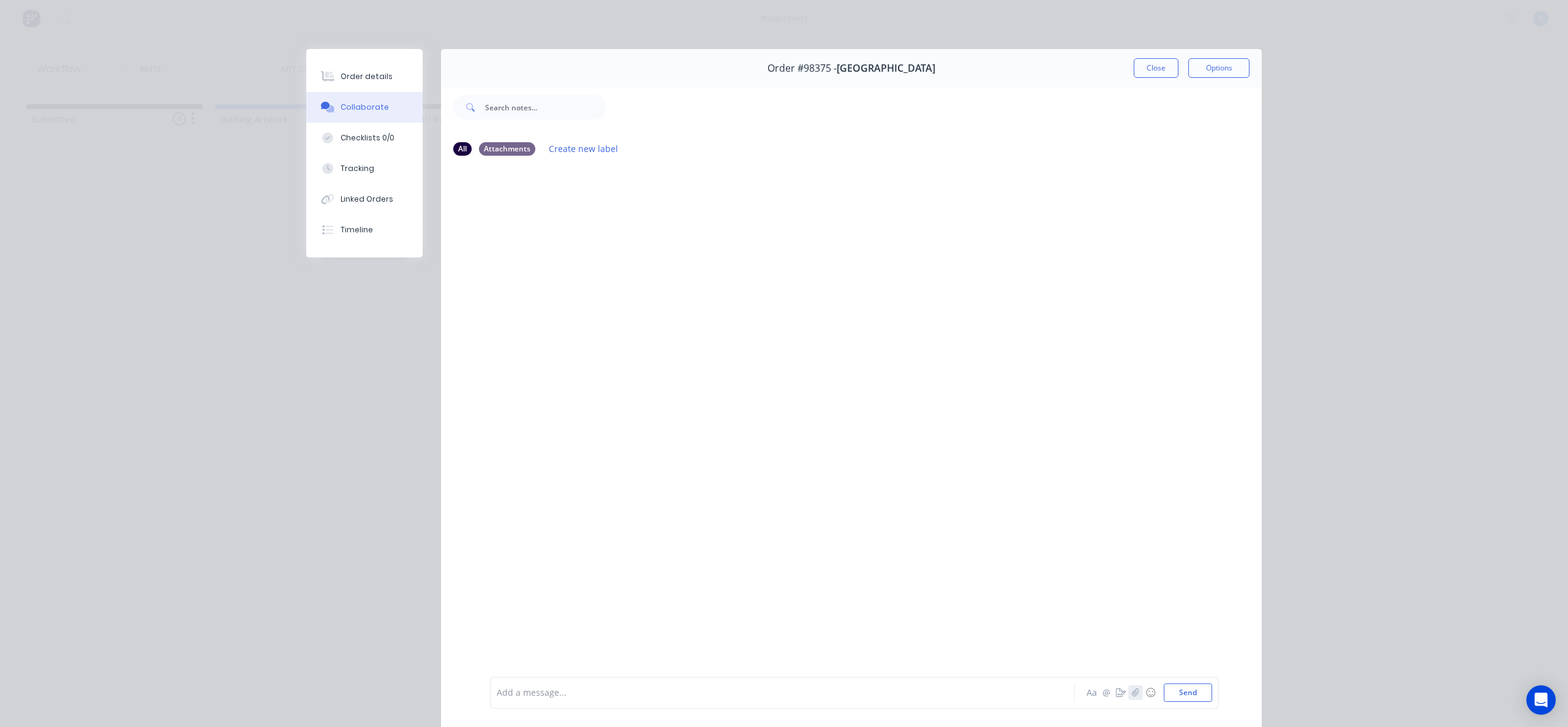
click at [1132, 694] on icon "button" at bounding box center [1136, 692] width 7 height 8
click at [1180, 692] on button "Send" at bounding box center [1188, 693] width 48 height 18
click at [365, 167] on div "Tracking" at bounding box center [358, 169] width 34 height 11
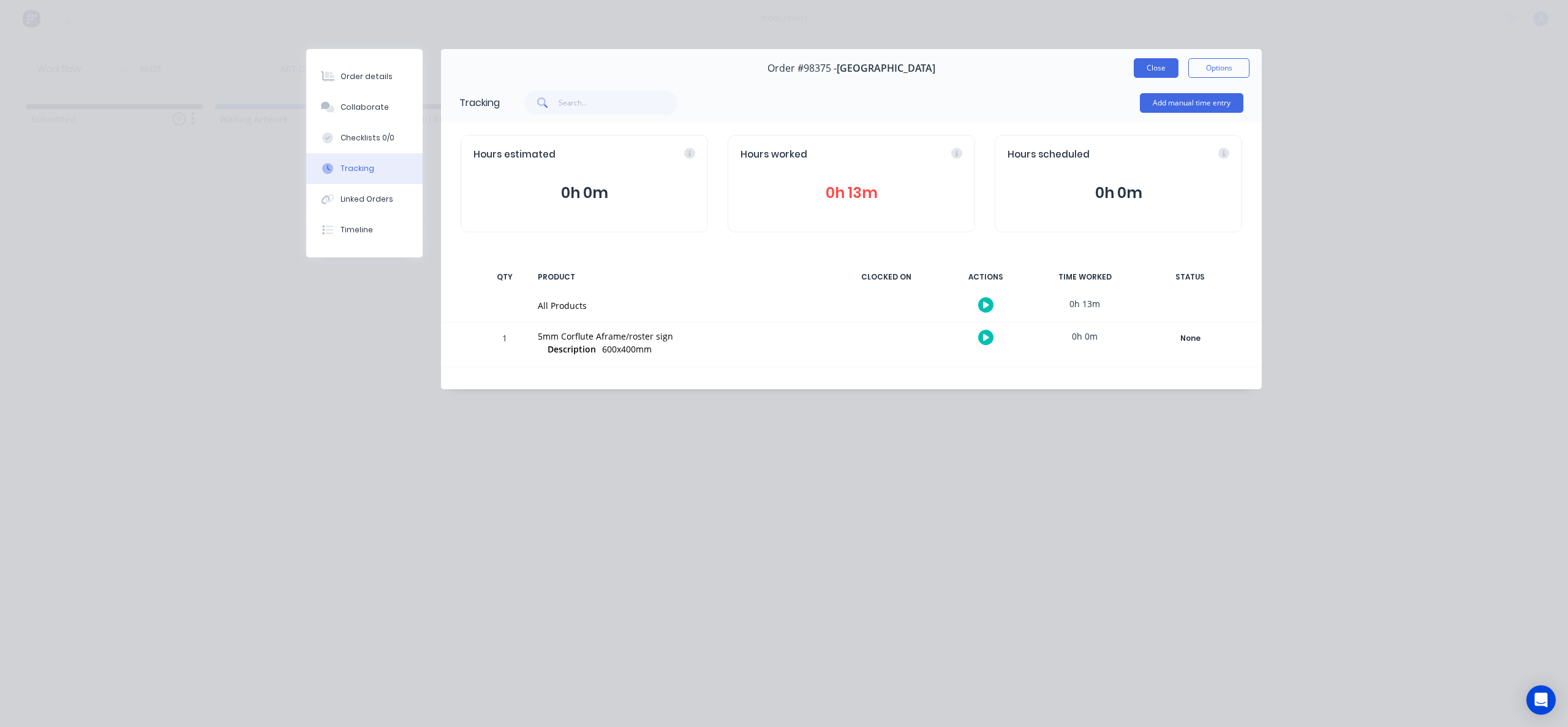
click at [1143, 58] on button "Close" at bounding box center [1156, 68] width 45 height 20
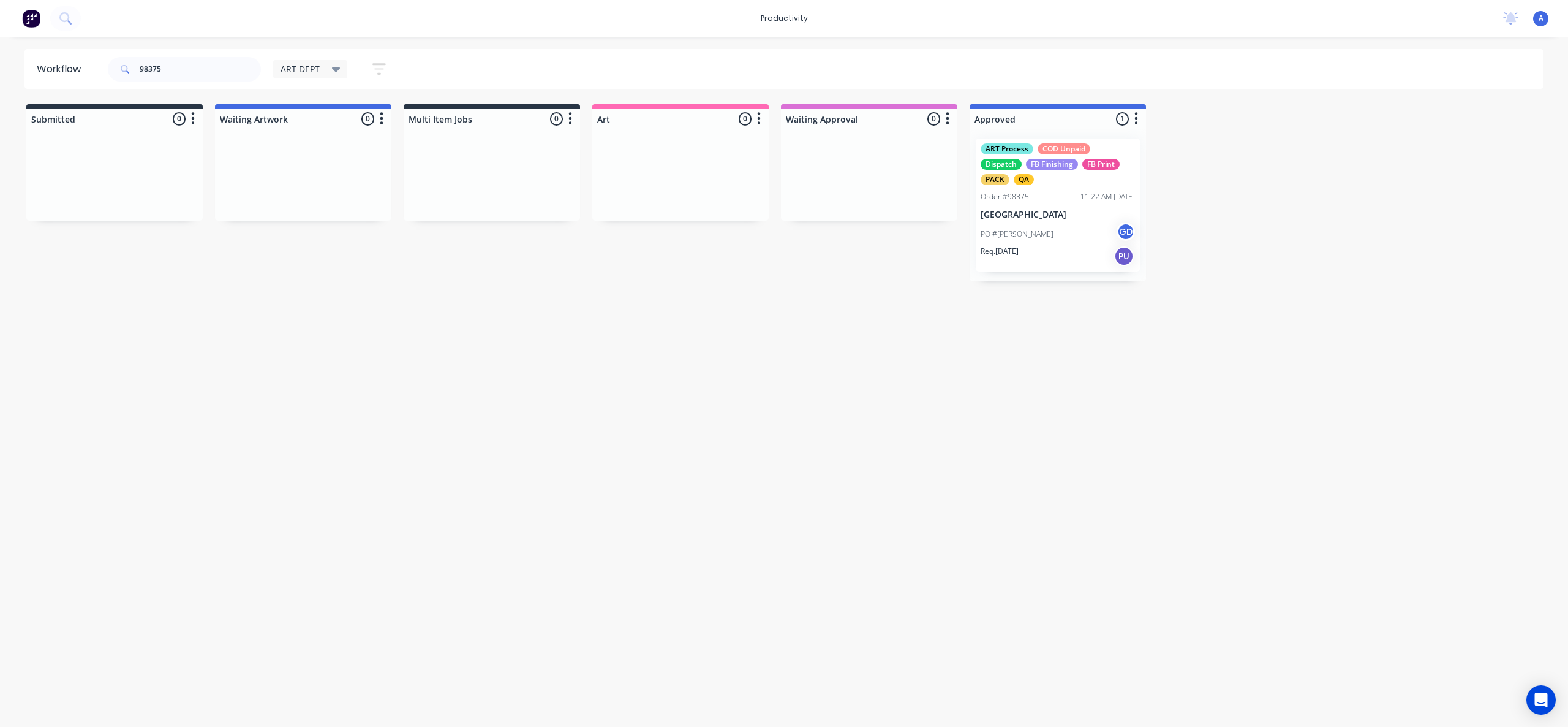
click at [1088, 206] on div "ART Process COD Unpaid Dispatch FB Finishing FB Print PACK QA Order #98375 11:2…" at bounding box center [1058, 205] width 164 height 133
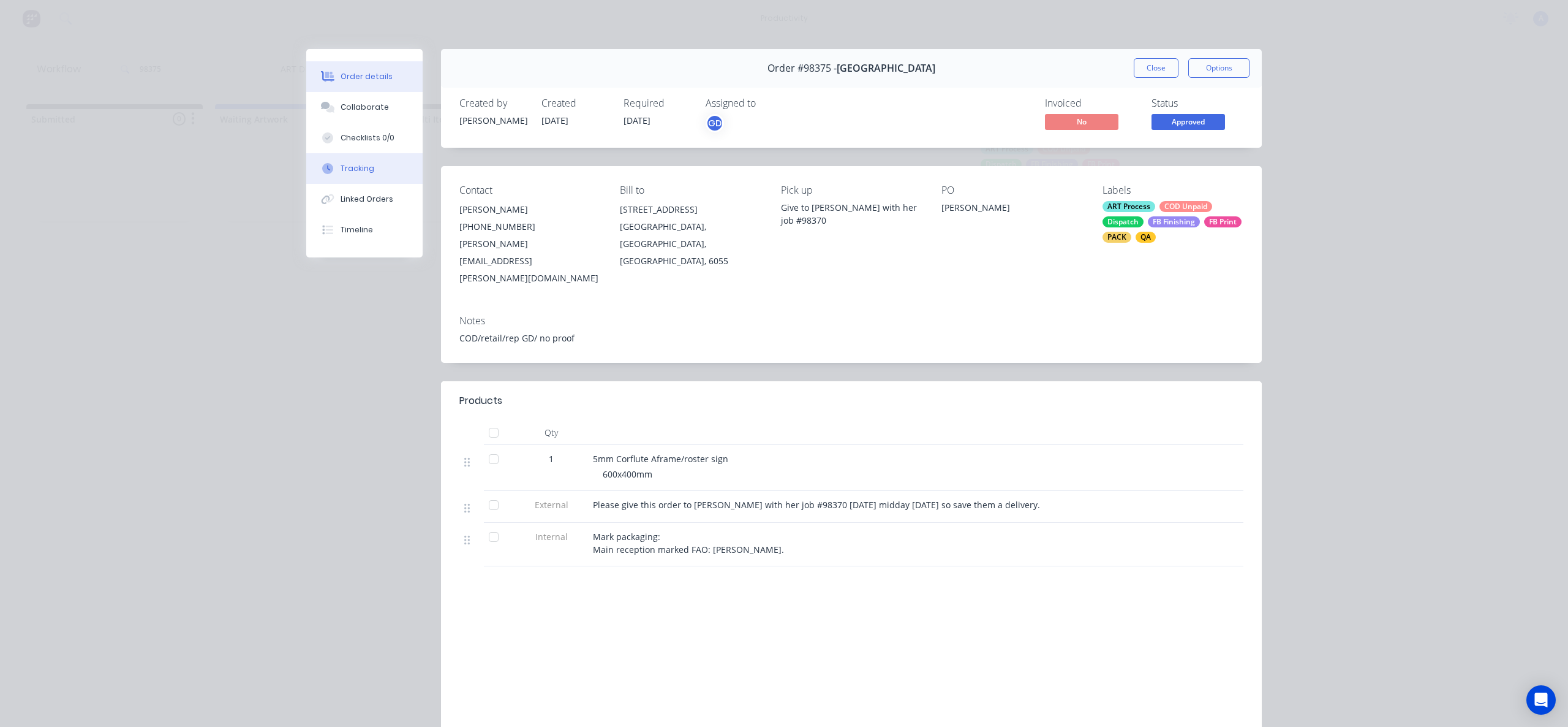
click at [379, 176] on button "Tracking" at bounding box center [364, 168] width 116 height 30
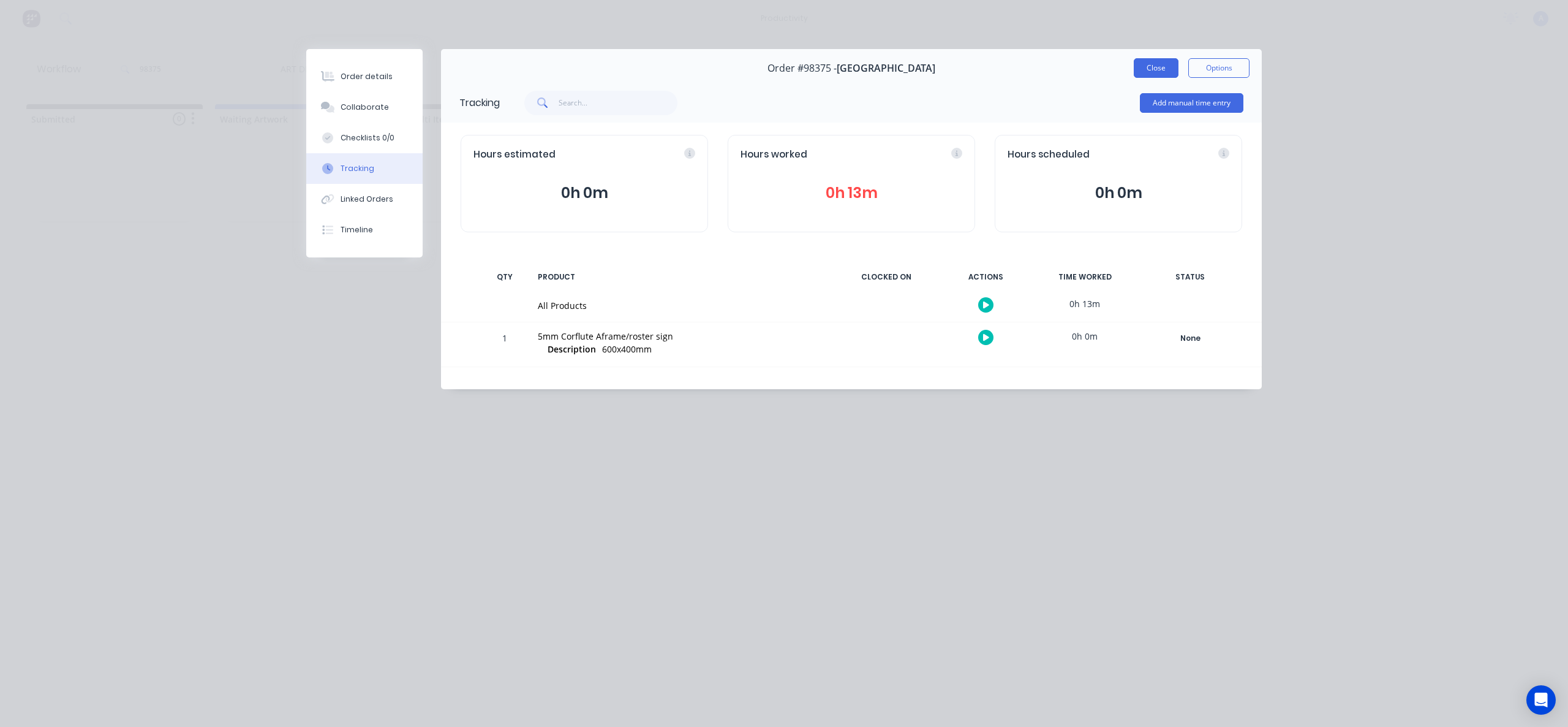
click at [1157, 64] on button "Close" at bounding box center [1156, 68] width 45 height 20
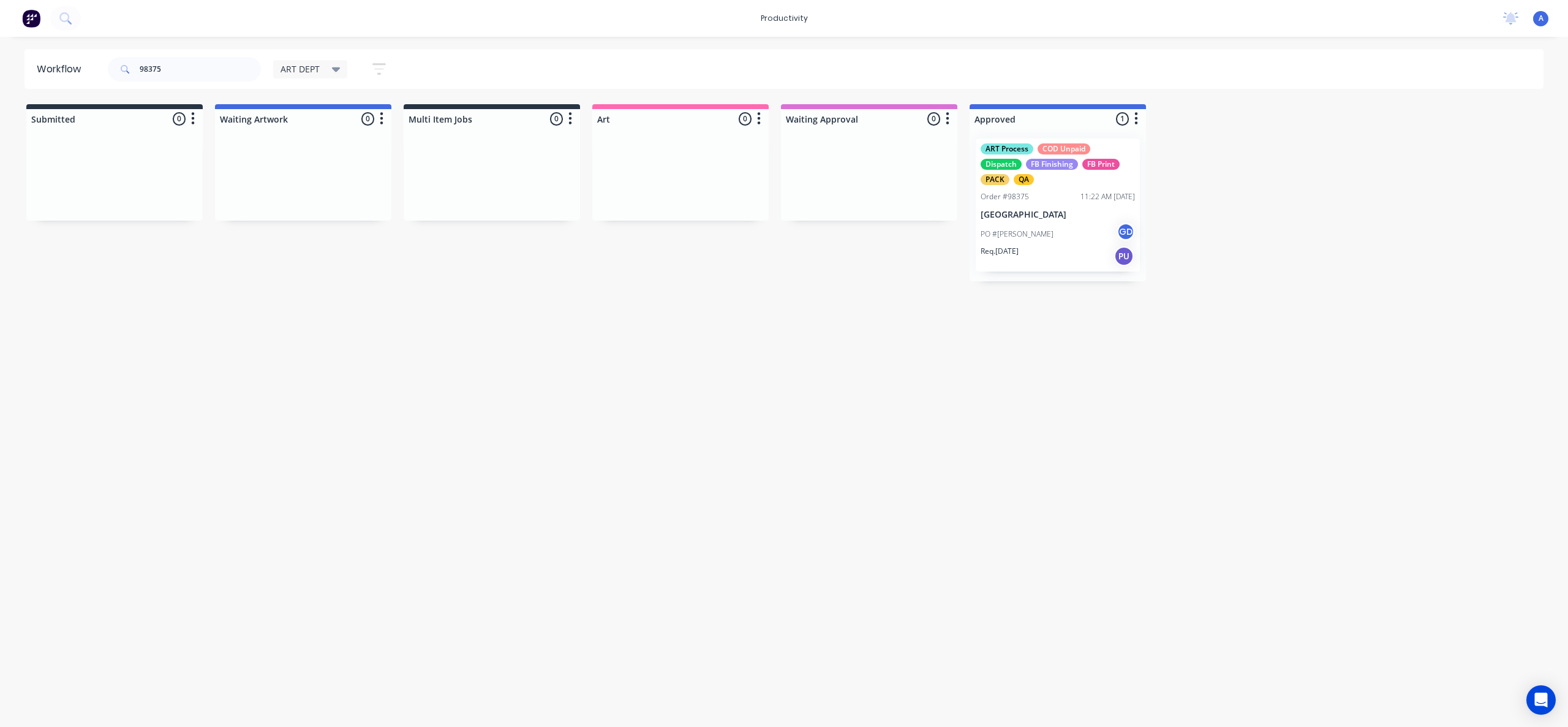
click at [1090, 243] on div "PO #[PERSON_NAME] GD" at bounding box center [1058, 234] width 155 height 23
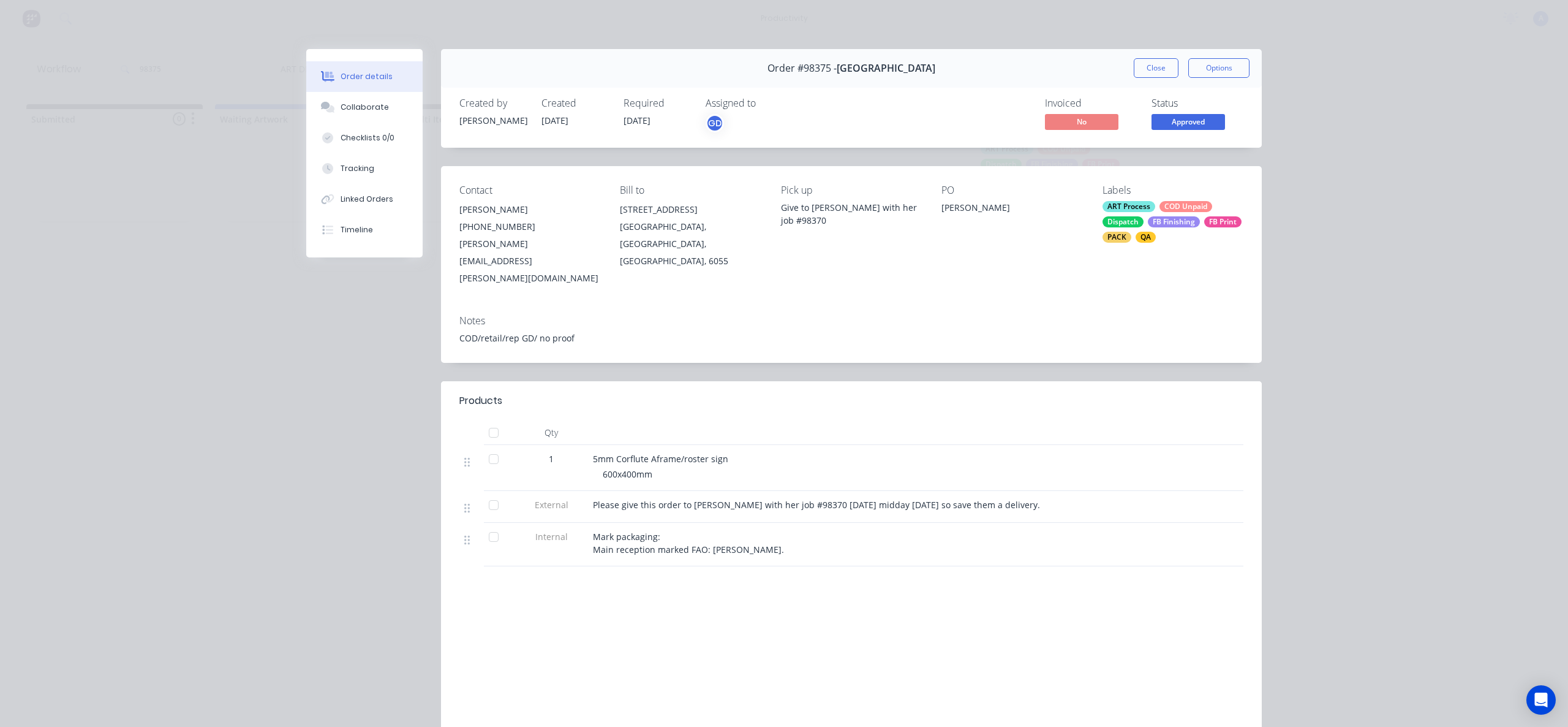
click at [418, 170] on div "Order details Collaborate Checklists 0/0 Tracking Linked Orders Timeline" at bounding box center [374, 153] width 135 height 209
click at [380, 165] on button "Tracking" at bounding box center [364, 168] width 116 height 30
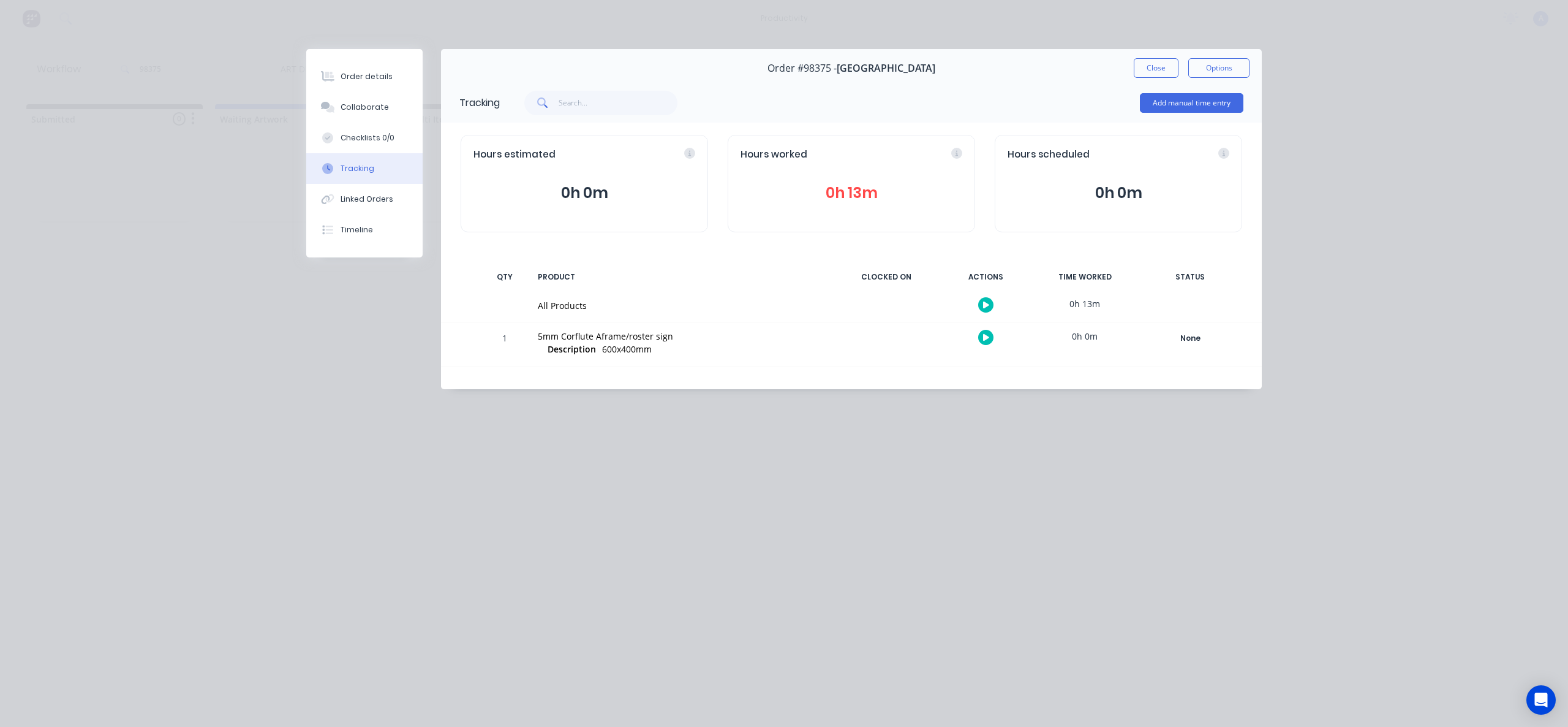
drag, startPoint x: 1152, startPoint y: 61, endPoint x: 408, endPoint y: 70, distance: 744.1
click at [1152, 61] on button "Close" at bounding box center [1156, 68] width 45 height 20
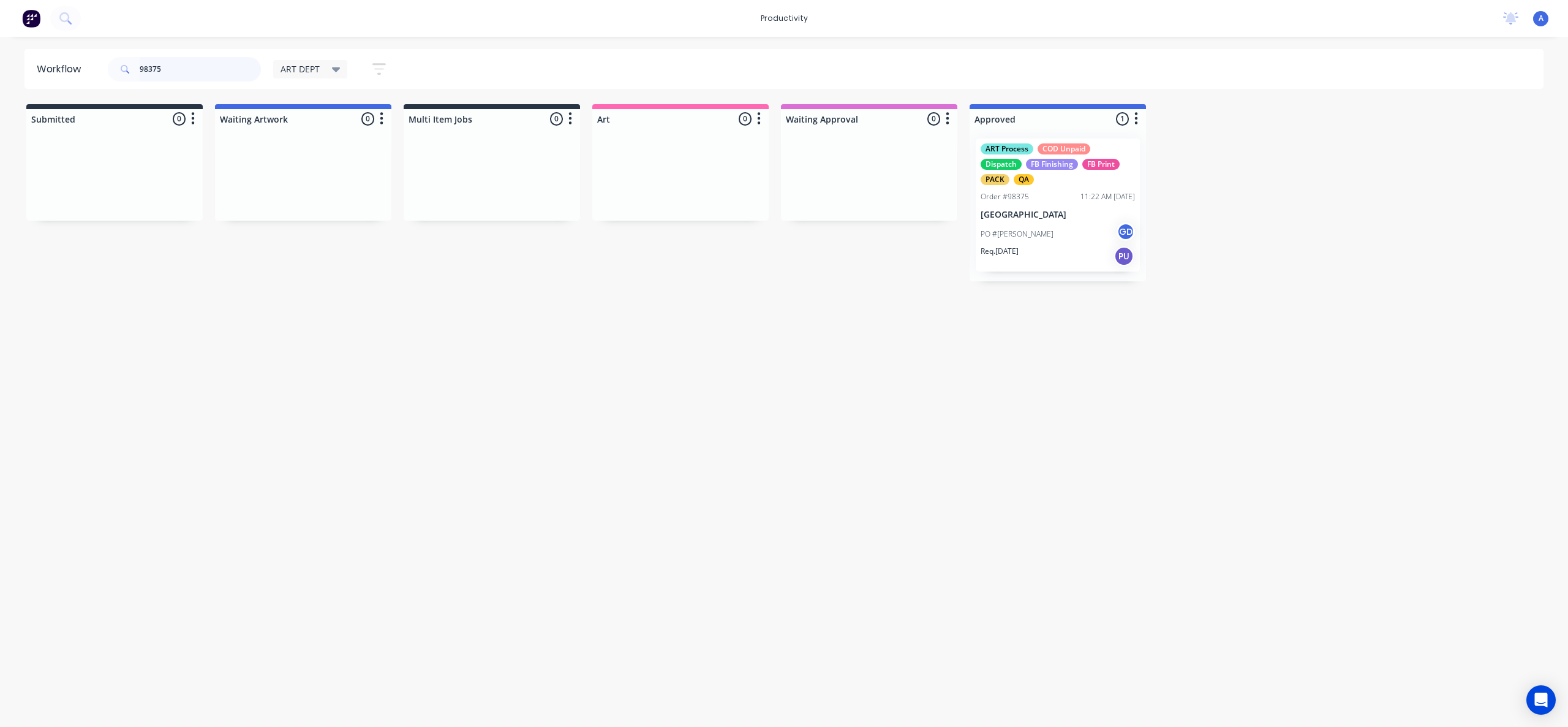
click at [221, 70] on input "98375" at bounding box center [200, 69] width 121 height 25
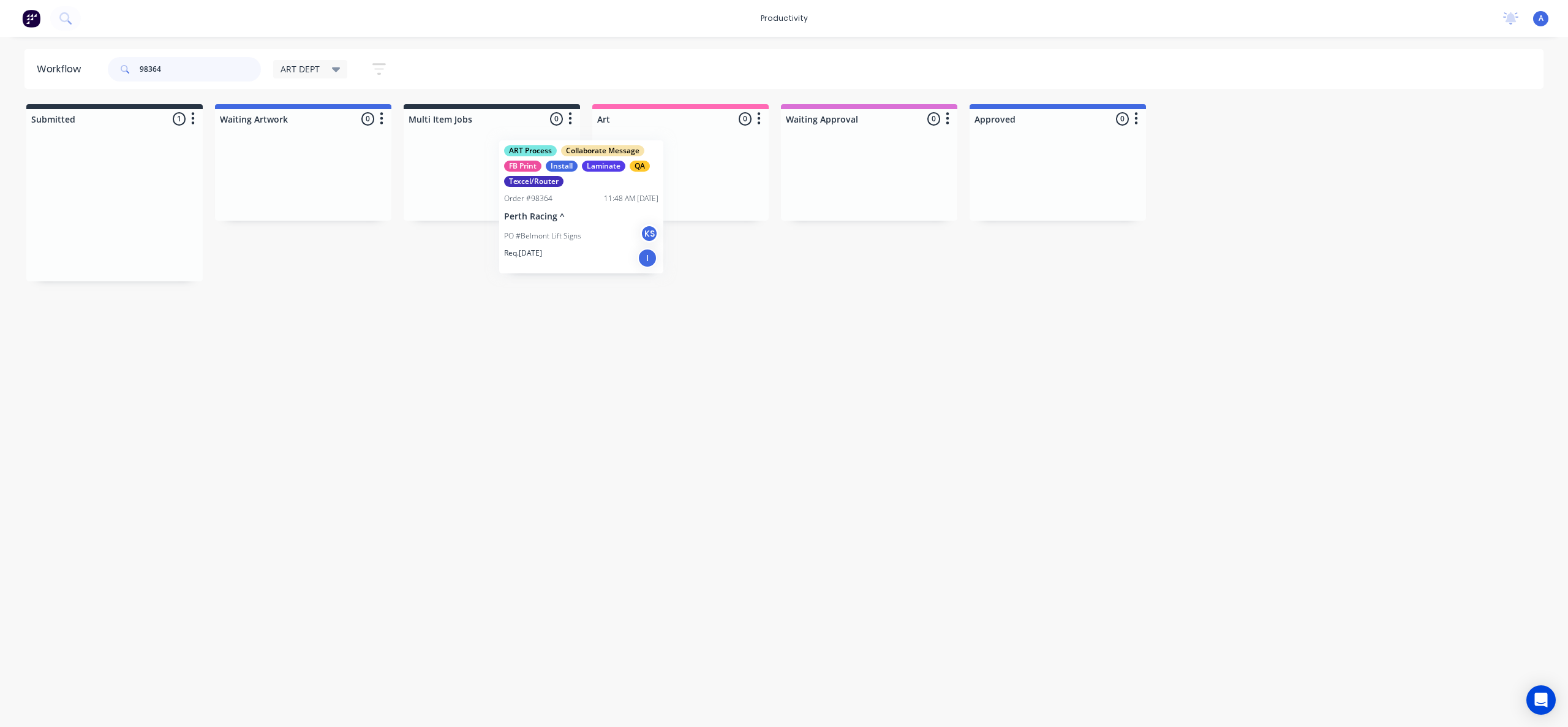
drag, startPoint x: 94, startPoint y: 260, endPoint x: 661, endPoint y: 252, distance: 567.1
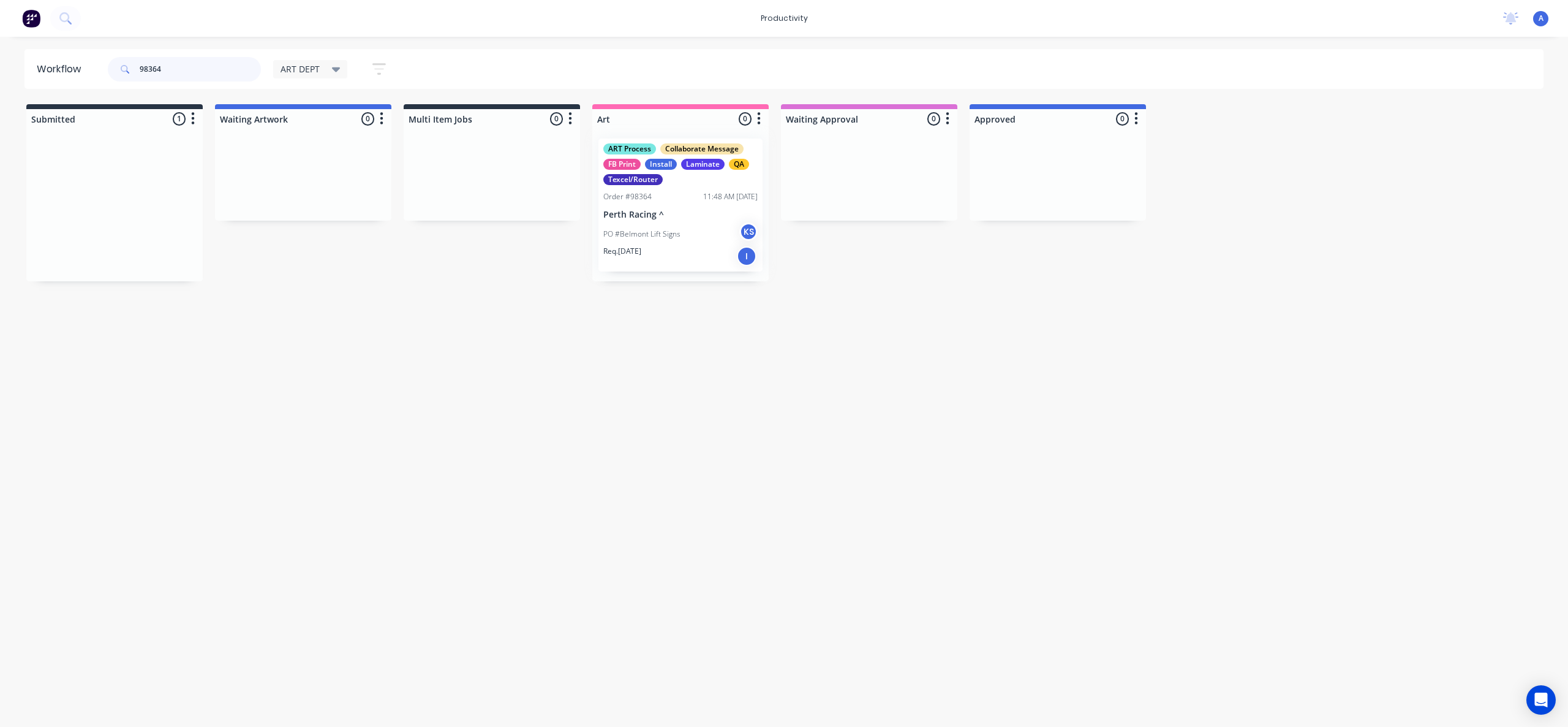
type input "98364"
click at [661, 252] on div "ART Process Collaborate Message FB Print Install Laminate QA Texcel/Router Orde…" at bounding box center [681, 204] width 177 height 152
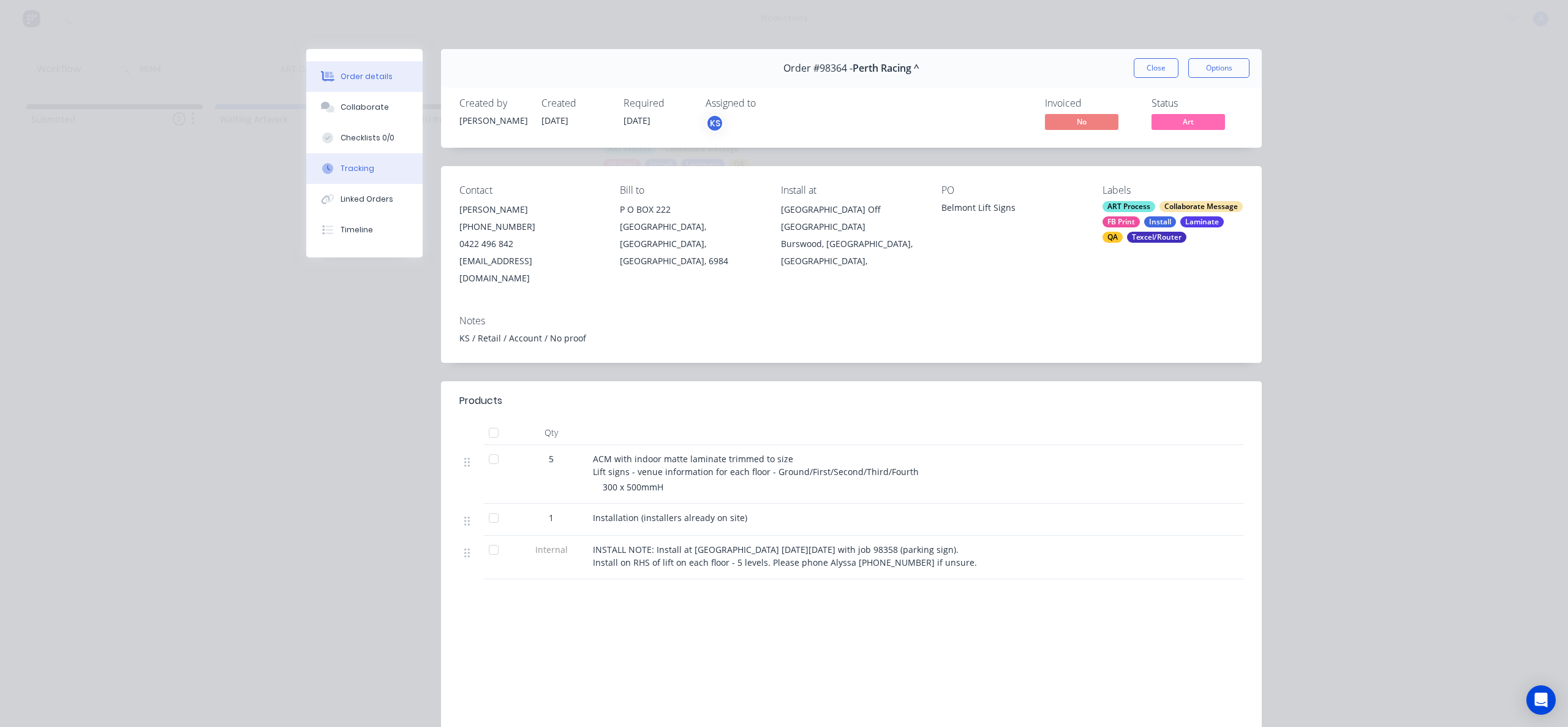
click at [366, 160] on button "Tracking" at bounding box center [364, 168] width 116 height 30
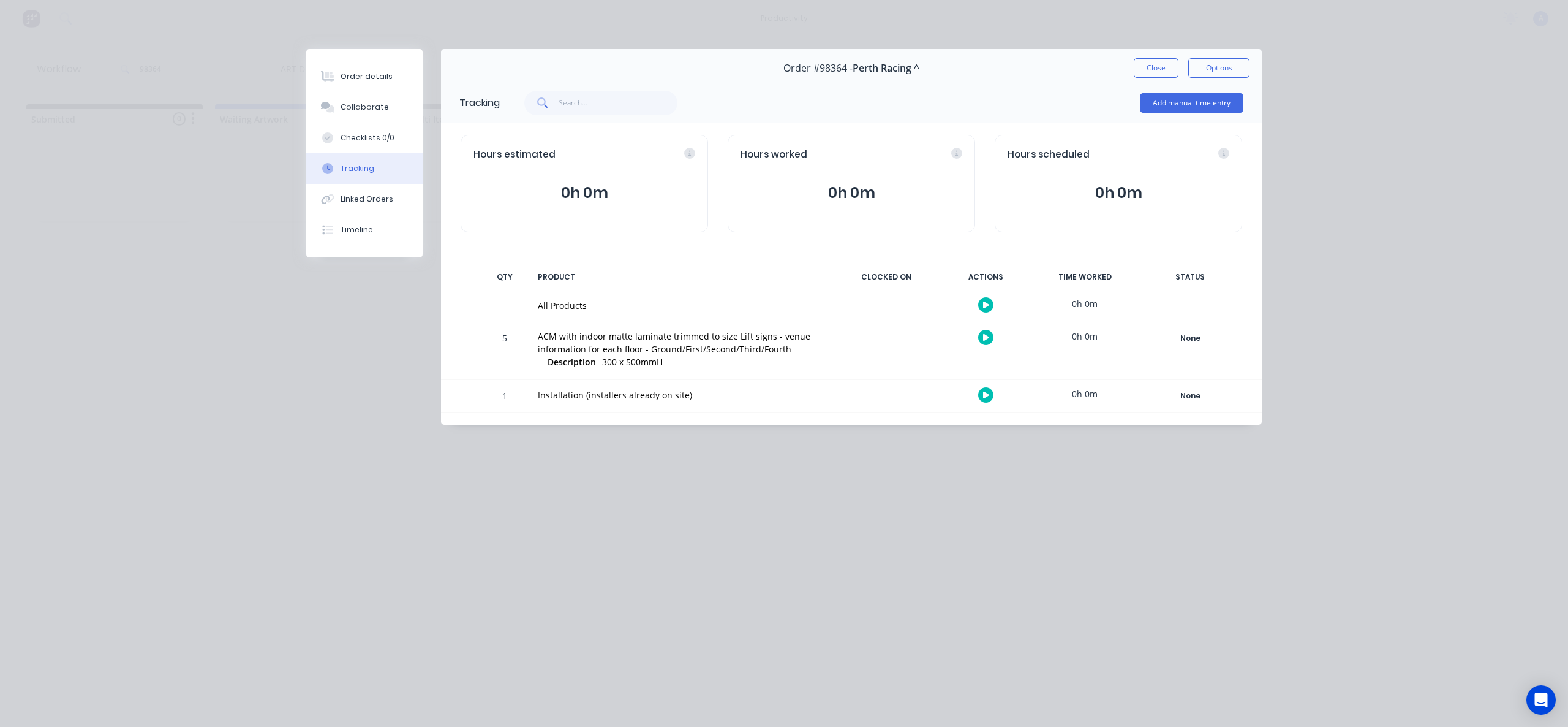
click at [982, 304] on button "button" at bounding box center [986, 305] width 16 height 16
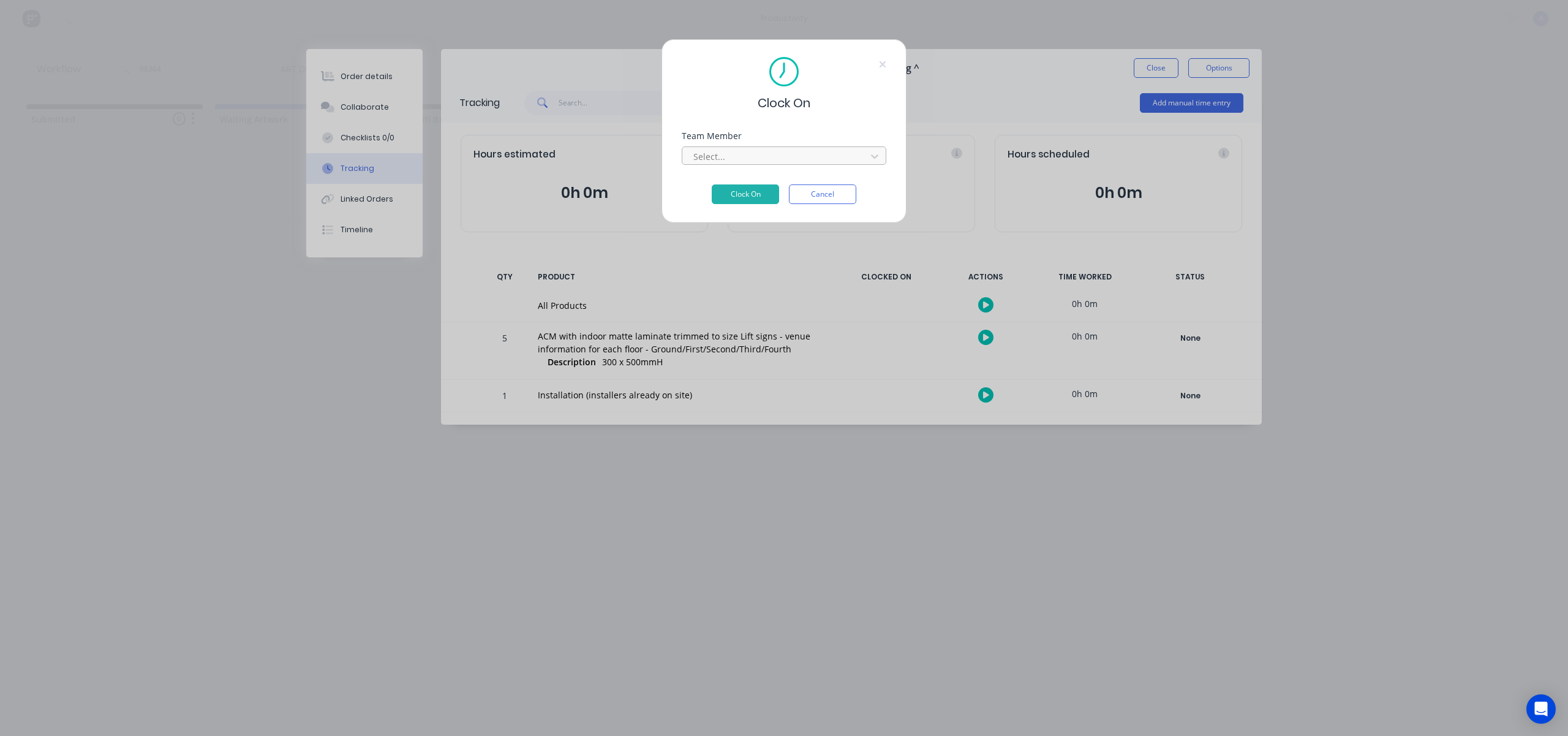
click at [817, 158] on div at bounding box center [776, 157] width 168 height 16
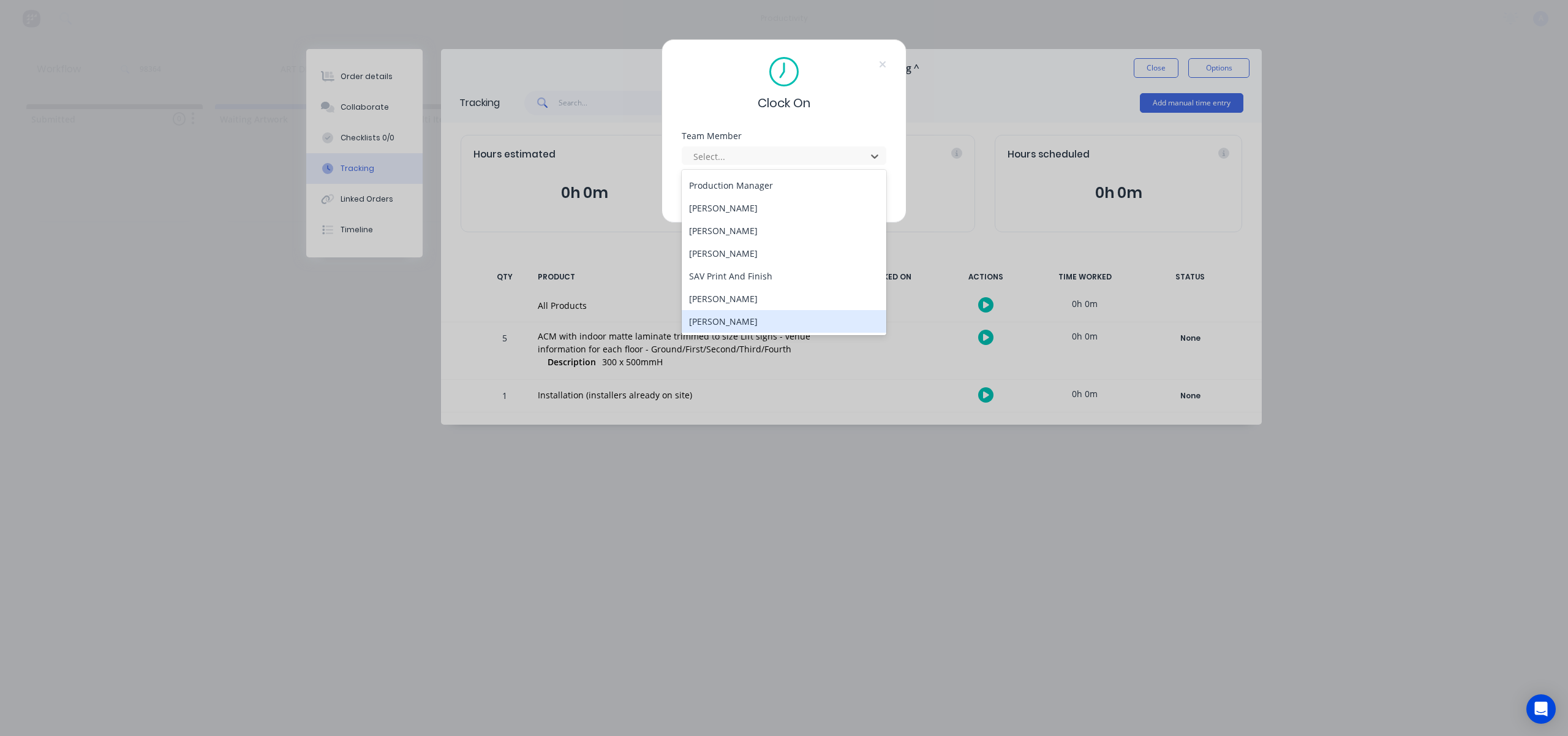
click at [732, 321] on div "[PERSON_NAME]" at bounding box center [784, 321] width 205 height 23
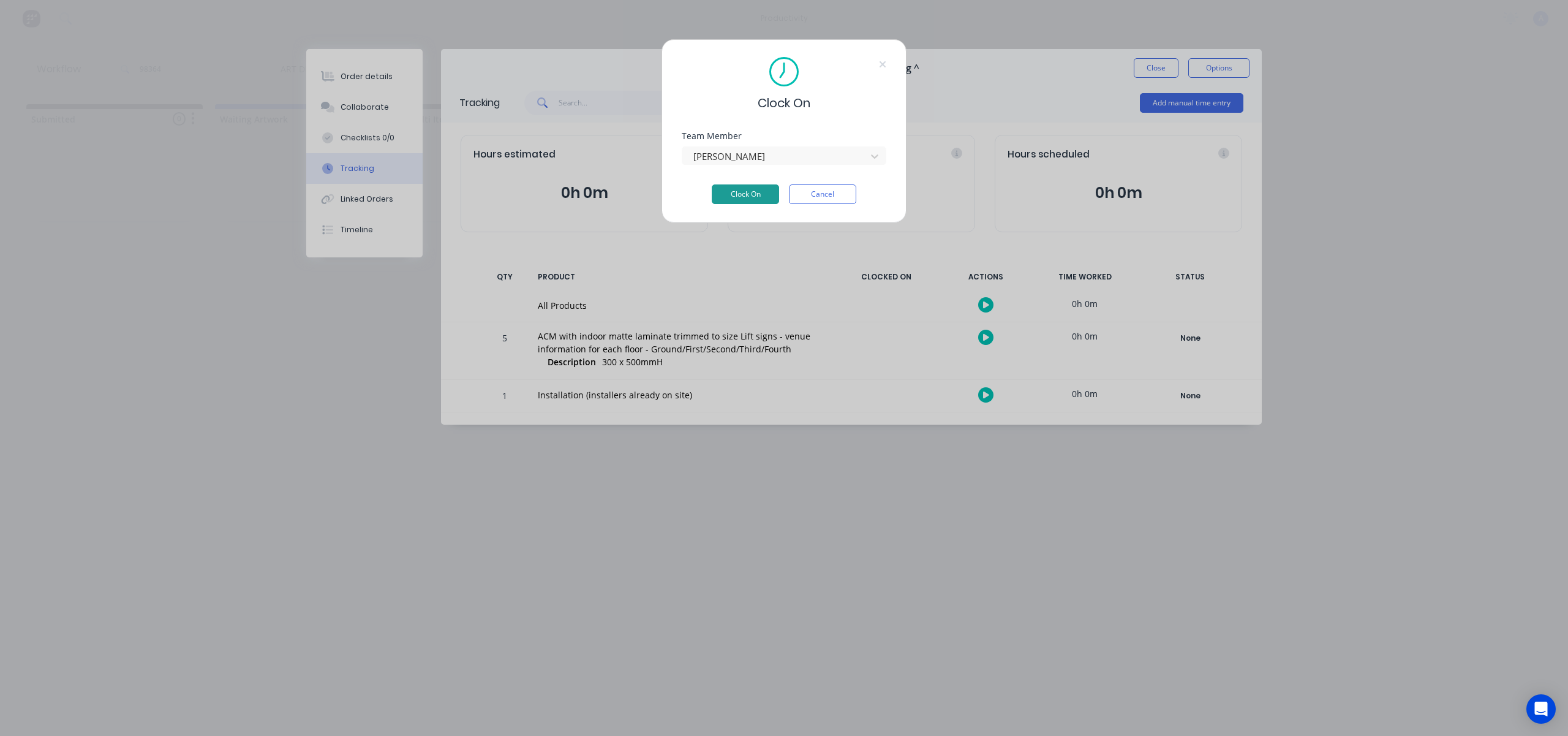
click at [741, 186] on button "Clock On" at bounding box center [745, 194] width 67 height 20
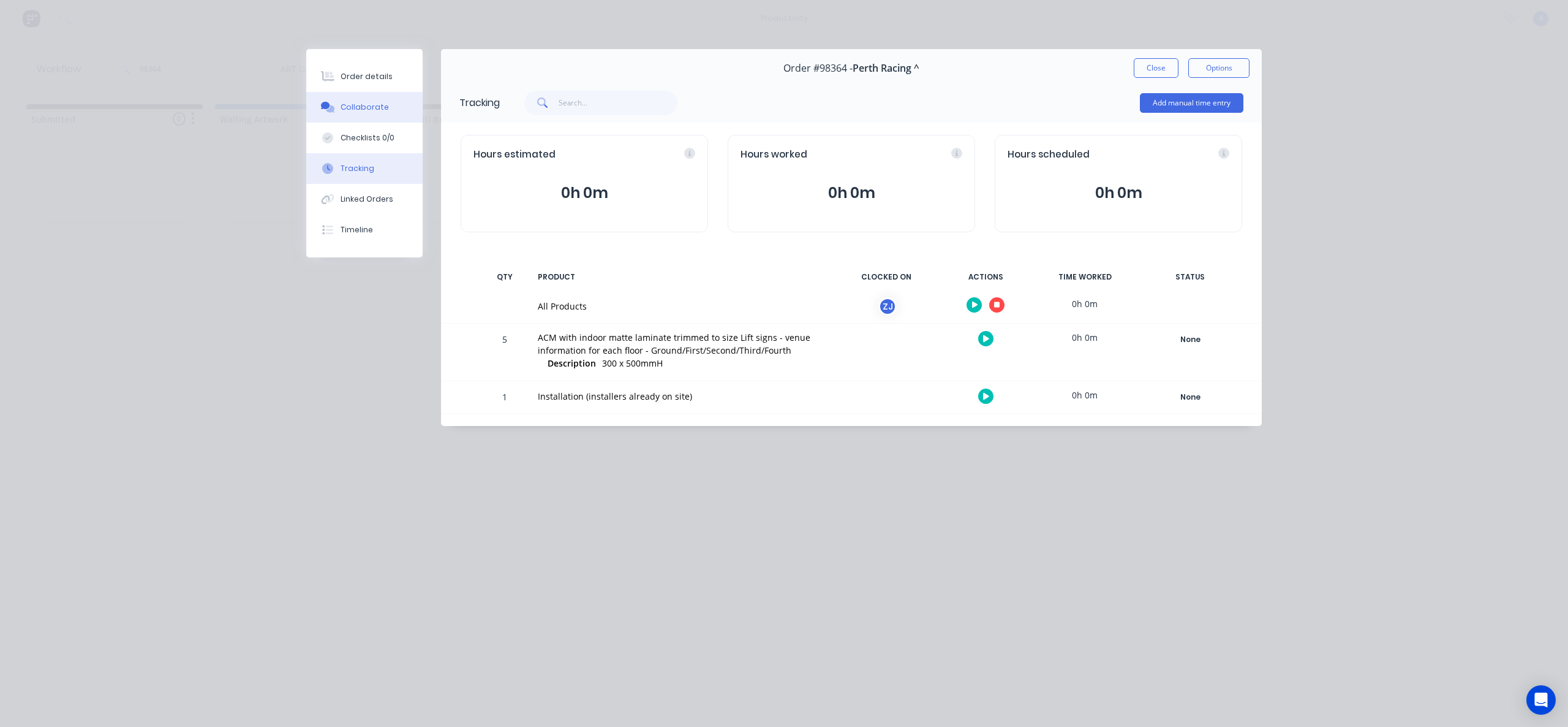
click at [379, 109] on div "Collaborate" at bounding box center [365, 107] width 48 height 11
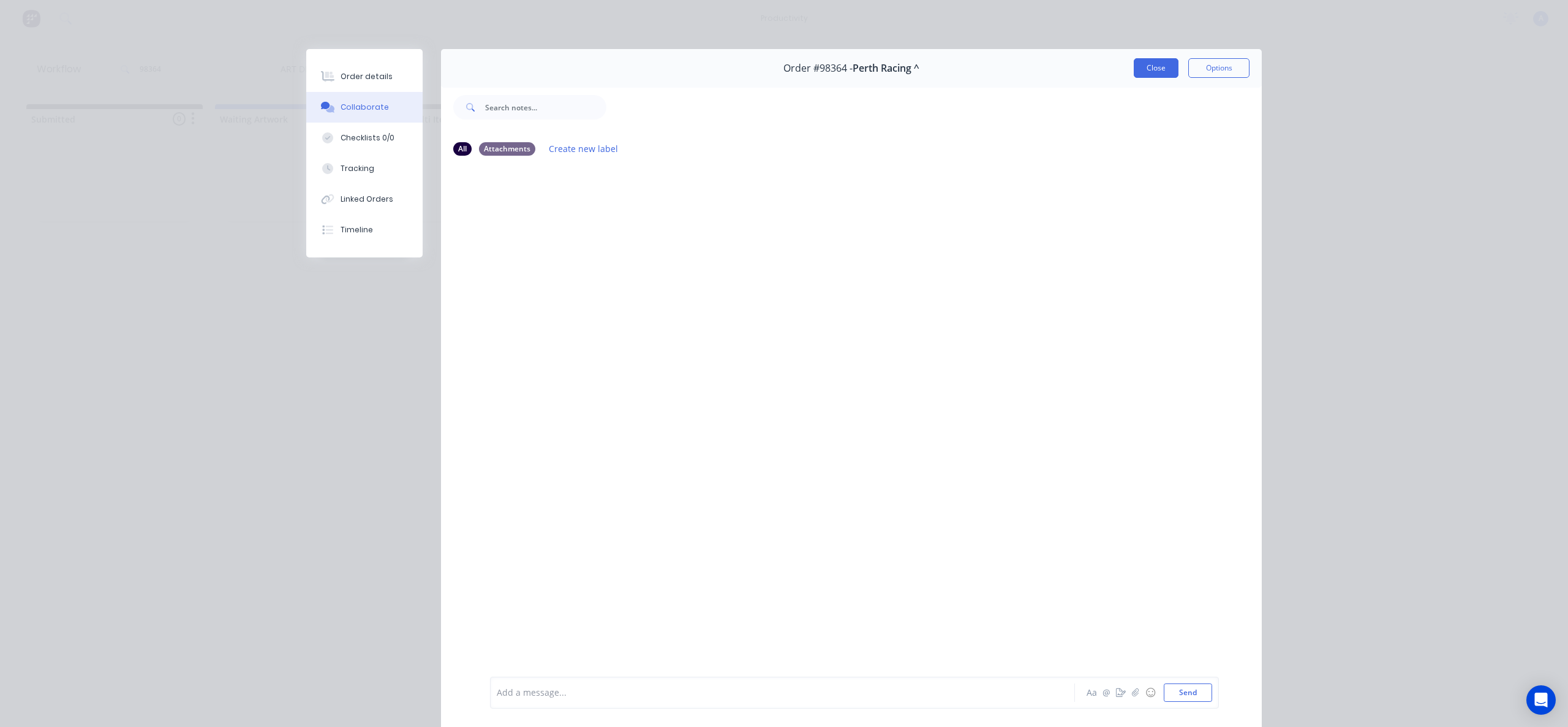
click at [1137, 62] on button "Close" at bounding box center [1156, 68] width 45 height 20
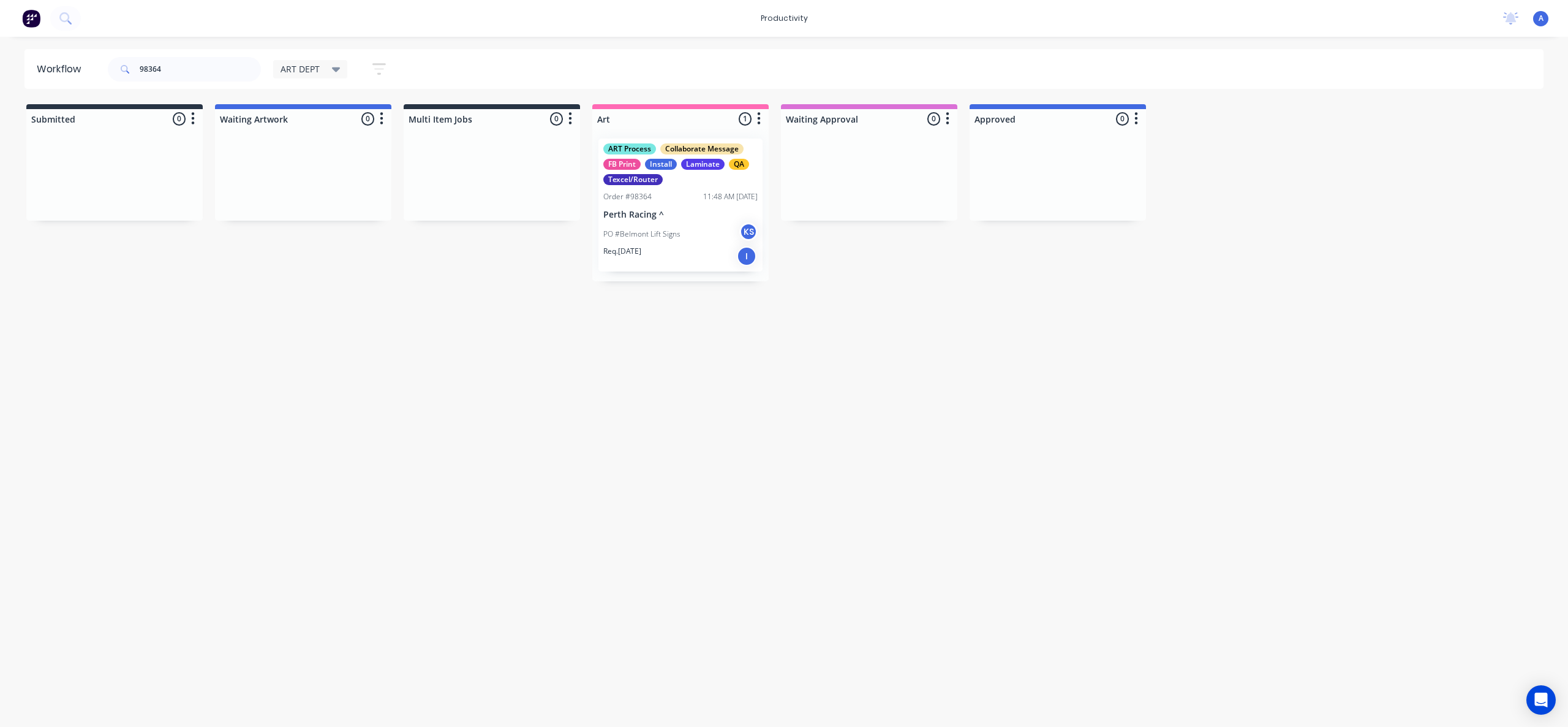
click at [644, 238] on p "PO #Belmont Lift Signs" at bounding box center [642, 234] width 77 height 11
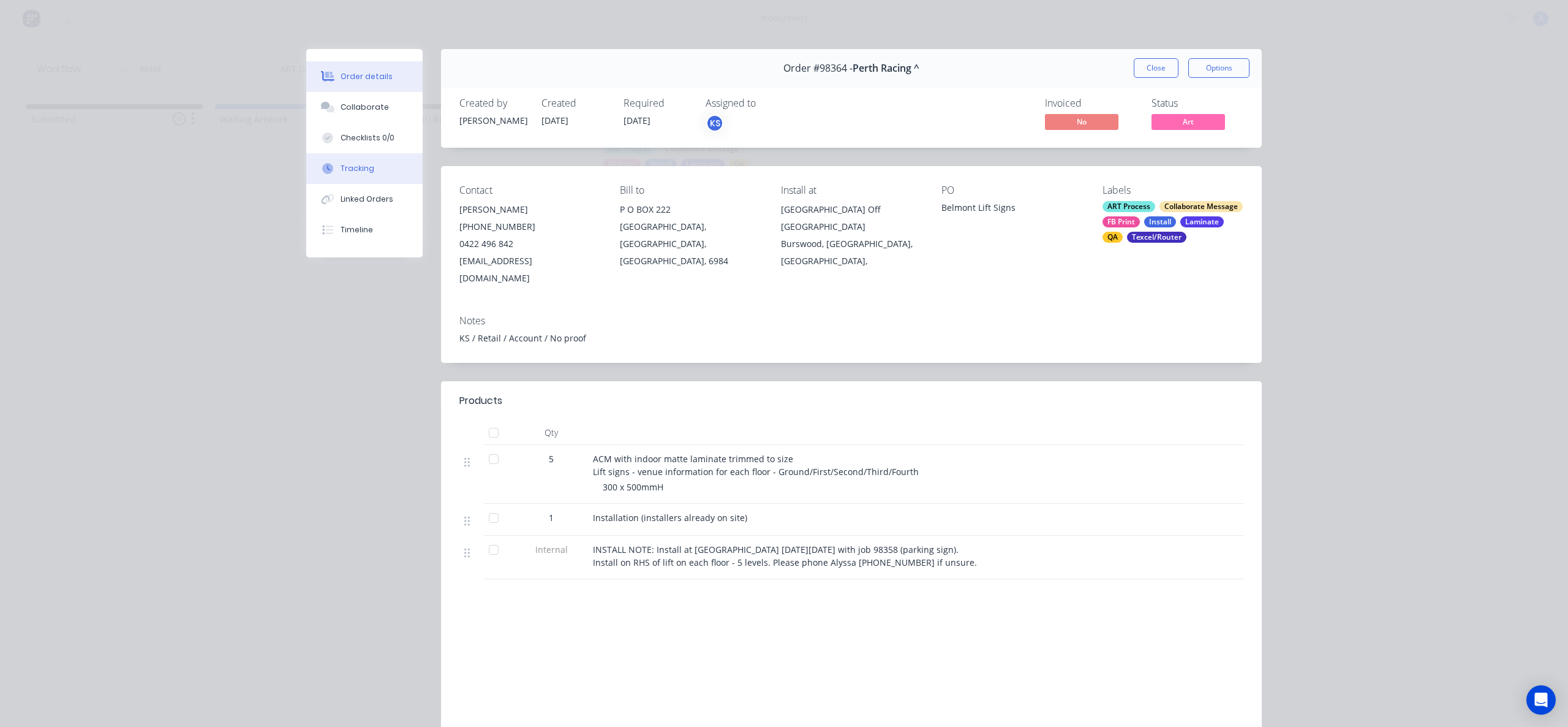
click at [366, 170] on div "Tracking" at bounding box center [358, 169] width 34 height 11
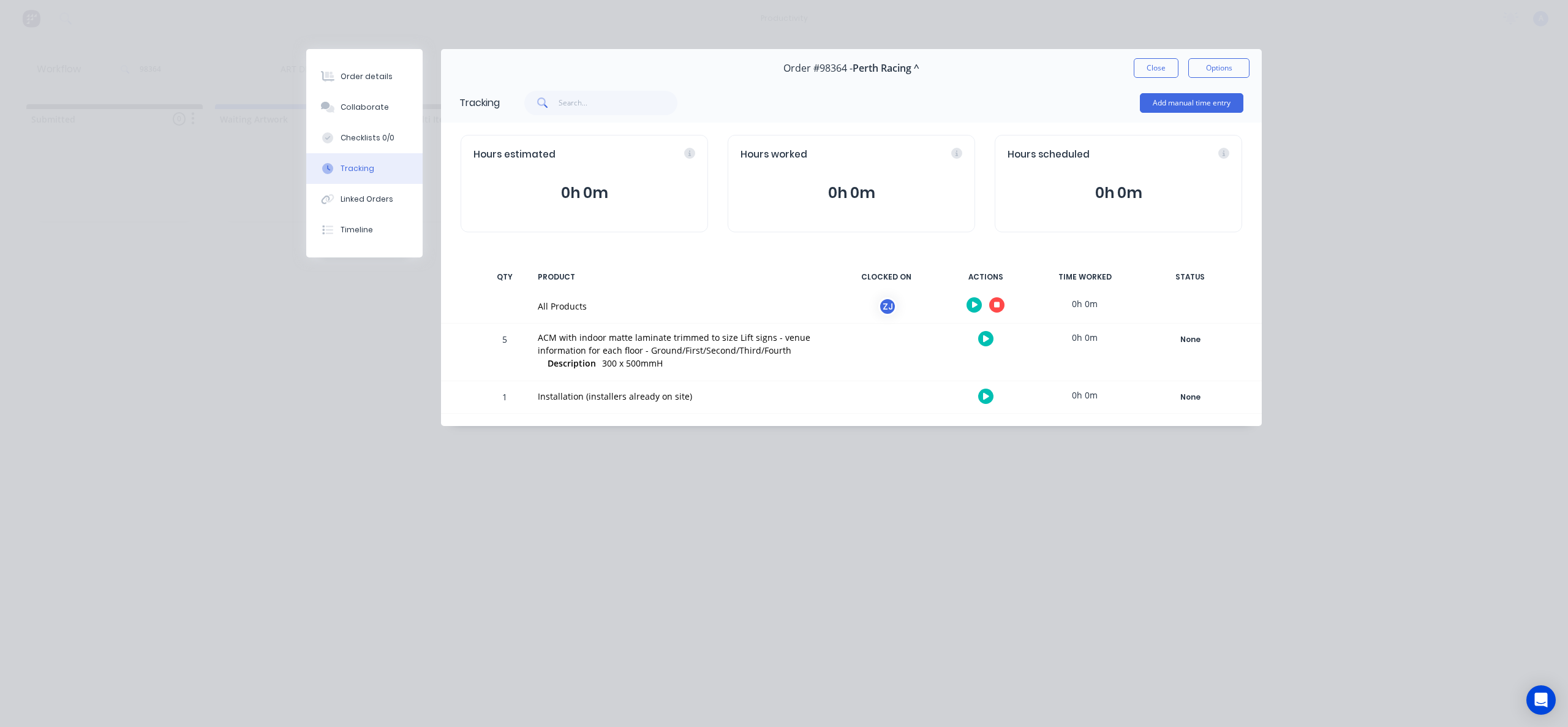
click at [1157, 79] on div "Order #98364 - Perth Racing ^ Close Options" at bounding box center [851, 68] width 821 height 38
click at [1156, 70] on button "Close" at bounding box center [1156, 68] width 45 height 20
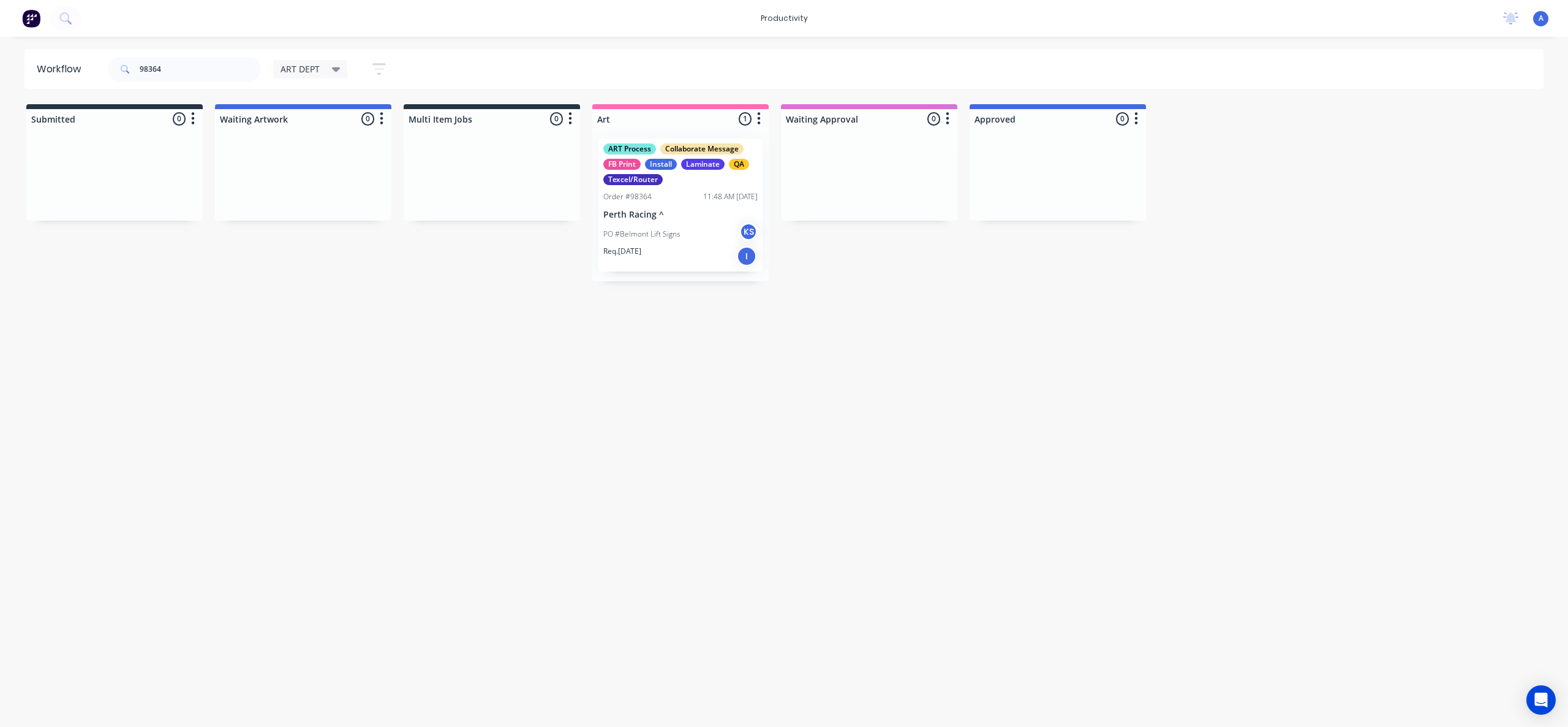
click at [837, 321] on div "Workflow 98364 ART DEPT Save new view None edit ART DEPT (Default) edit Banner …" at bounding box center [784, 375] width 1568 height 653
click at [671, 228] on p "PO #Belmont Lift Signs" at bounding box center [642, 234] width 77 height 11
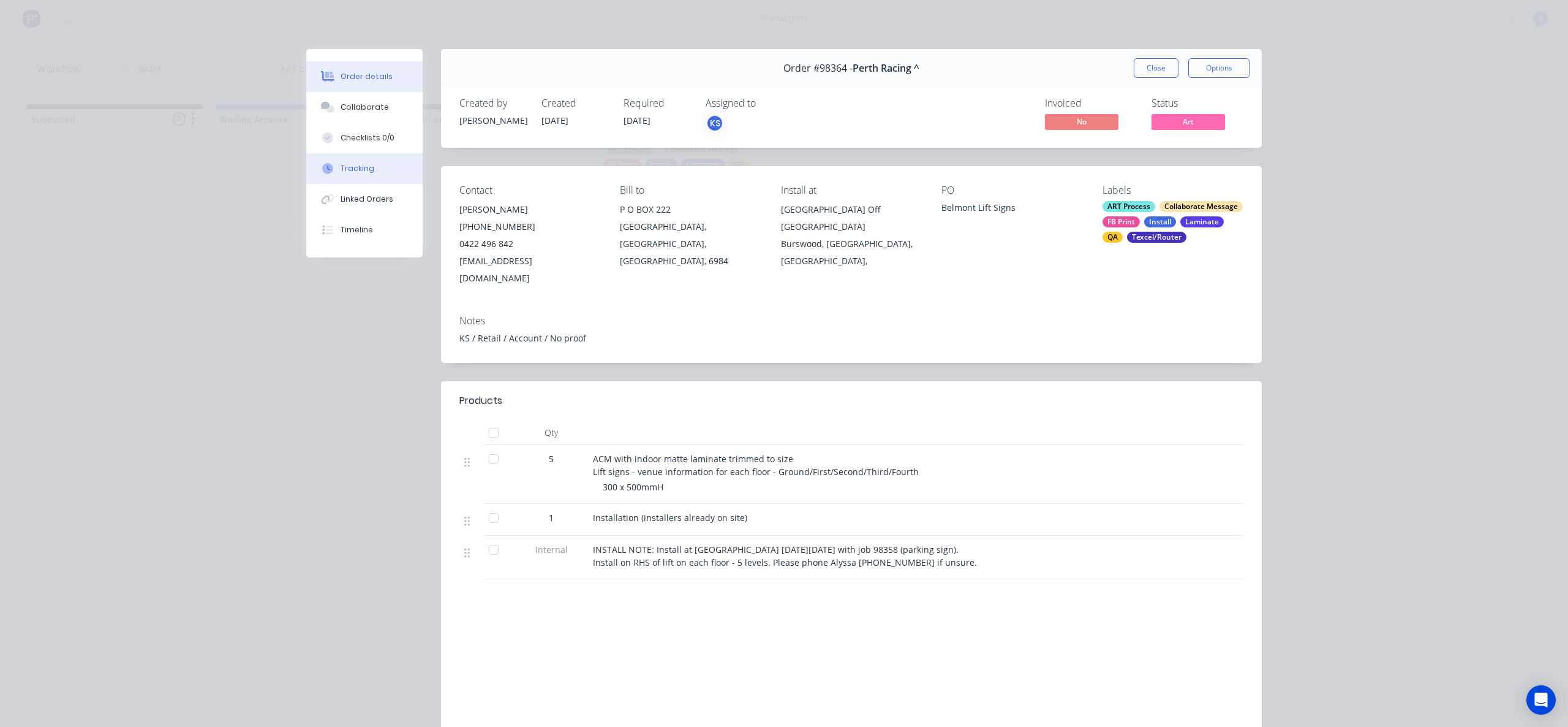
click at [377, 171] on button "Tracking" at bounding box center [364, 168] width 116 height 30
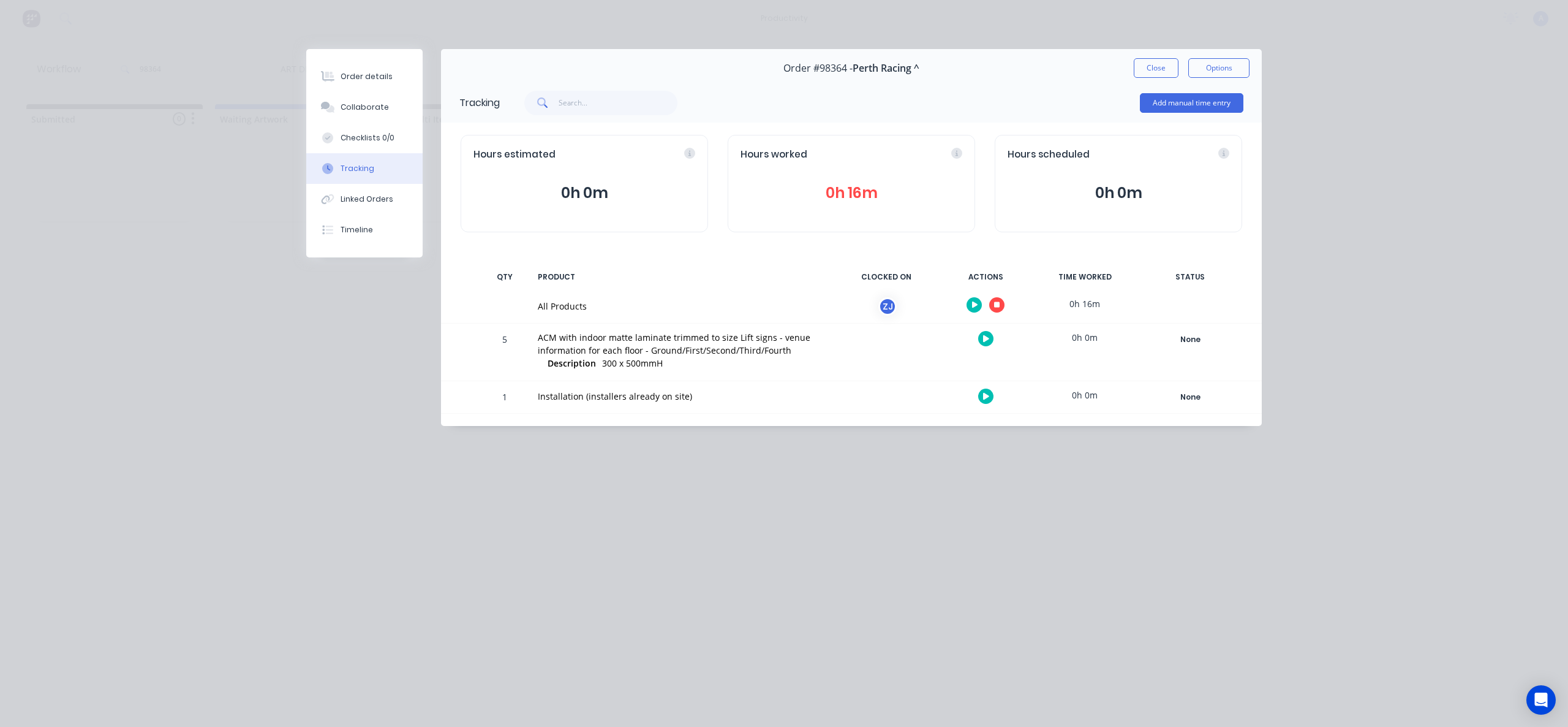
click at [999, 302] on icon "button" at bounding box center [997, 305] width 6 height 6
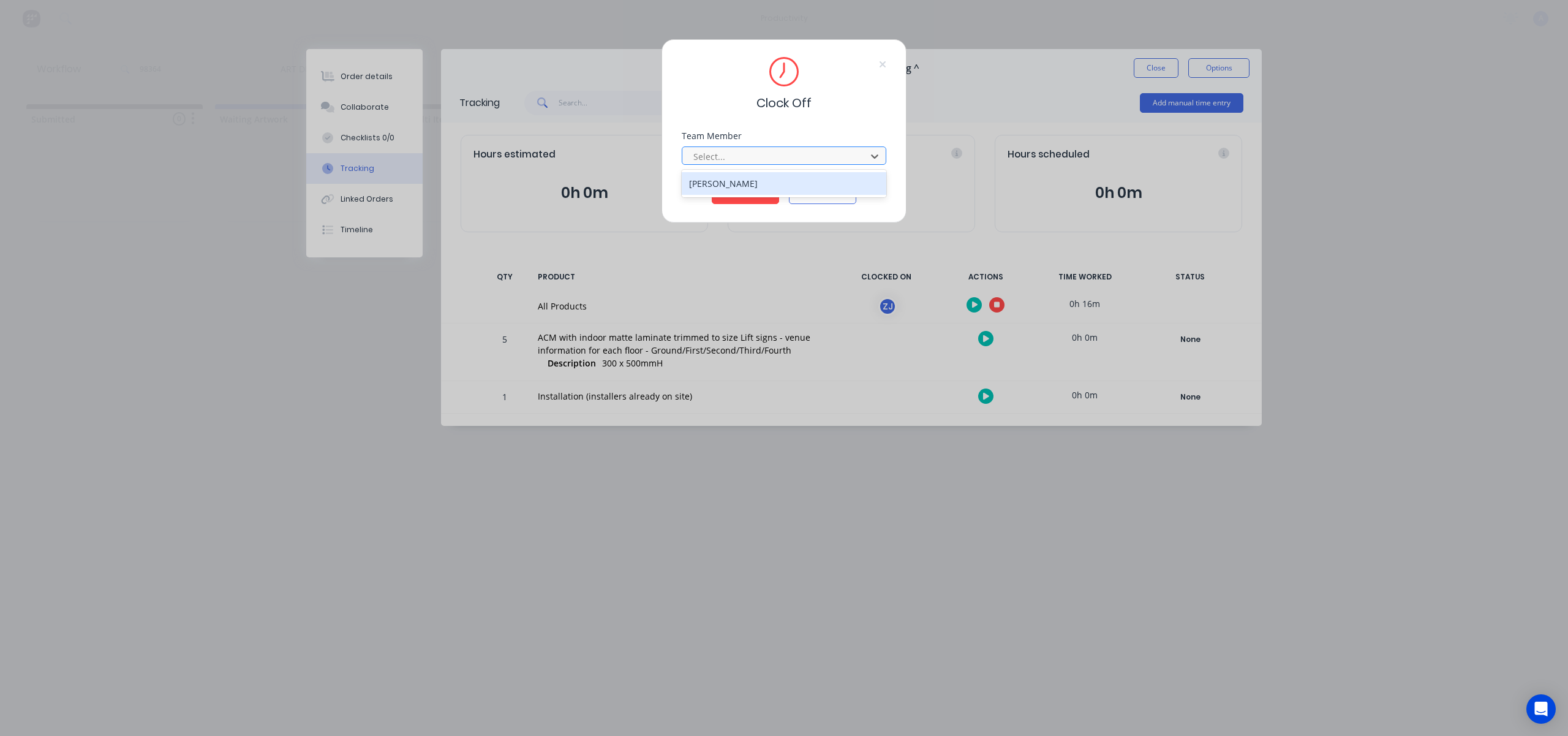
click at [778, 160] on div at bounding box center [776, 157] width 168 height 16
click at [743, 189] on div "[PERSON_NAME]" at bounding box center [784, 184] width 205 height 23
drag, startPoint x: 748, startPoint y: 202, endPoint x: 1019, endPoint y: 125, distance: 281.7
click at [749, 202] on button "Clock Off" at bounding box center [745, 194] width 67 height 20
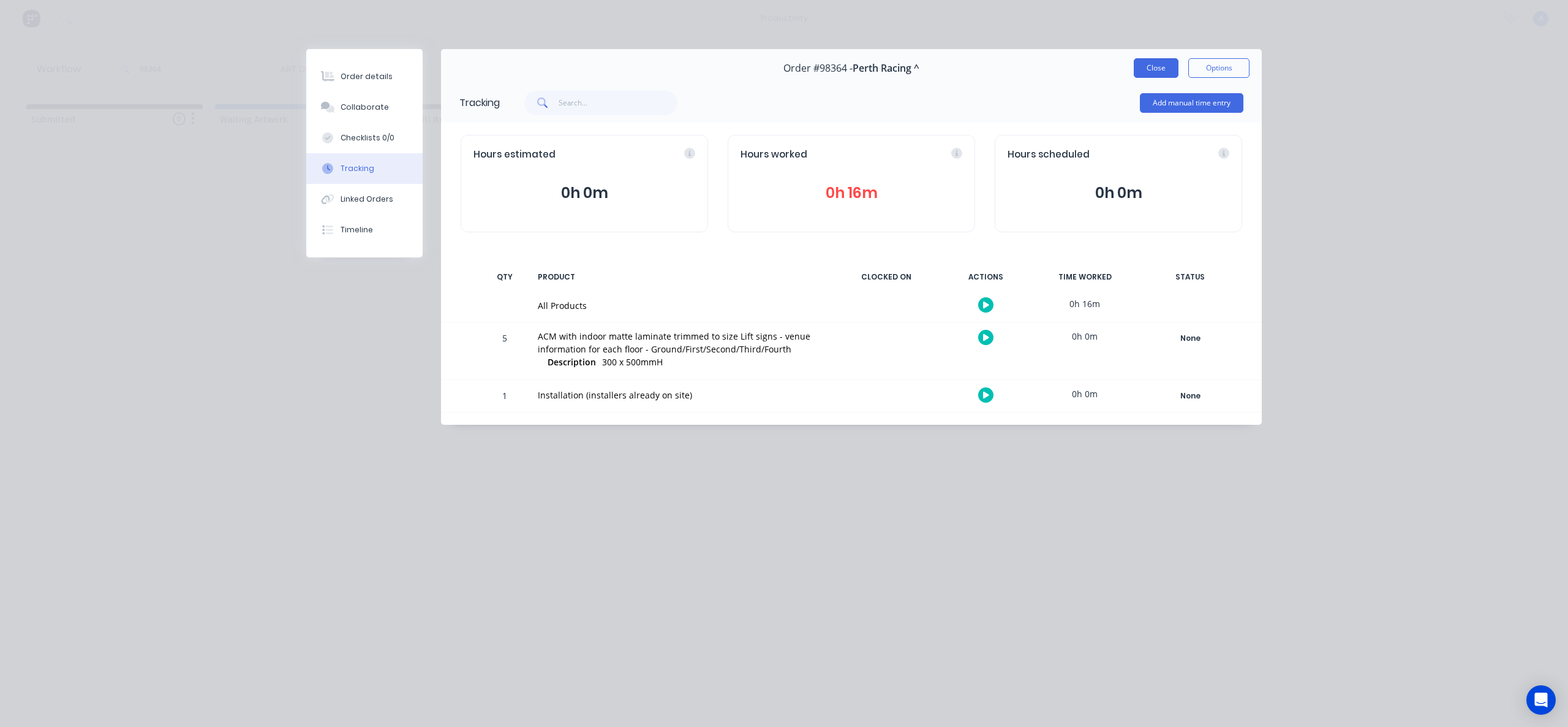
click at [1155, 72] on button "Close" at bounding box center [1156, 68] width 45 height 20
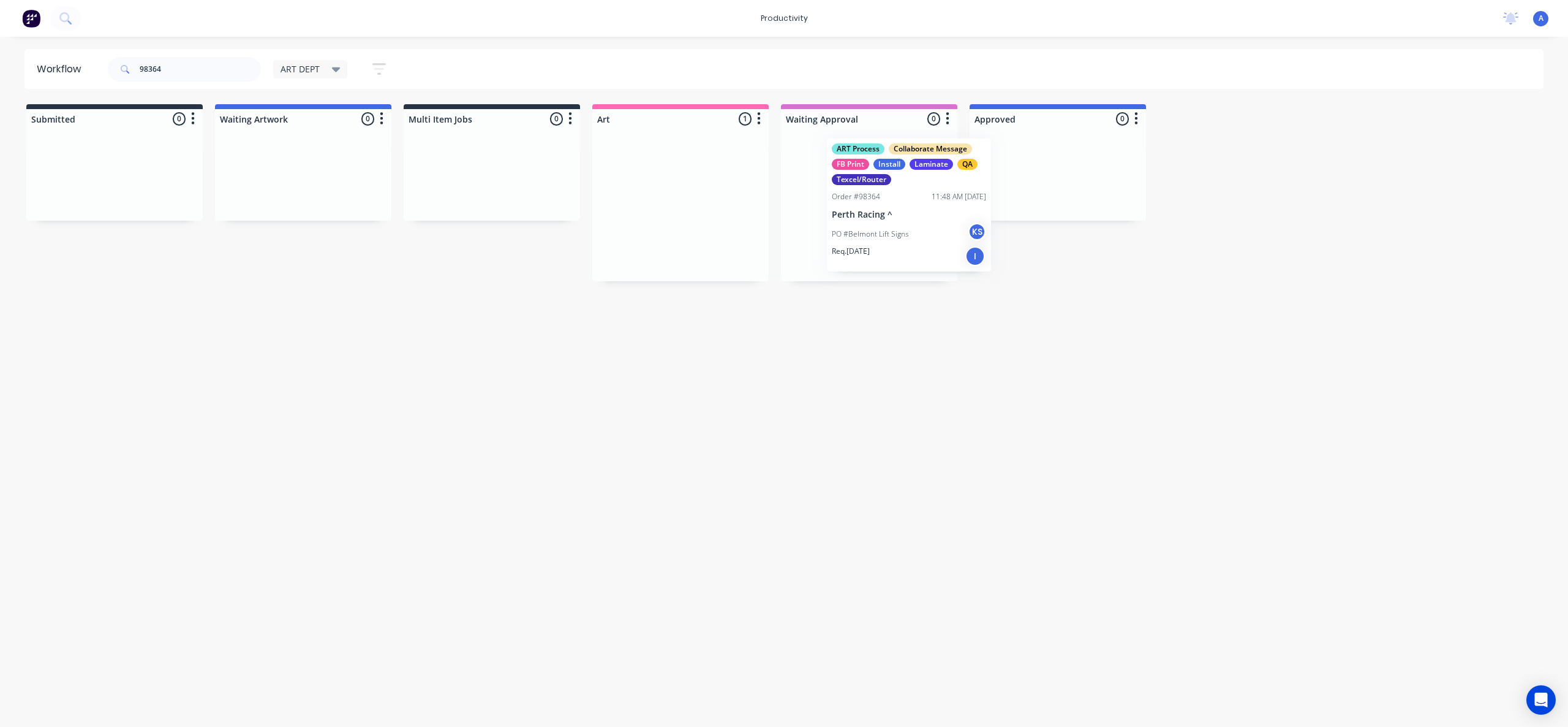
drag, startPoint x: 711, startPoint y: 226, endPoint x: 1077, endPoint y: 225, distance: 366.0
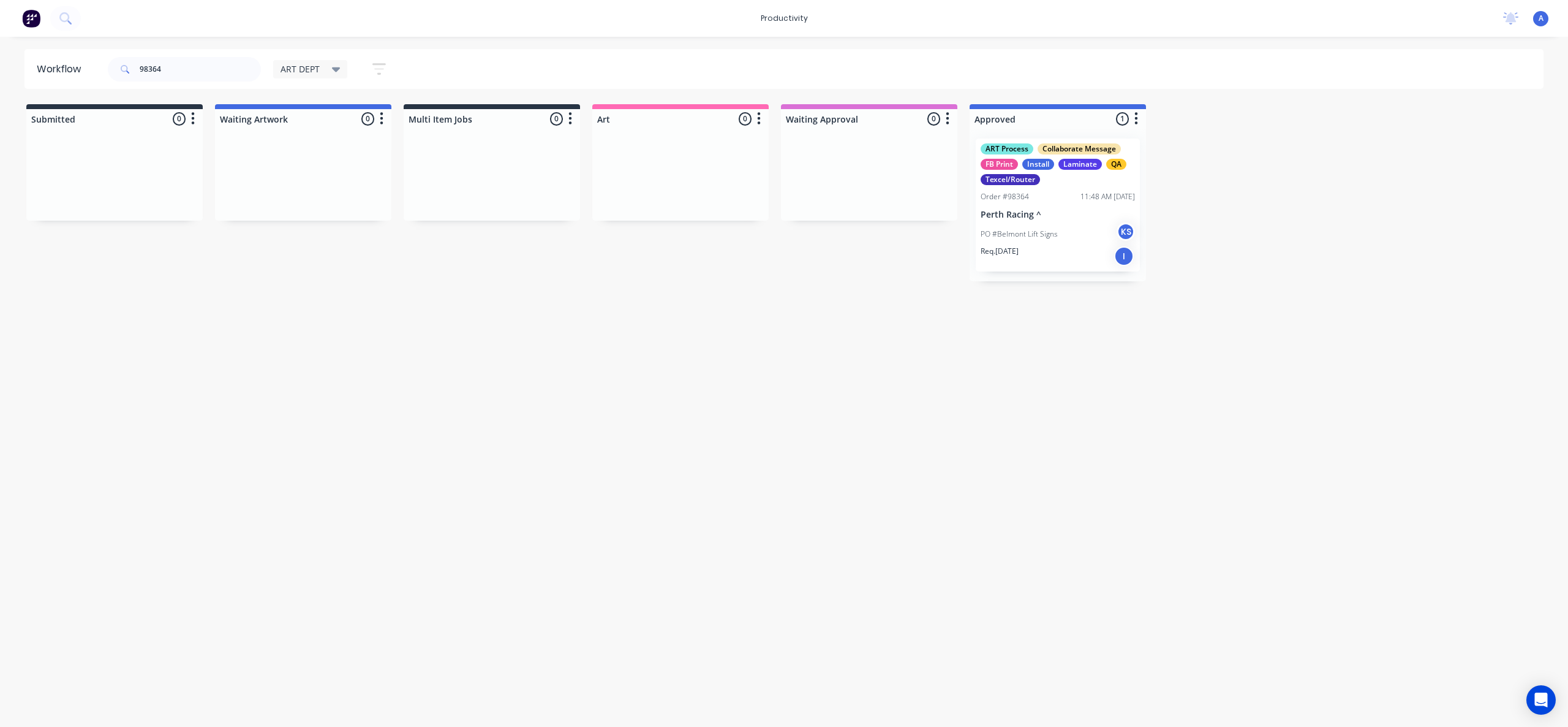
click at [803, 464] on div "Workflow 98364 ART DEPT Save new view None edit ART DEPT (Default) edit Banner …" at bounding box center [784, 375] width 1568 height 653
click at [1094, 243] on div "PO #Belmont Lift Signs KS" at bounding box center [1058, 234] width 155 height 23
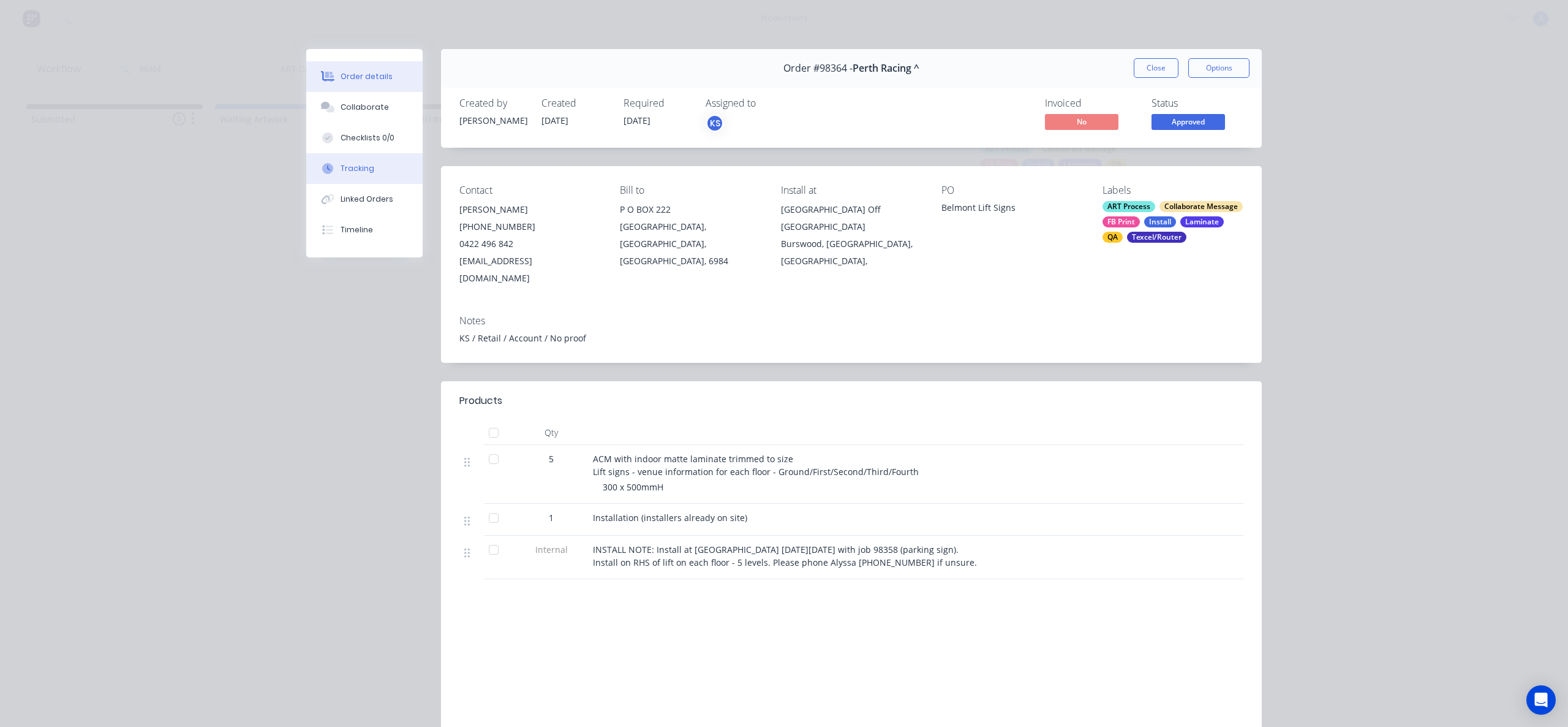
click at [341, 165] on div "Tracking" at bounding box center [358, 169] width 34 height 11
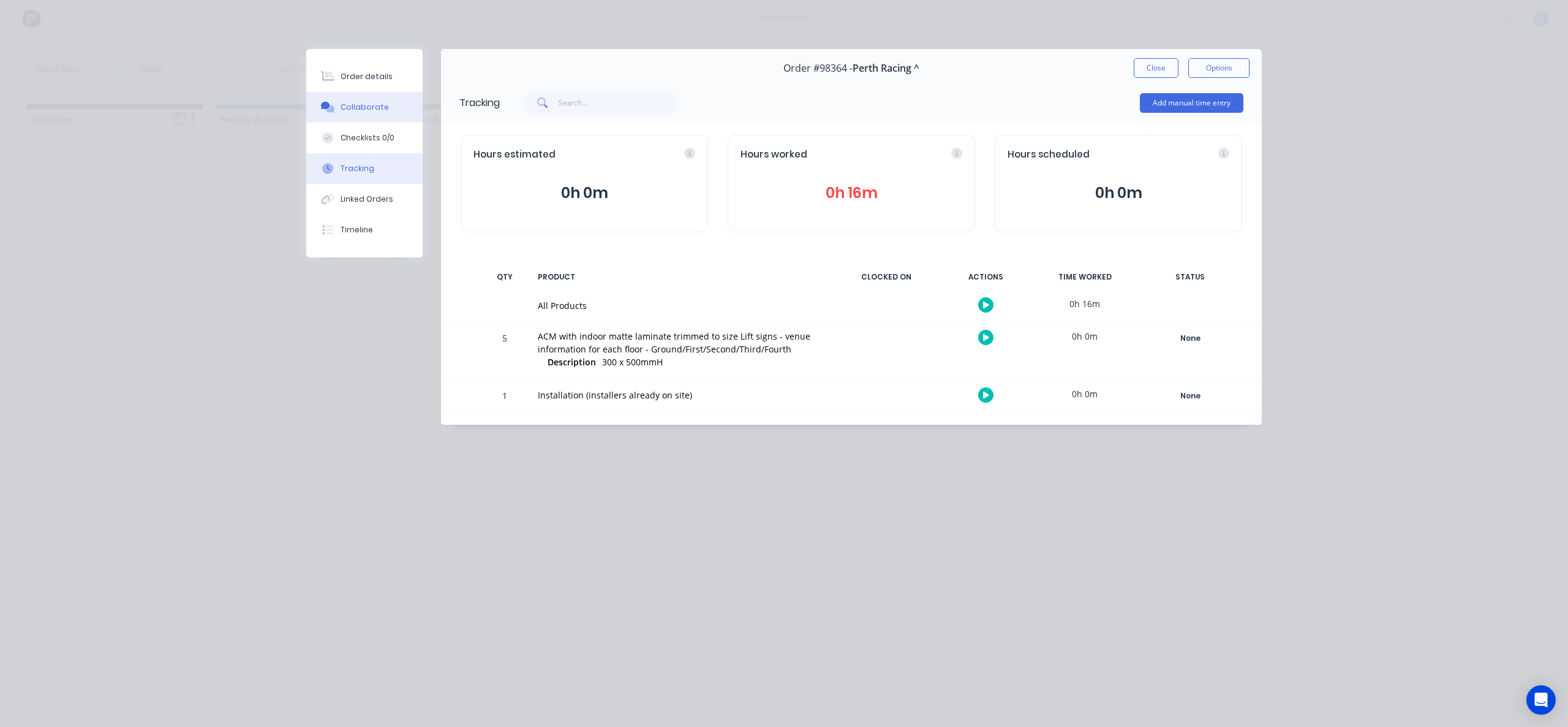
click at [364, 101] on button "Collaborate" at bounding box center [364, 107] width 116 height 30
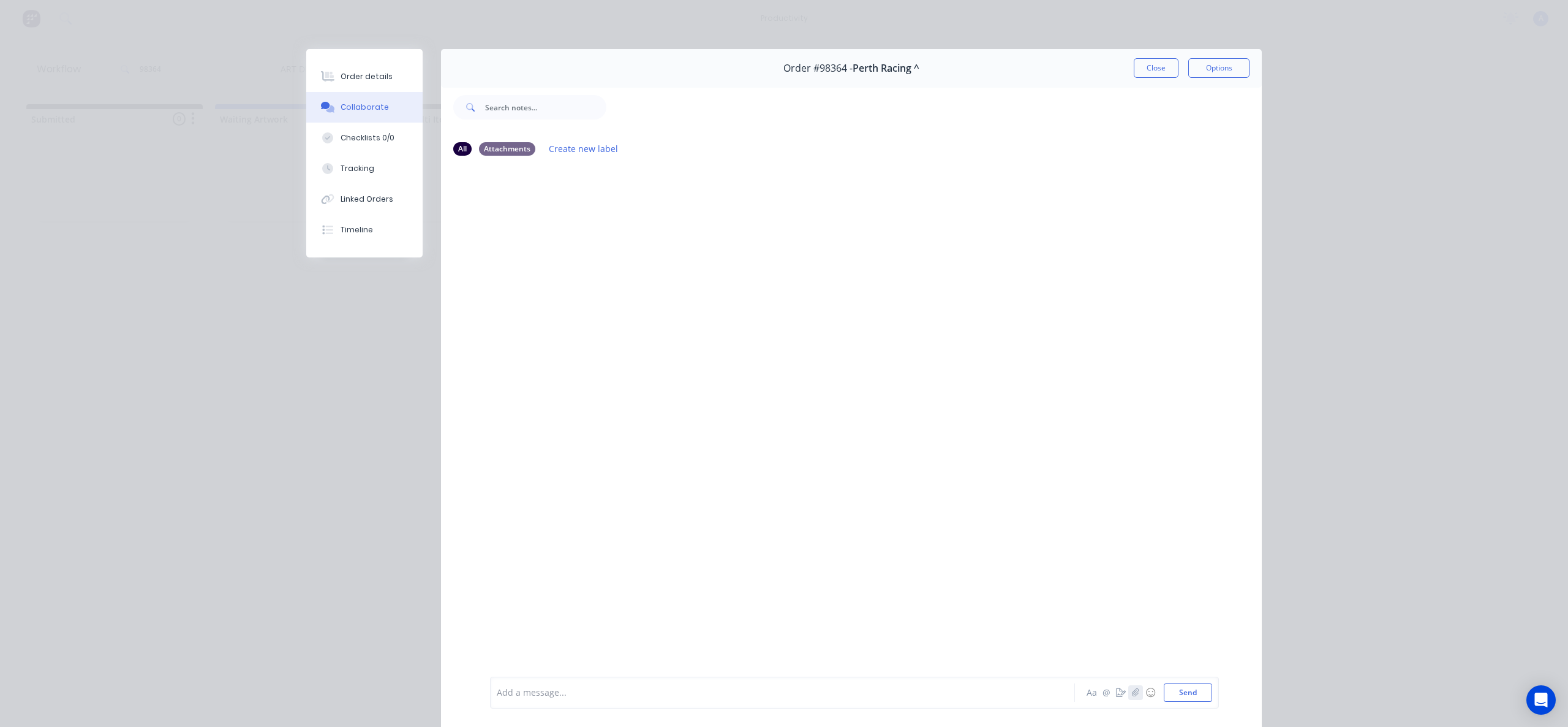
click at [1128, 699] on div "Aa @ ☺ Send" at bounding box center [1148, 693] width 128 height 18
click at [1130, 697] on button "button" at bounding box center [1136, 692] width 15 height 15
click at [1189, 691] on button "Send" at bounding box center [1188, 693] width 48 height 18
click at [372, 172] on button "Tracking" at bounding box center [364, 168] width 116 height 30
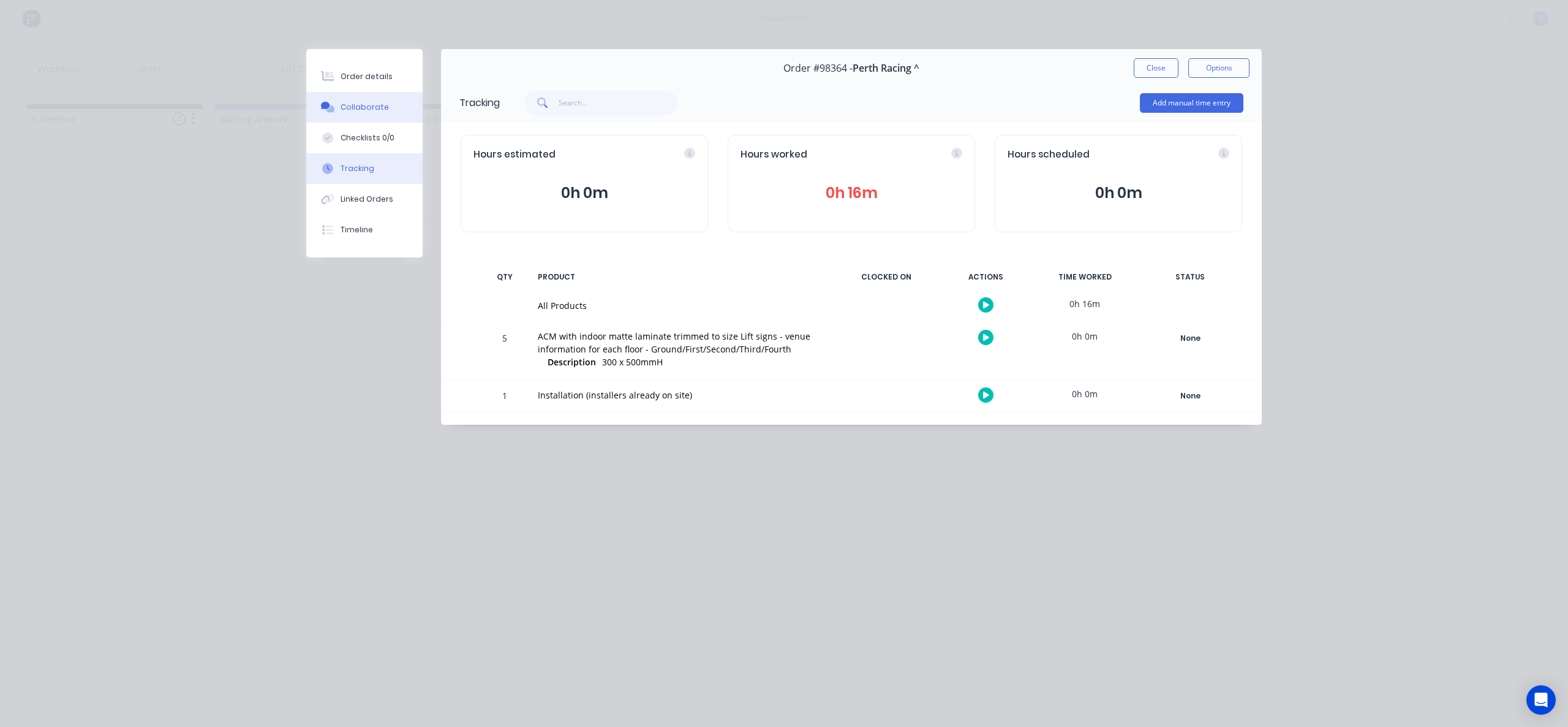
click at [368, 106] on div "Collaborate" at bounding box center [365, 107] width 48 height 11
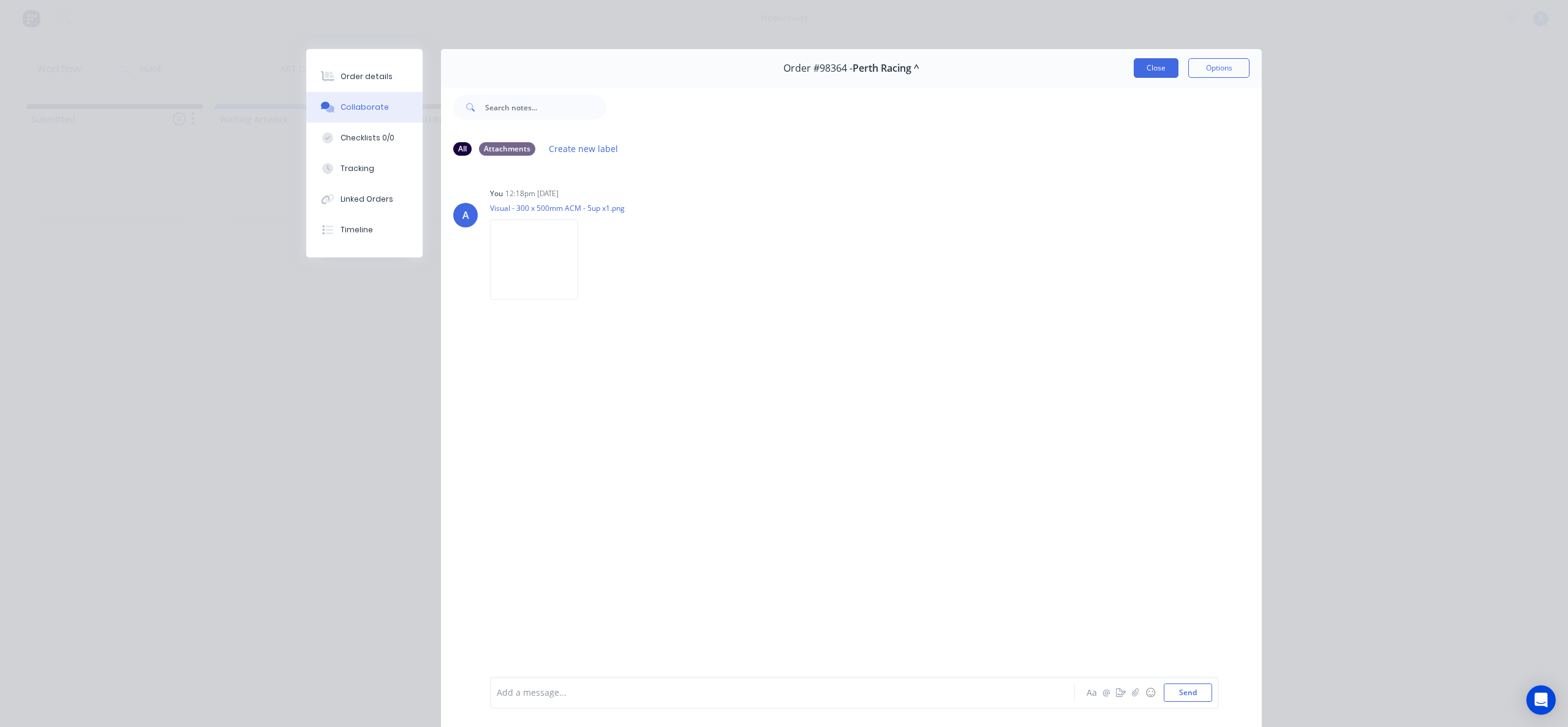
click at [1141, 67] on button "Close" at bounding box center [1156, 68] width 45 height 20
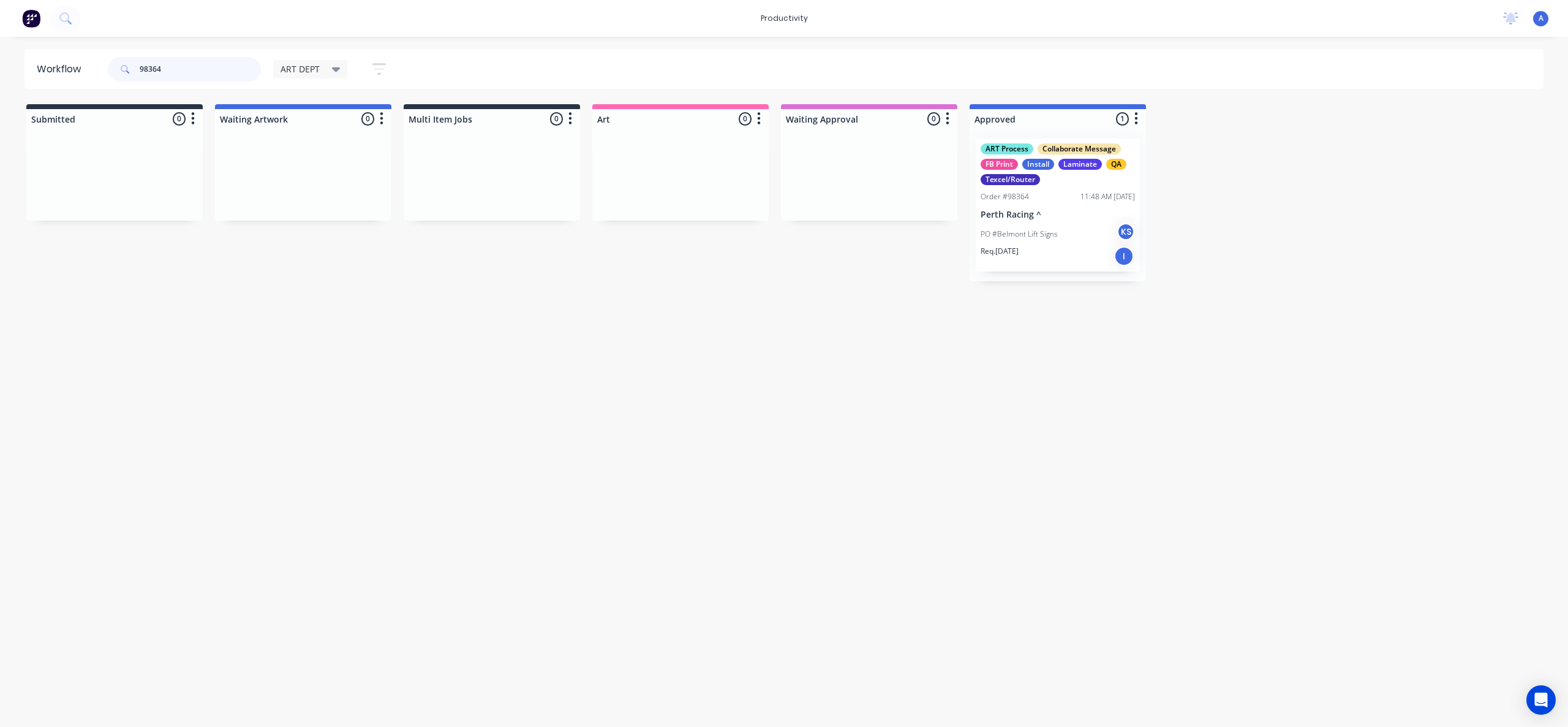
drag, startPoint x: 183, startPoint y: 70, endPoint x: 100, endPoint y: 61, distance: 83.5
click at [100, 61] on header "Workflow 98364 ART DEPT Save new view None edit ART DEPT (Default) edit Banner …" at bounding box center [785, 69] width 1520 height 40
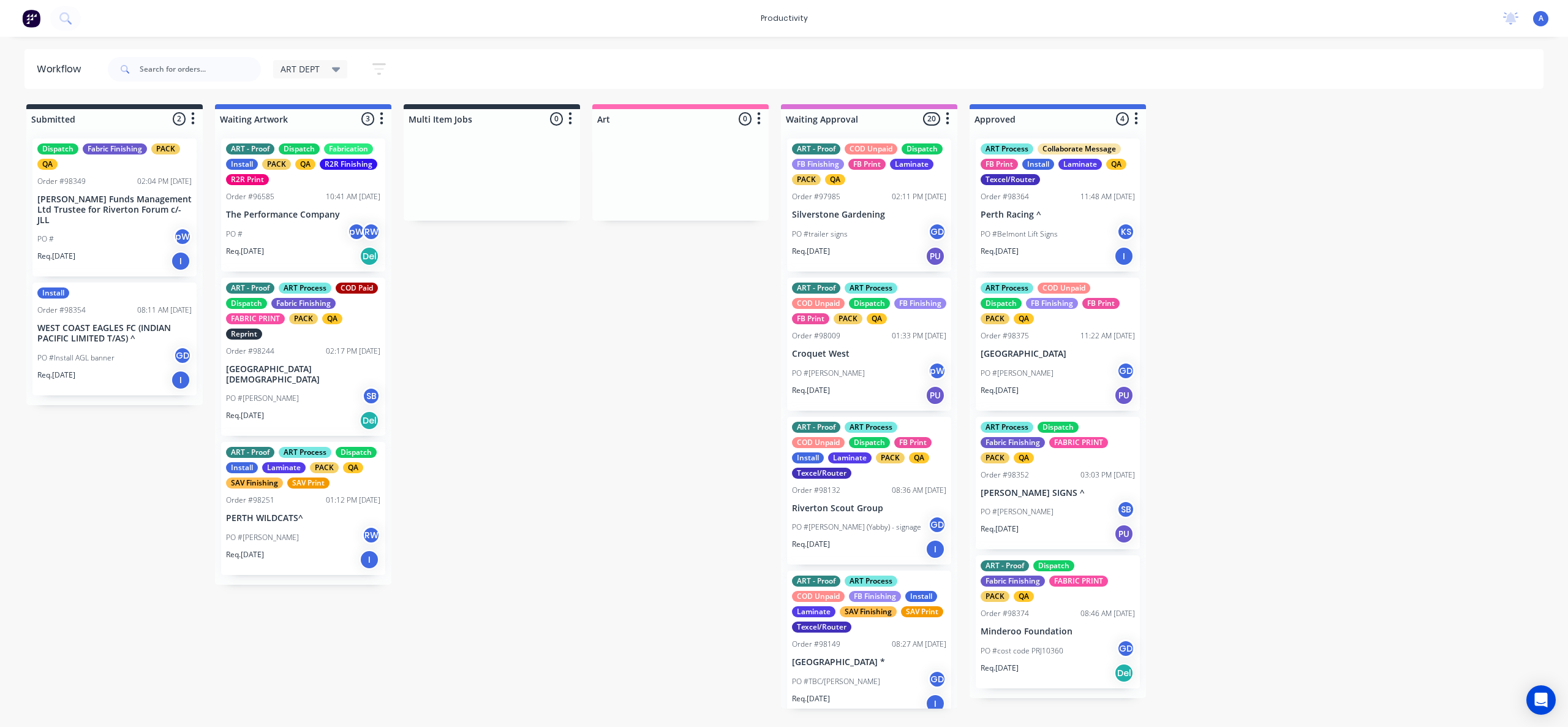
click at [225, 72] on input "text" at bounding box center [200, 69] width 121 height 25
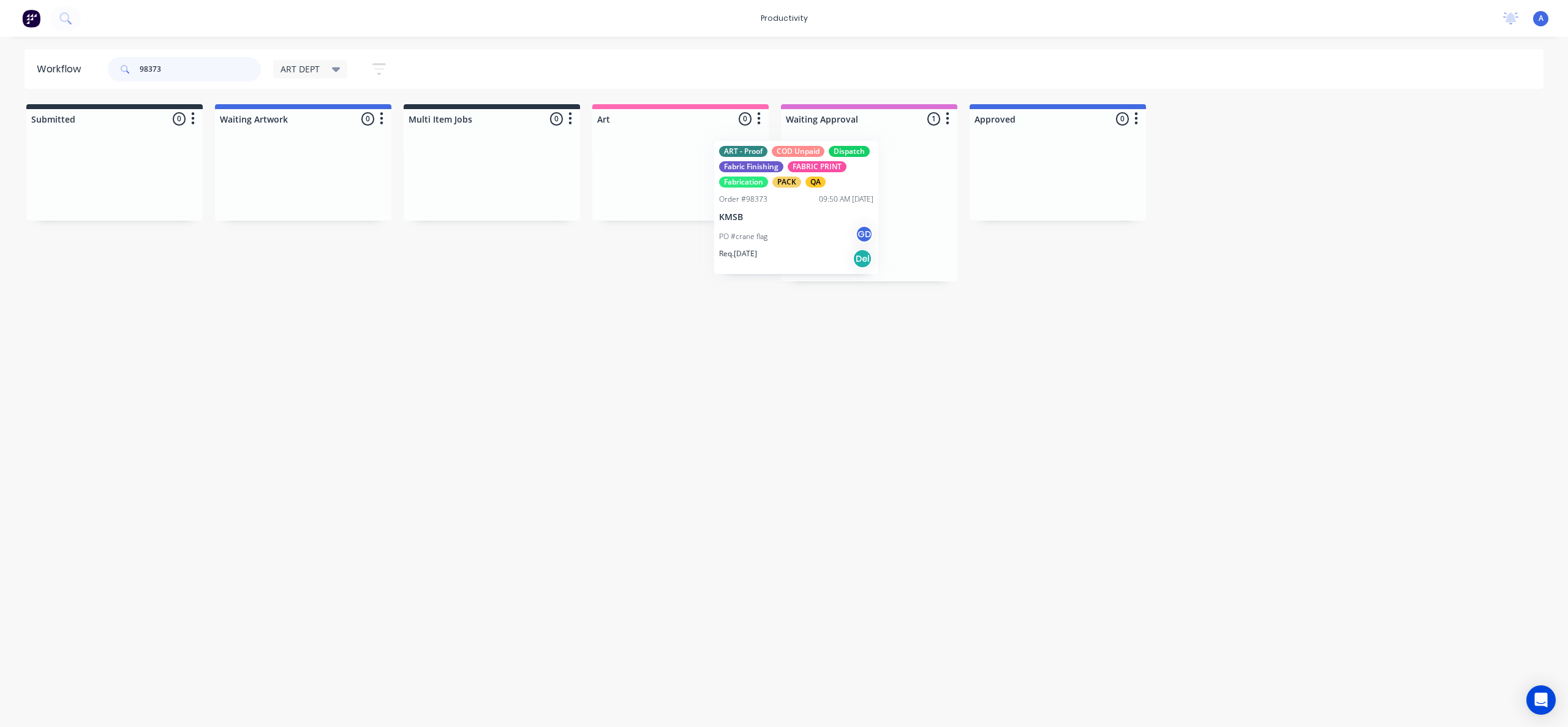
drag, startPoint x: 873, startPoint y: 250, endPoint x: 614, endPoint y: 250, distance: 259.0
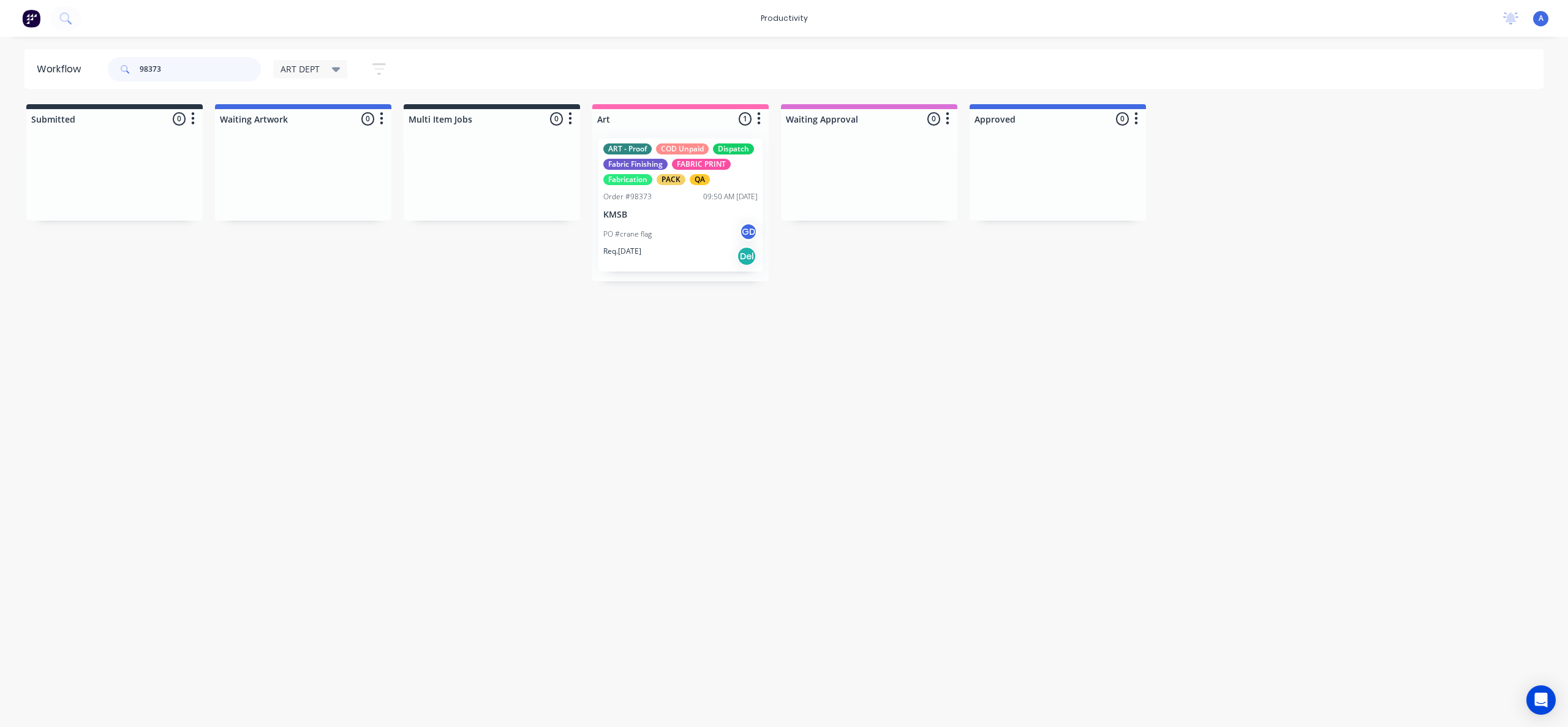
type input "98373"
click at [690, 242] on div "PO #crane flag GD" at bounding box center [681, 234] width 155 height 23
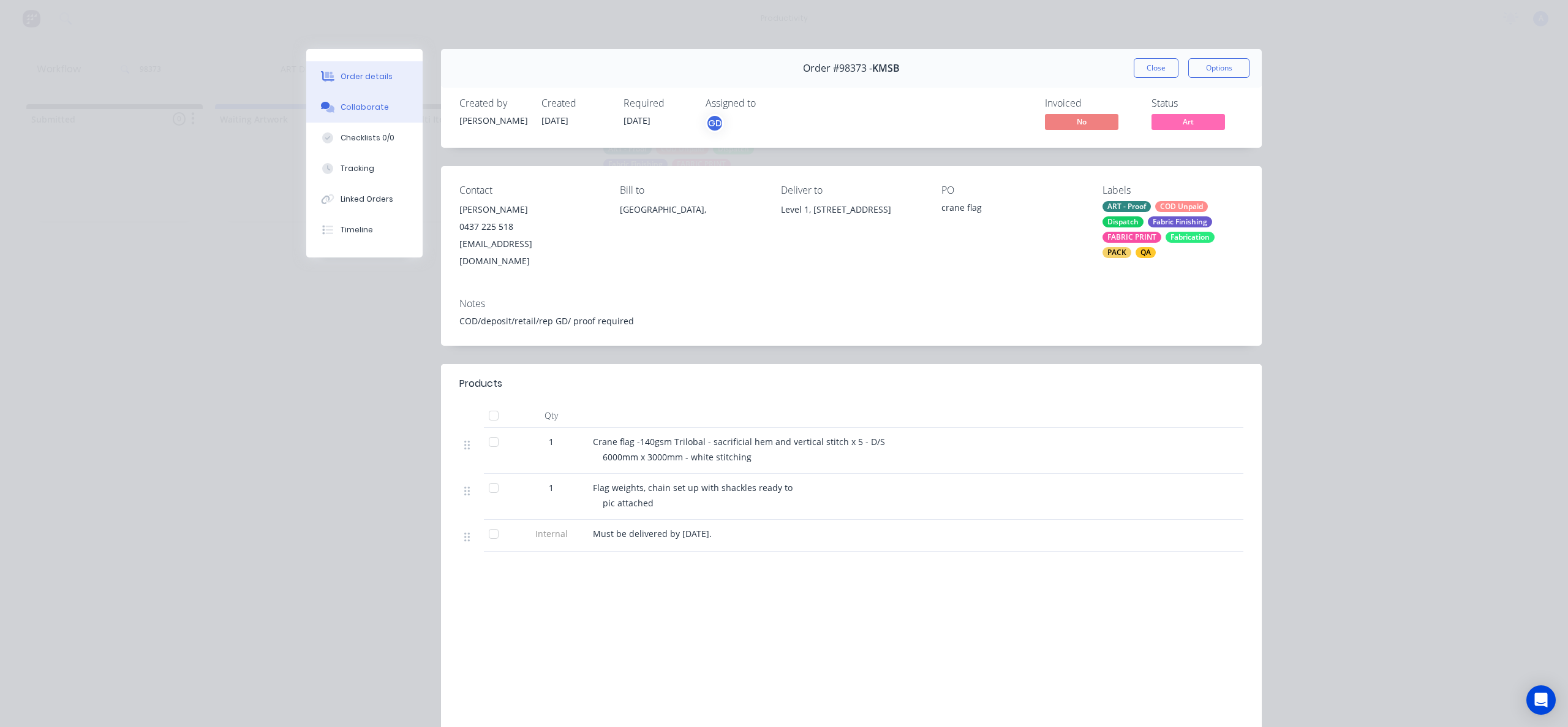
click at [362, 119] on button "Collaborate" at bounding box center [364, 107] width 116 height 30
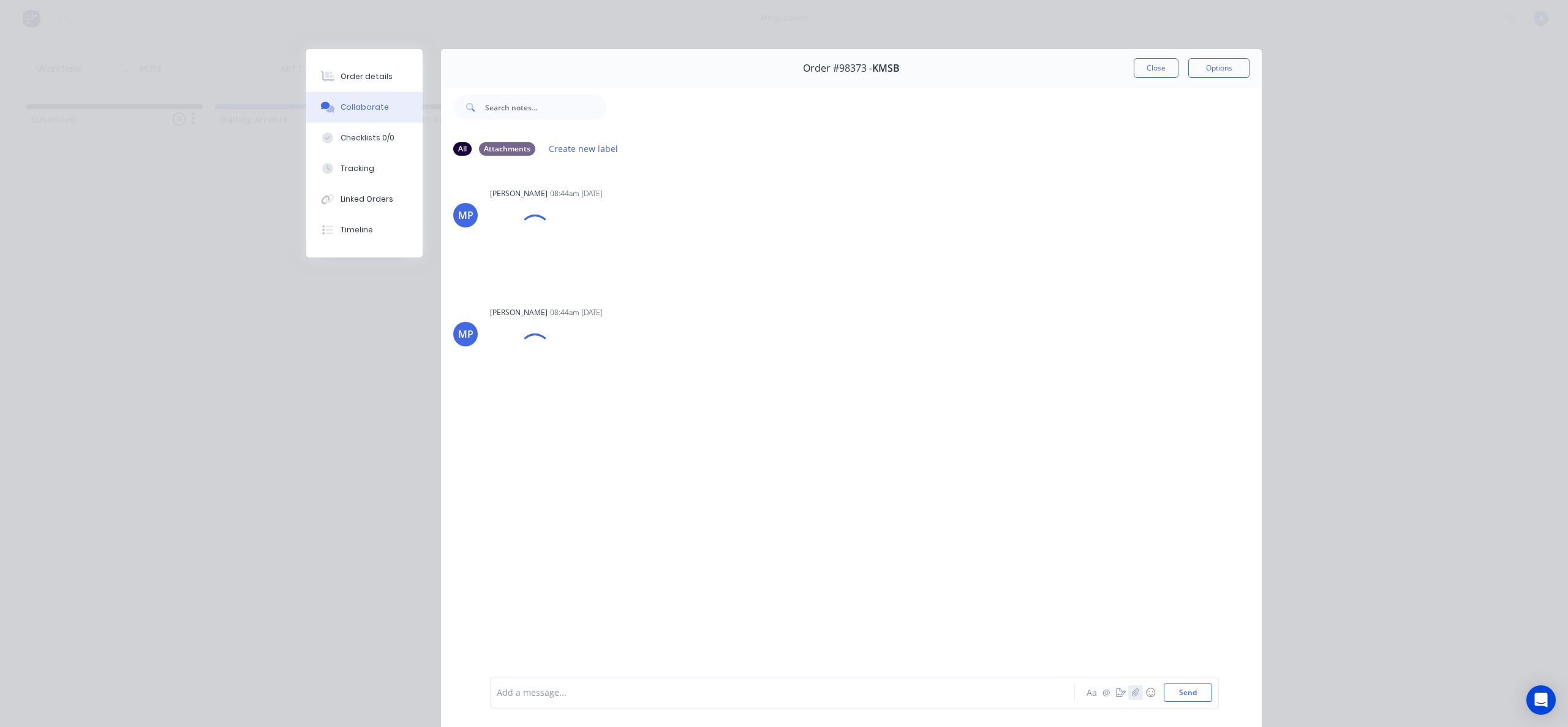
click at [1136, 695] on button "button" at bounding box center [1136, 692] width 15 height 15
click at [1192, 687] on button "Send" at bounding box center [1188, 693] width 48 height 18
click at [364, 171] on div "Tracking" at bounding box center [358, 169] width 34 height 11
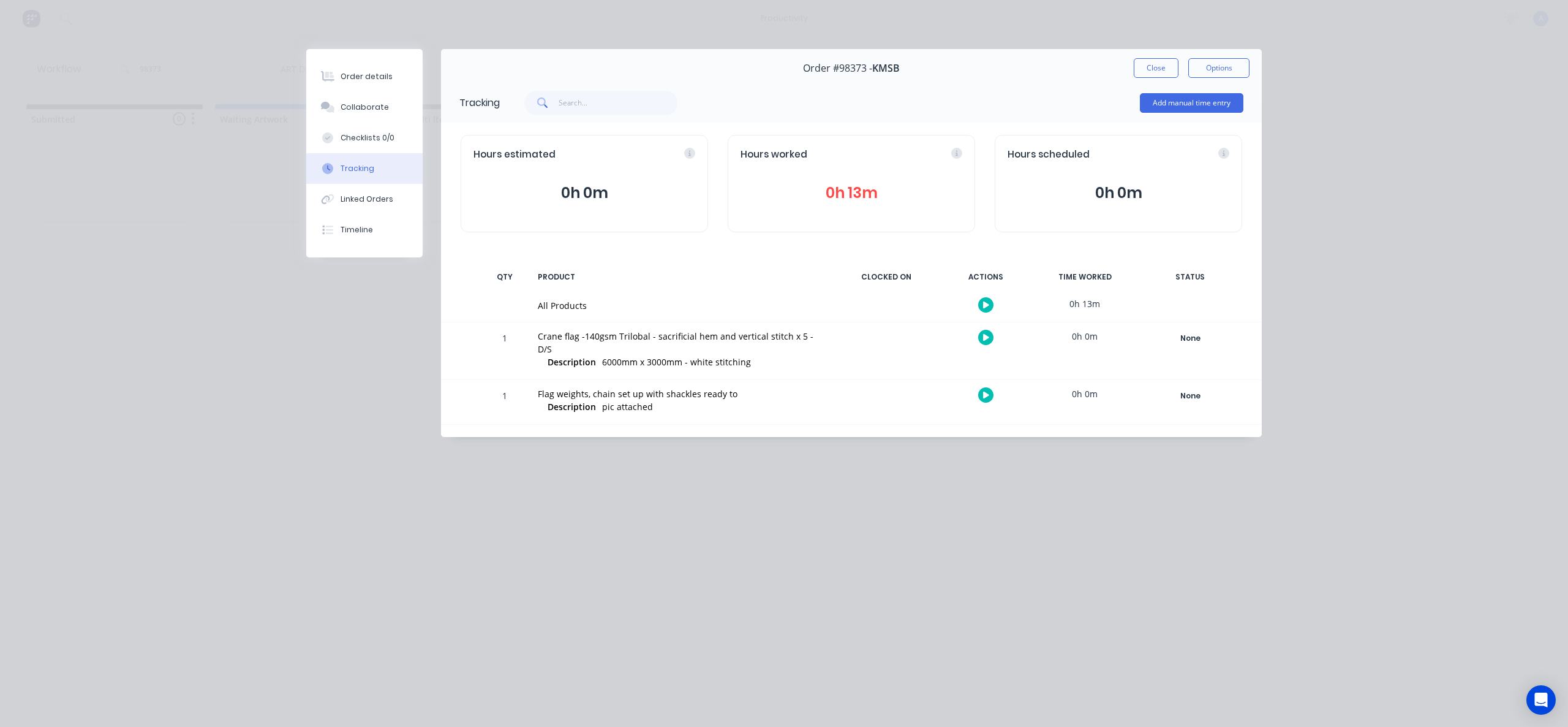
click at [984, 301] on icon "button" at bounding box center [986, 305] width 6 height 7
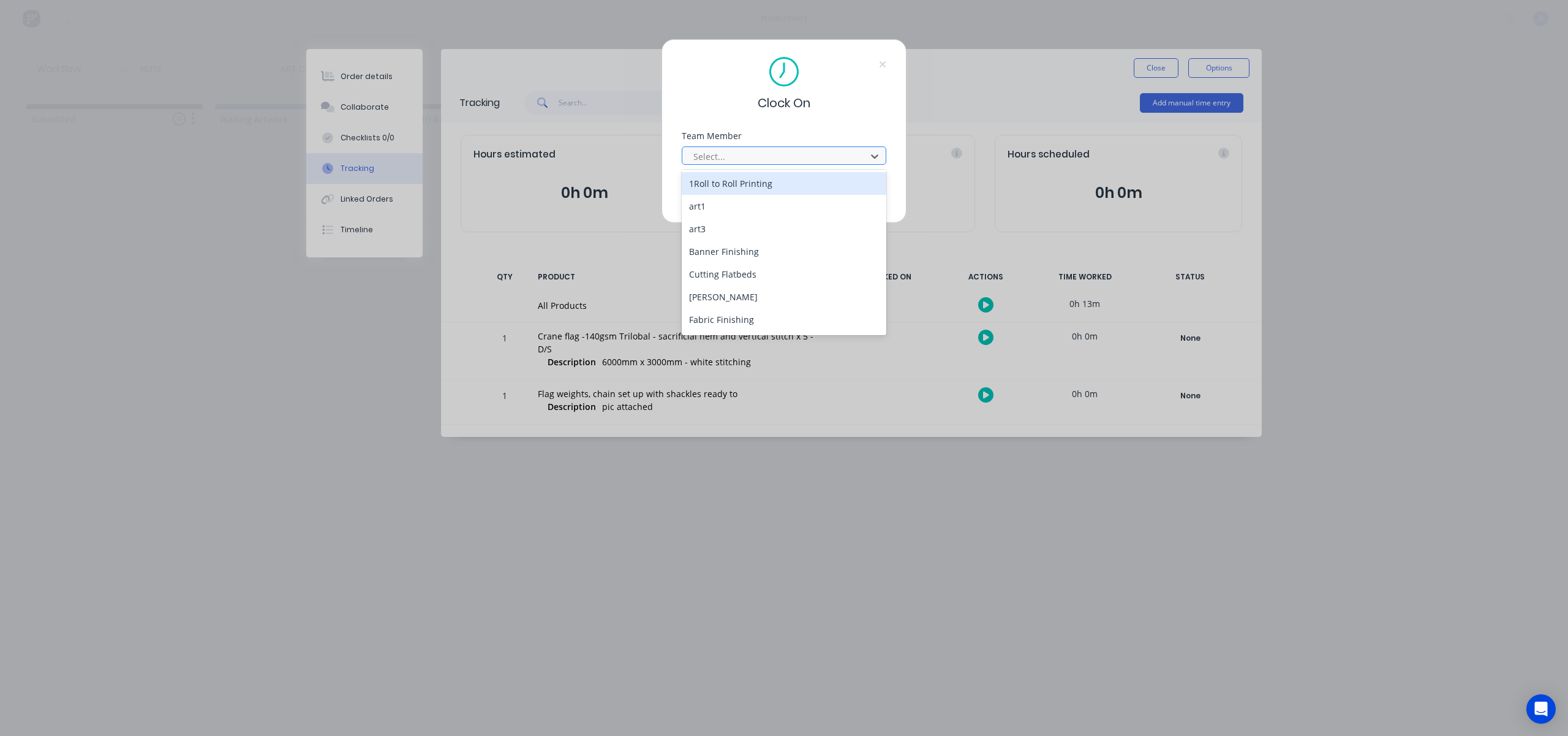
click at [778, 147] on div "Select..." at bounding box center [775, 156] width 175 height 18
click at [741, 318] on div "[PERSON_NAME]" at bounding box center [784, 321] width 205 height 23
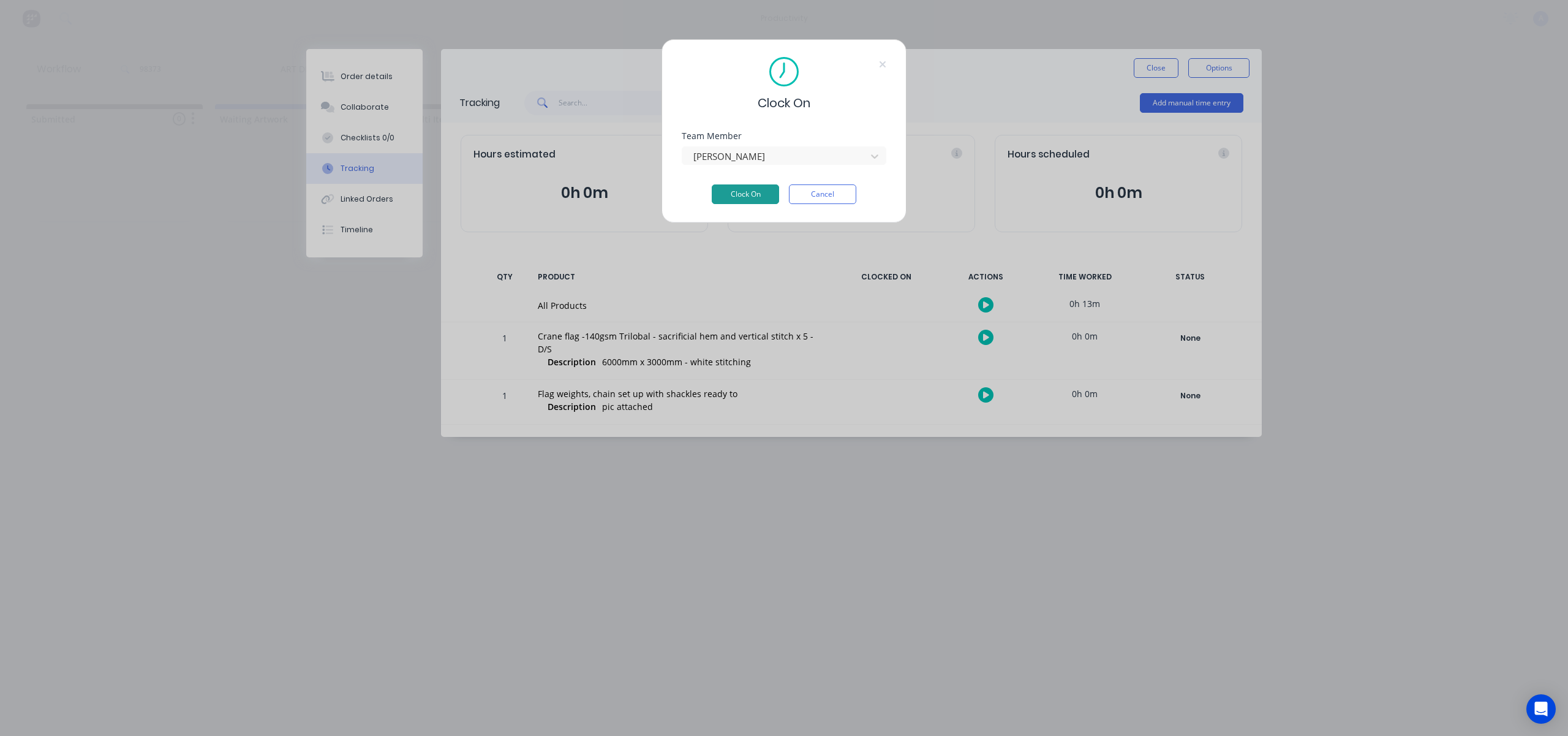
click at [744, 196] on button "Clock On" at bounding box center [745, 194] width 67 height 20
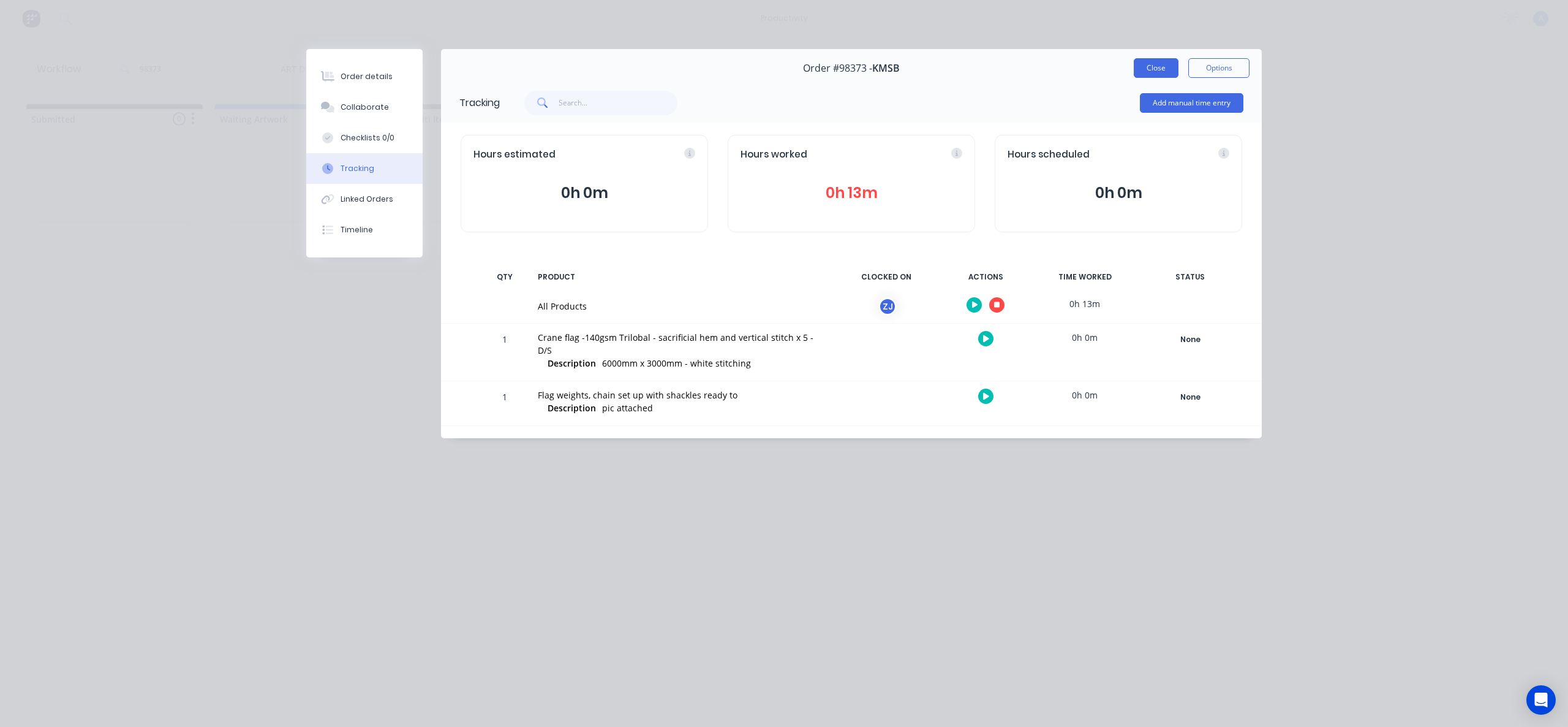
click at [1142, 74] on button "Close" at bounding box center [1156, 68] width 45 height 20
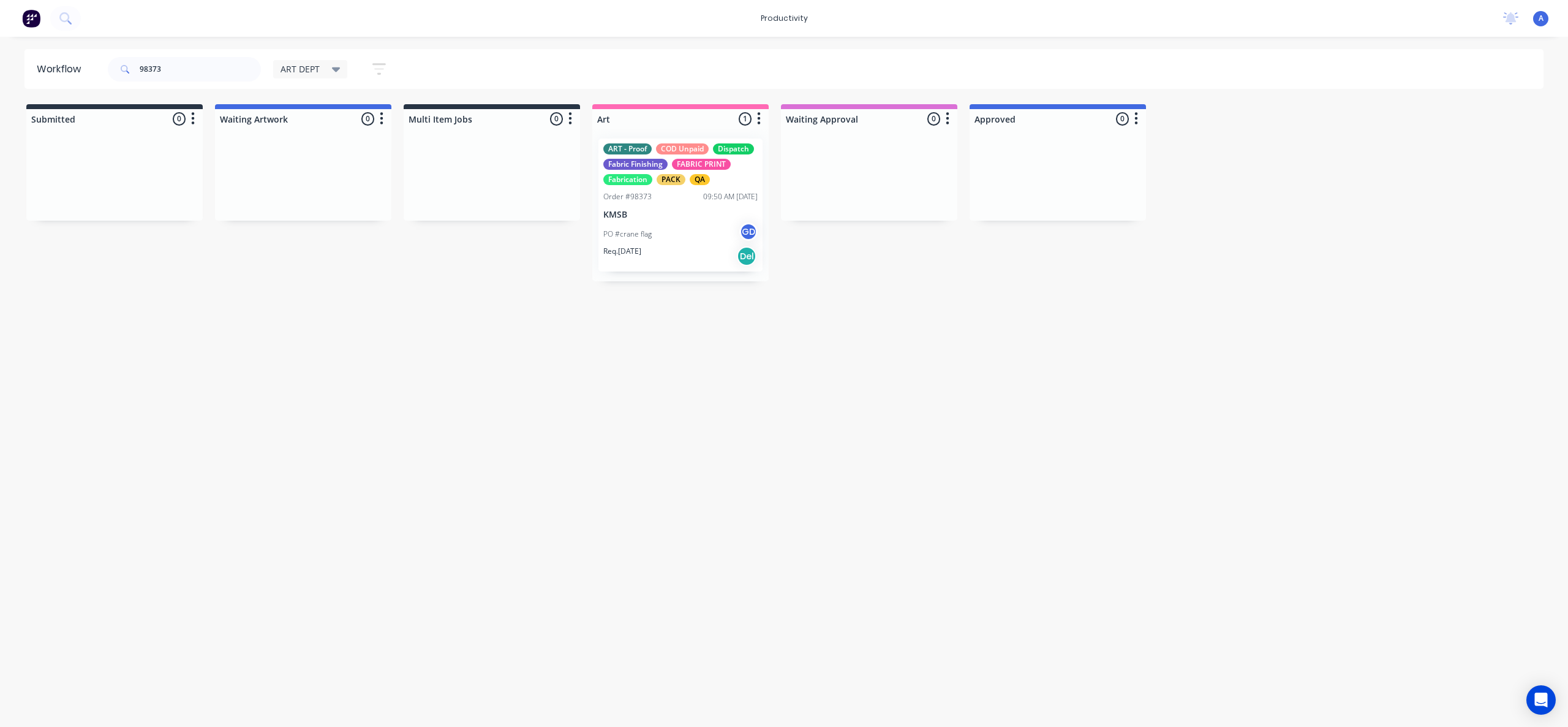
click at [742, 630] on div "Workflow 98373 ART DEPT Save new view None edit ART DEPT (Default) edit Banner …" at bounding box center [784, 375] width 1568 height 653
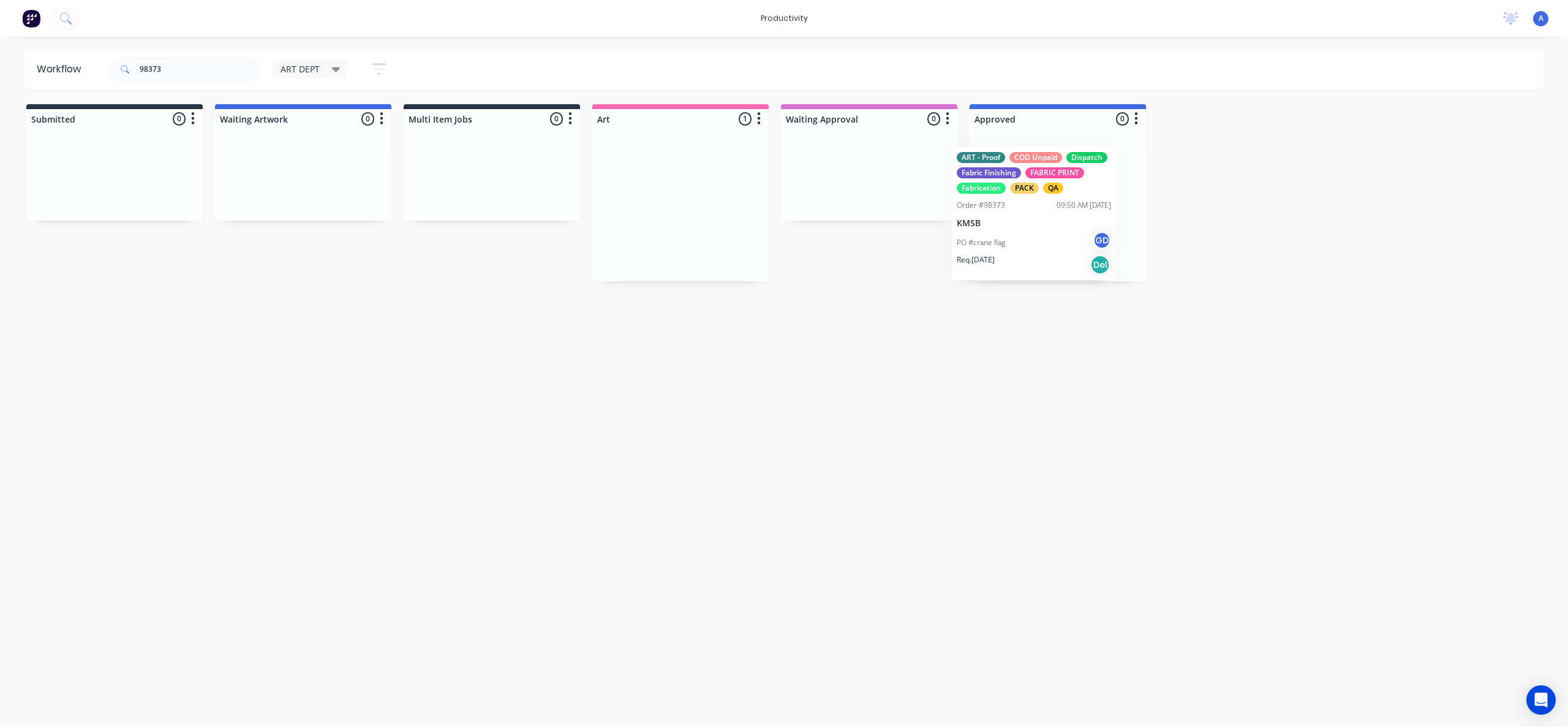
drag, startPoint x: 973, startPoint y: 234, endPoint x: 1047, endPoint y: 226, distance: 74.4
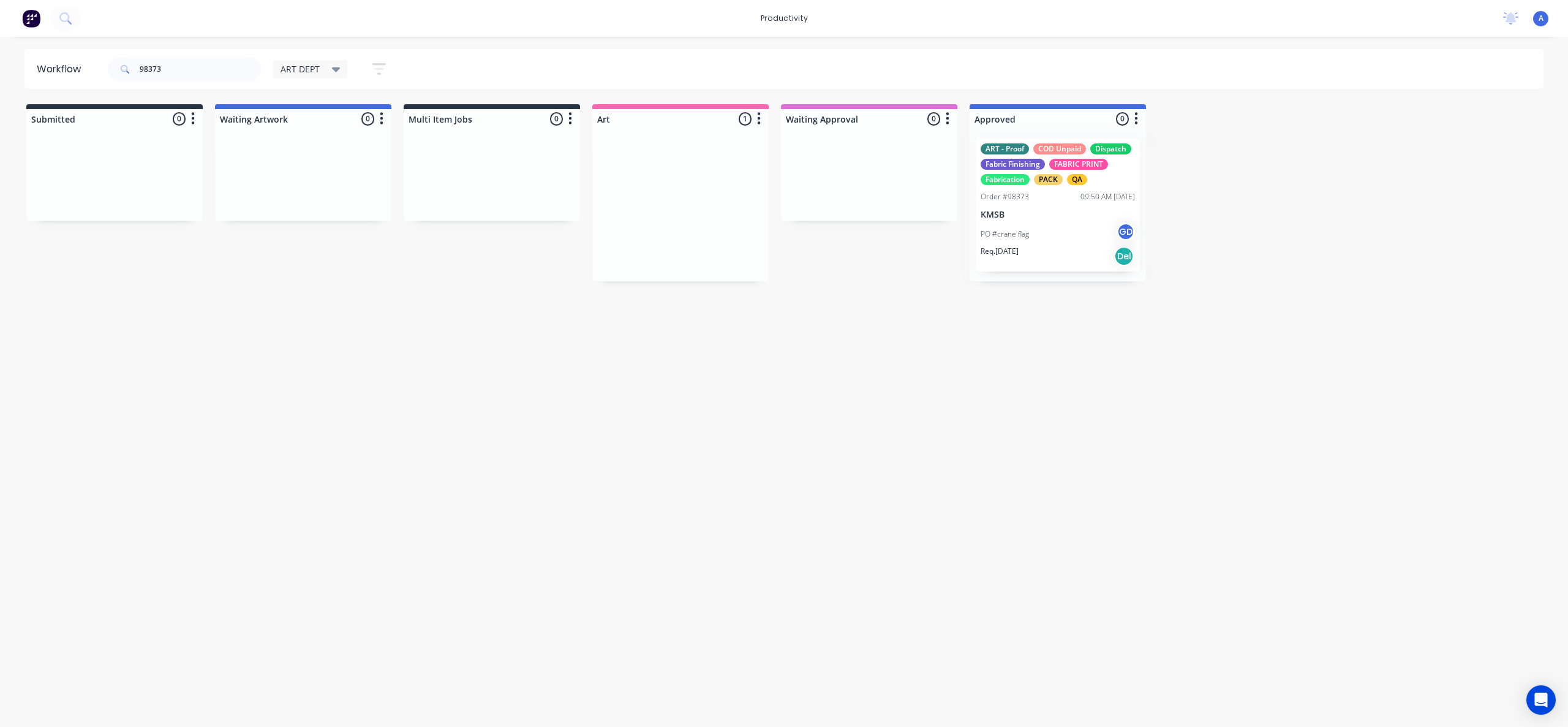
click at [1047, 226] on div at bounding box center [1058, 204] width 177 height 152
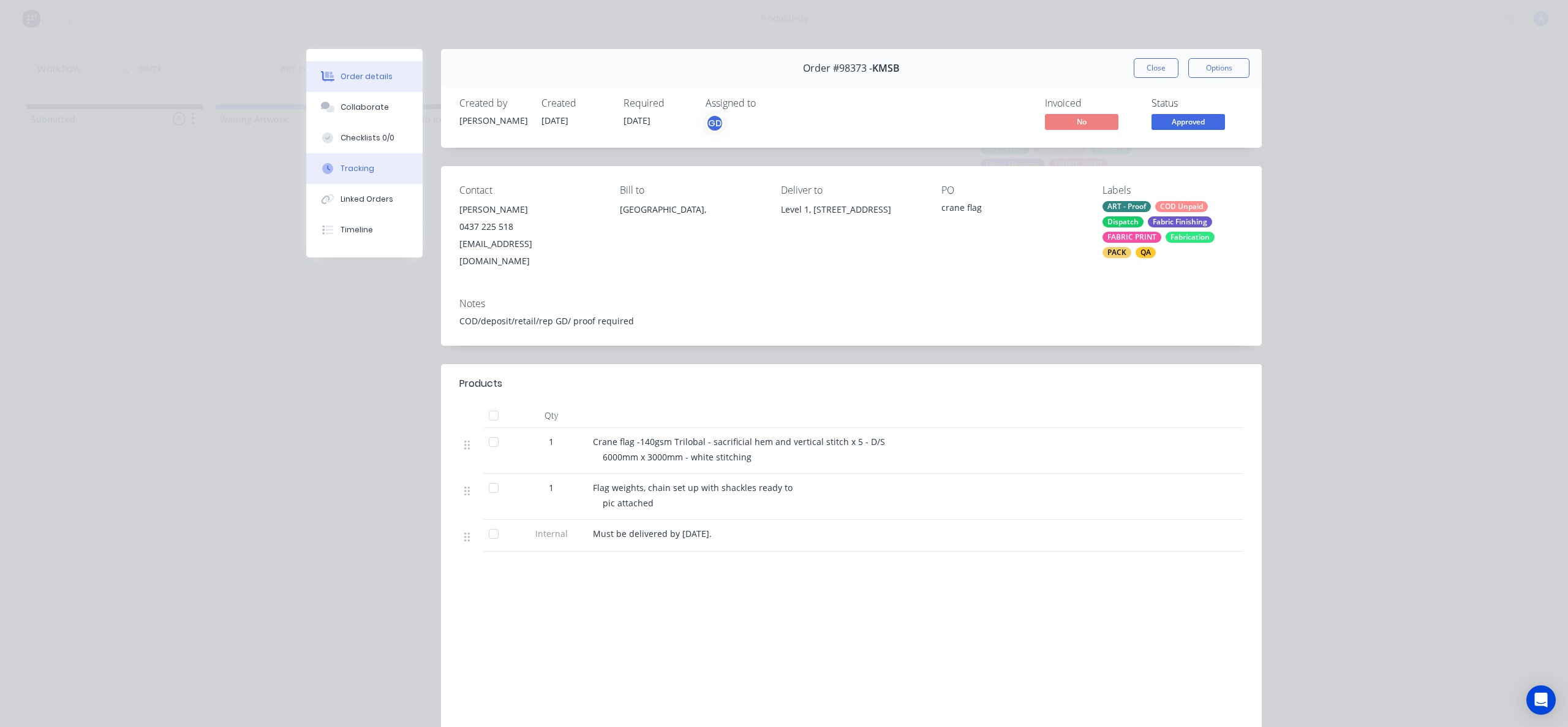
click at [359, 173] on div "Tracking" at bounding box center [358, 169] width 34 height 11
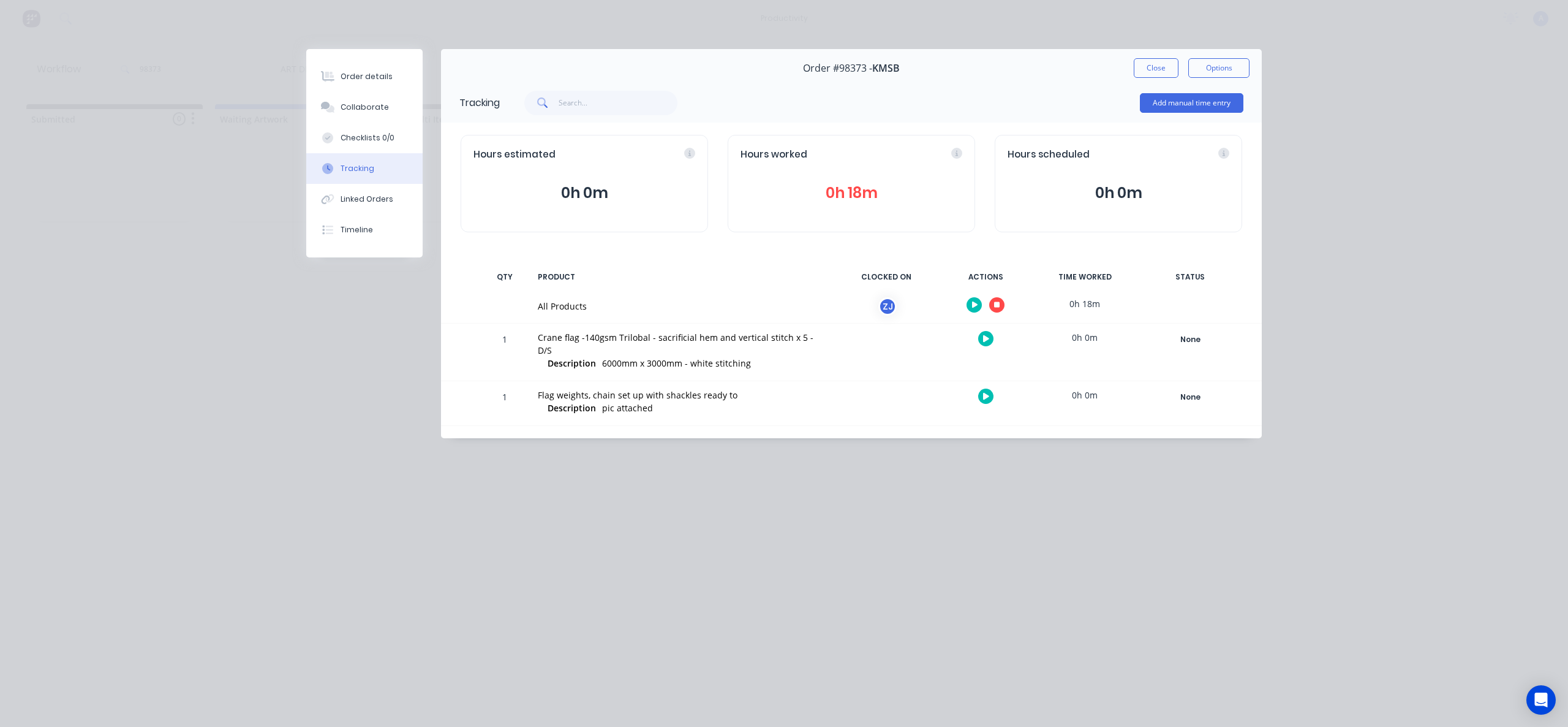
drag, startPoint x: 374, startPoint y: 119, endPoint x: 404, endPoint y: 165, distance: 54.9
click at [374, 118] on button "Collaborate" at bounding box center [364, 107] width 116 height 30
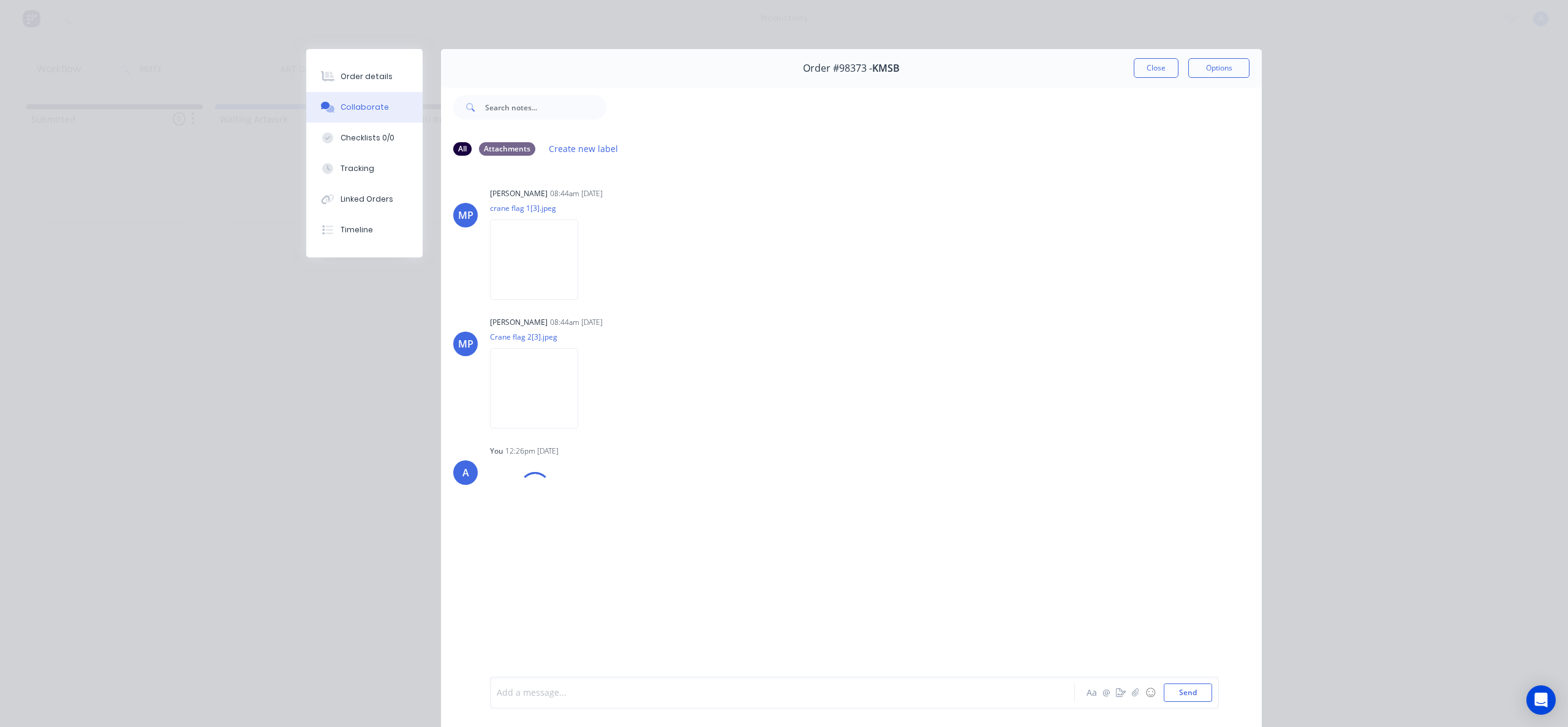
click at [667, 693] on div at bounding box center [766, 693] width 536 height 13
click at [1194, 696] on button "Send" at bounding box center [1188, 693] width 48 height 18
click at [341, 173] on div "Tracking" at bounding box center [358, 169] width 34 height 11
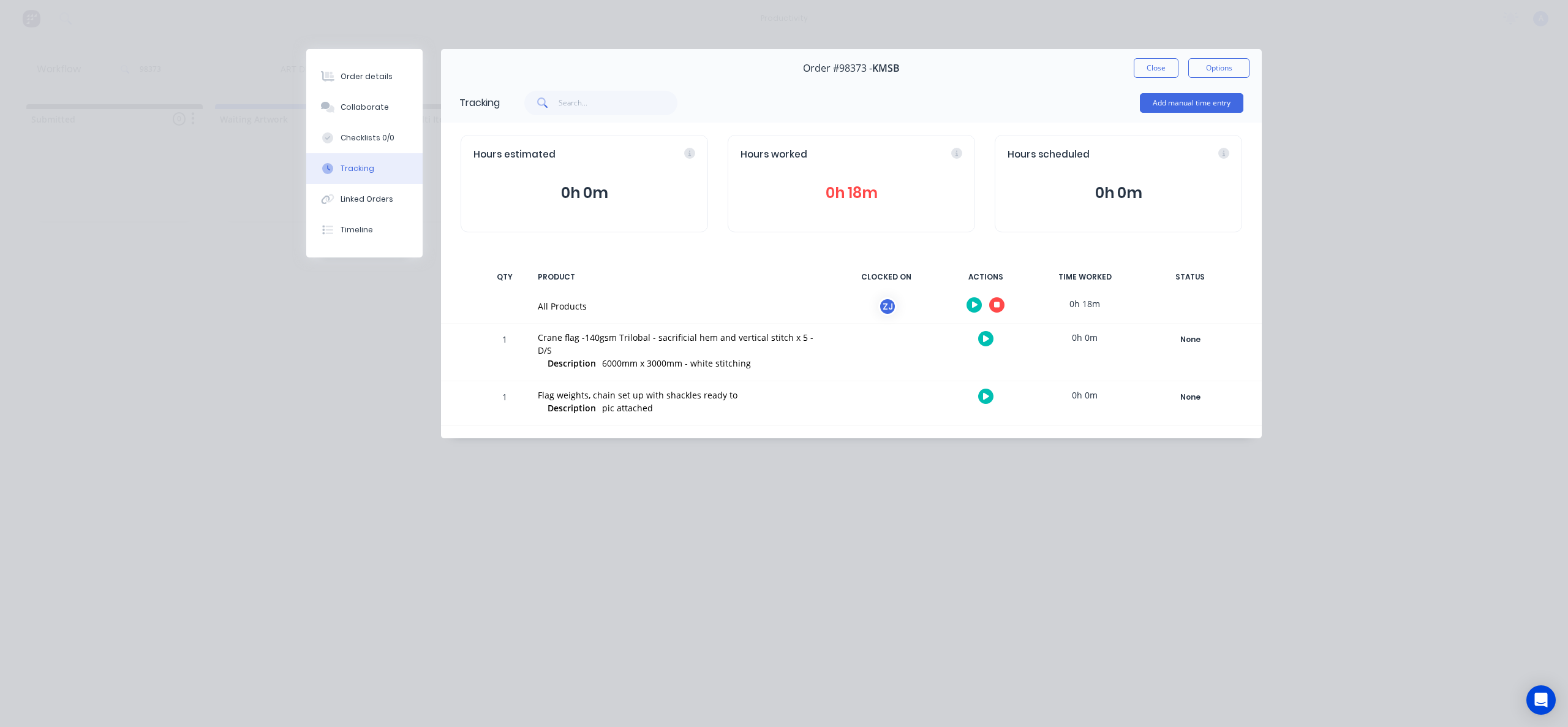
click at [1004, 303] on div at bounding box center [986, 305] width 92 height 30
click at [1000, 305] on button "button" at bounding box center [997, 305] width 16 height 16
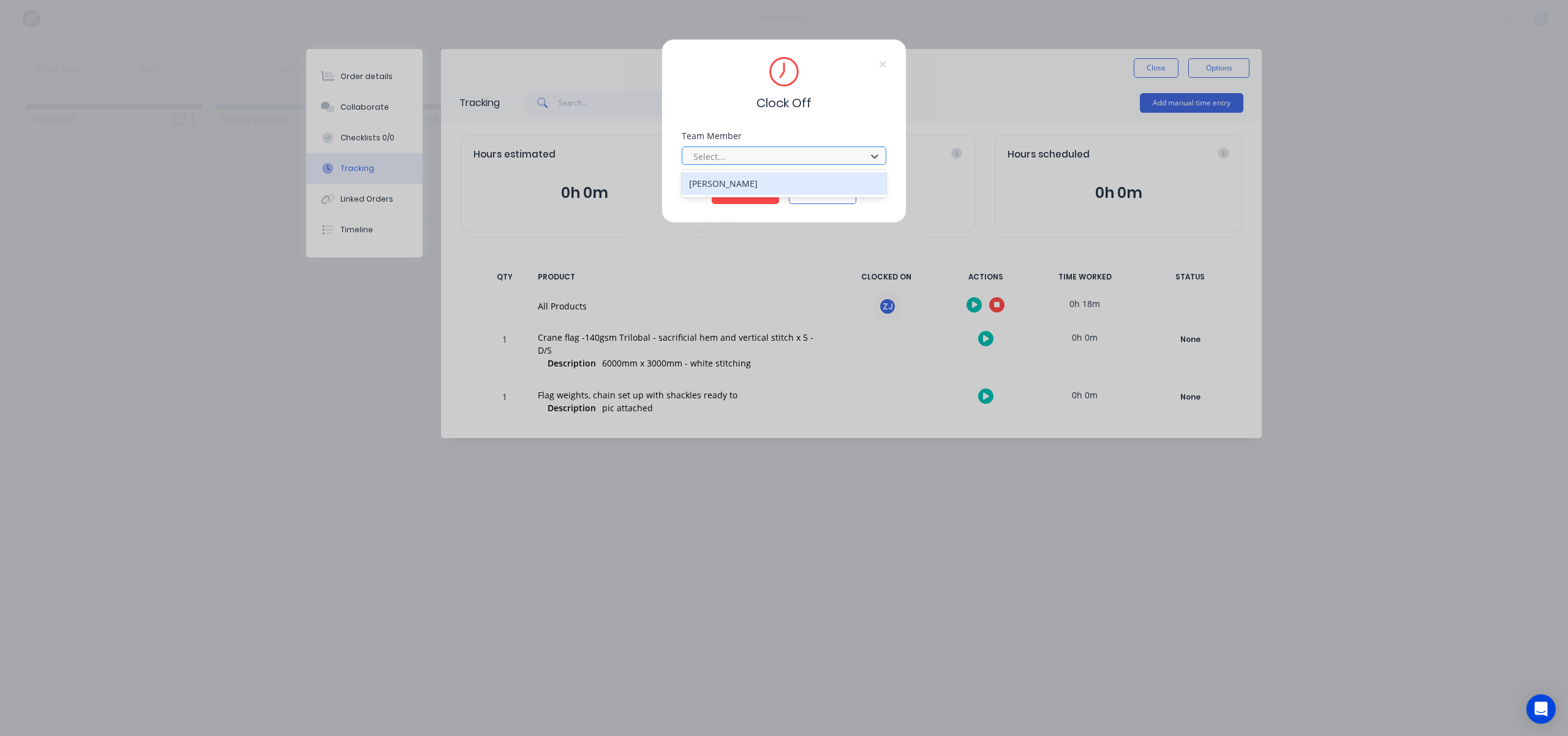
click at [823, 165] on div "Select..." at bounding box center [775, 156] width 175 height 18
click at [797, 183] on div "[PERSON_NAME]" at bounding box center [784, 184] width 205 height 23
click at [734, 191] on button "Clock Off" at bounding box center [745, 194] width 67 height 20
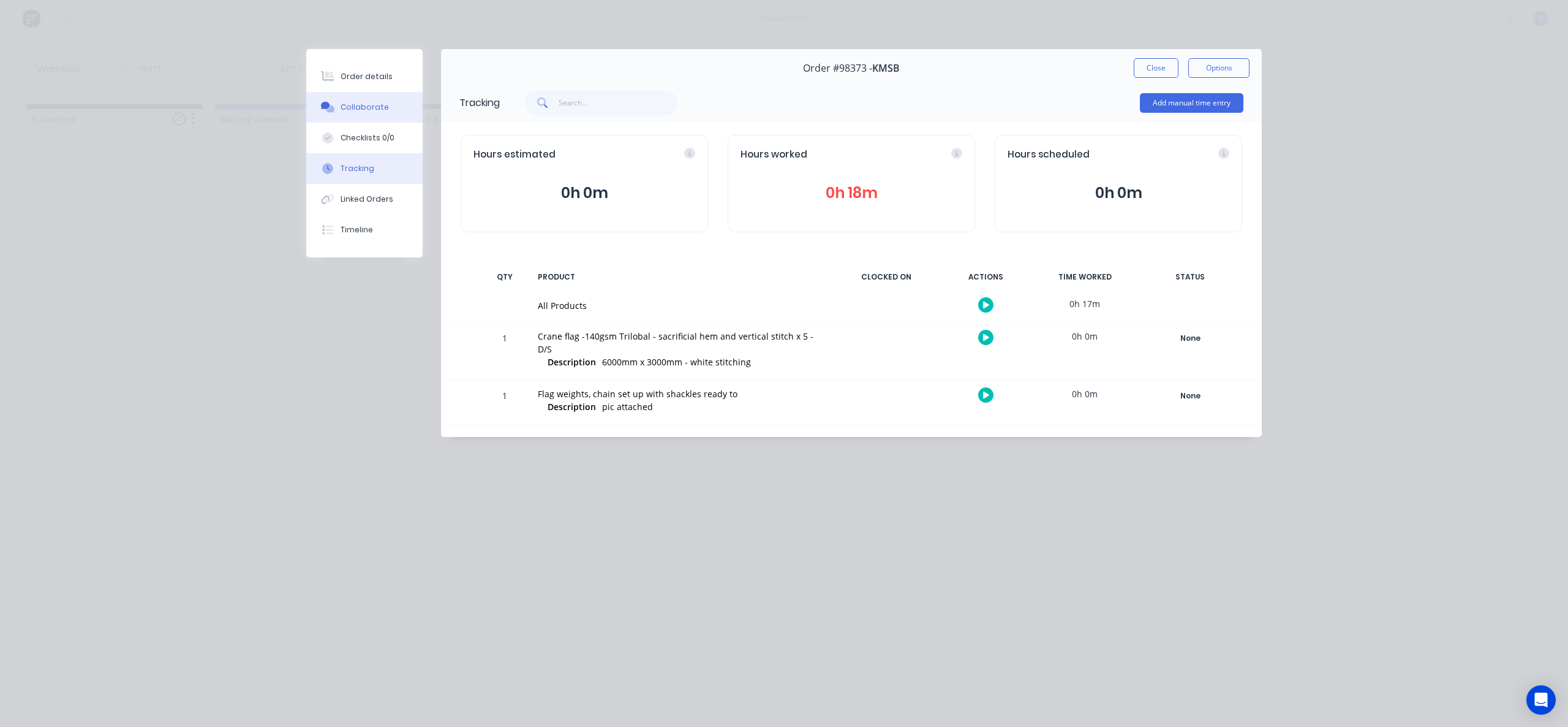
click at [391, 104] on button "Collaborate" at bounding box center [364, 107] width 116 height 30
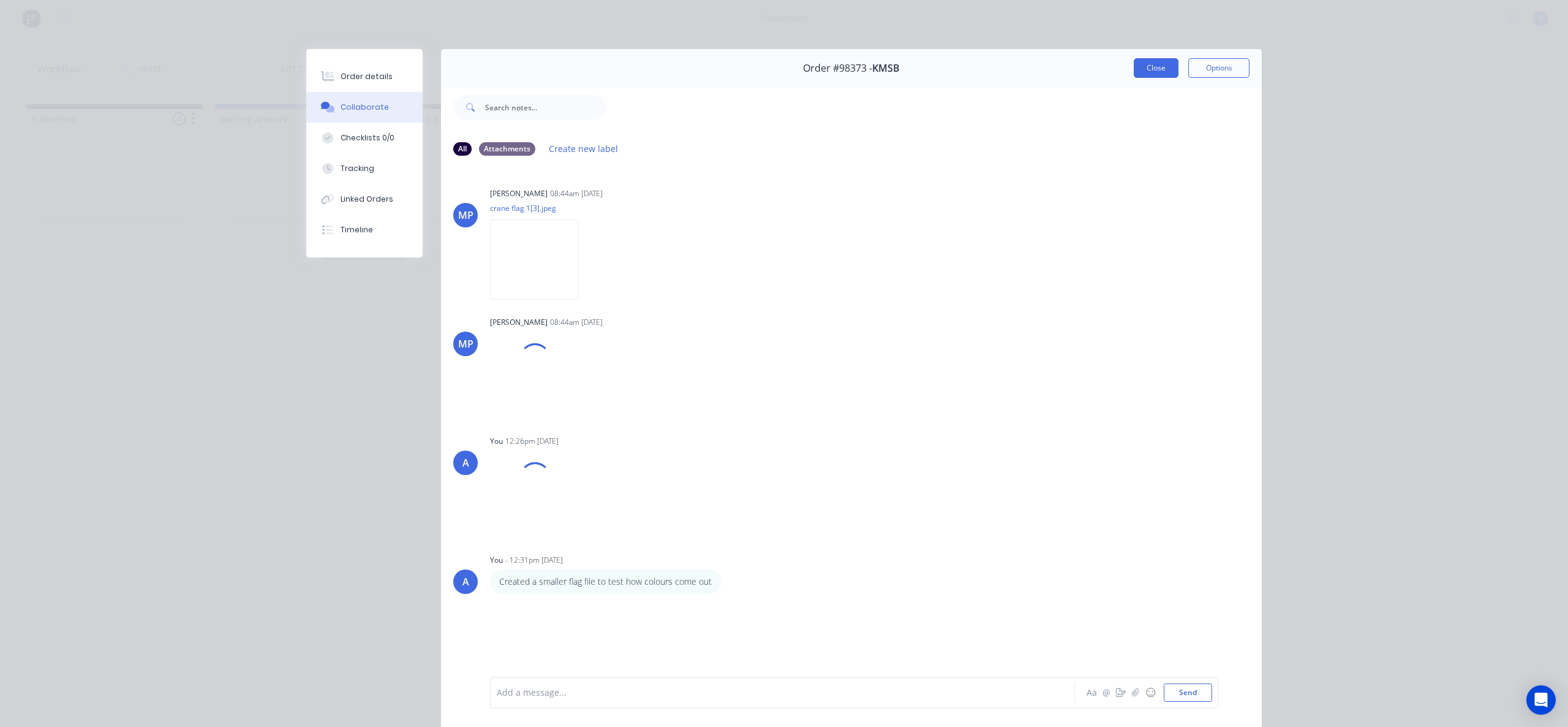
click at [1160, 64] on button "Close" at bounding box center [1156, 68] width 45 height 20
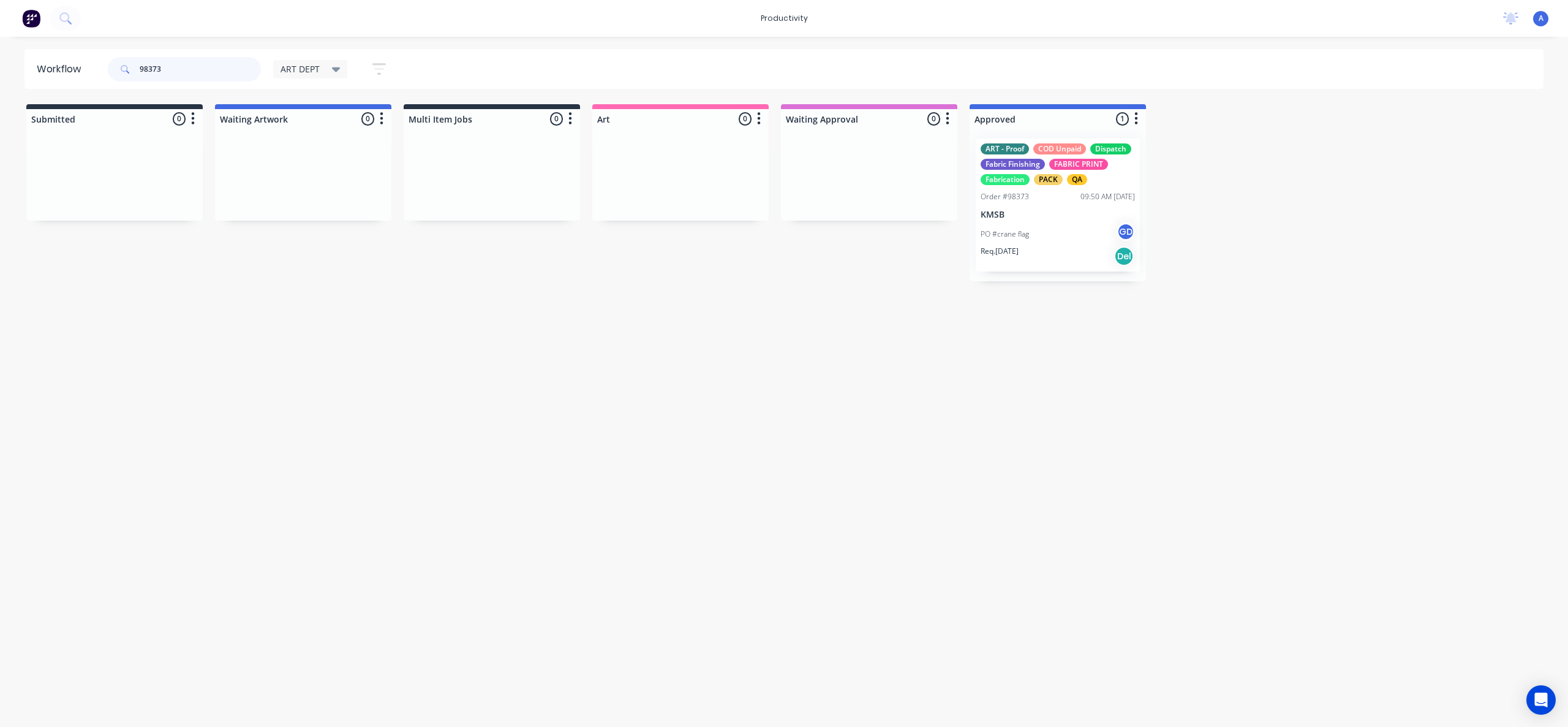
click at [159, 65] on input "98373" at bounding box center [200, 69] width 121 height 25
type input "9"
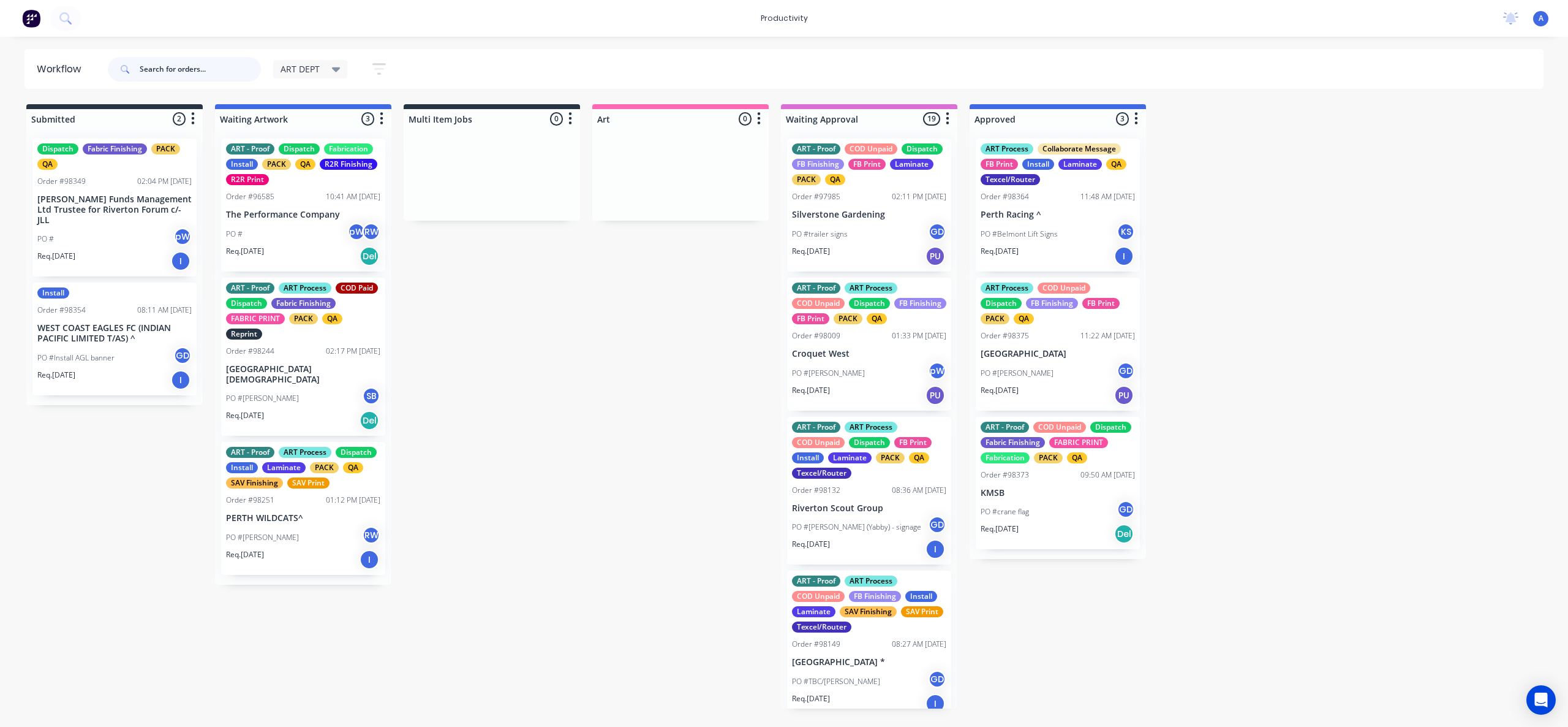
click at [198, 59] on input "text" at bounding box center [200, 69] width 121 height 25
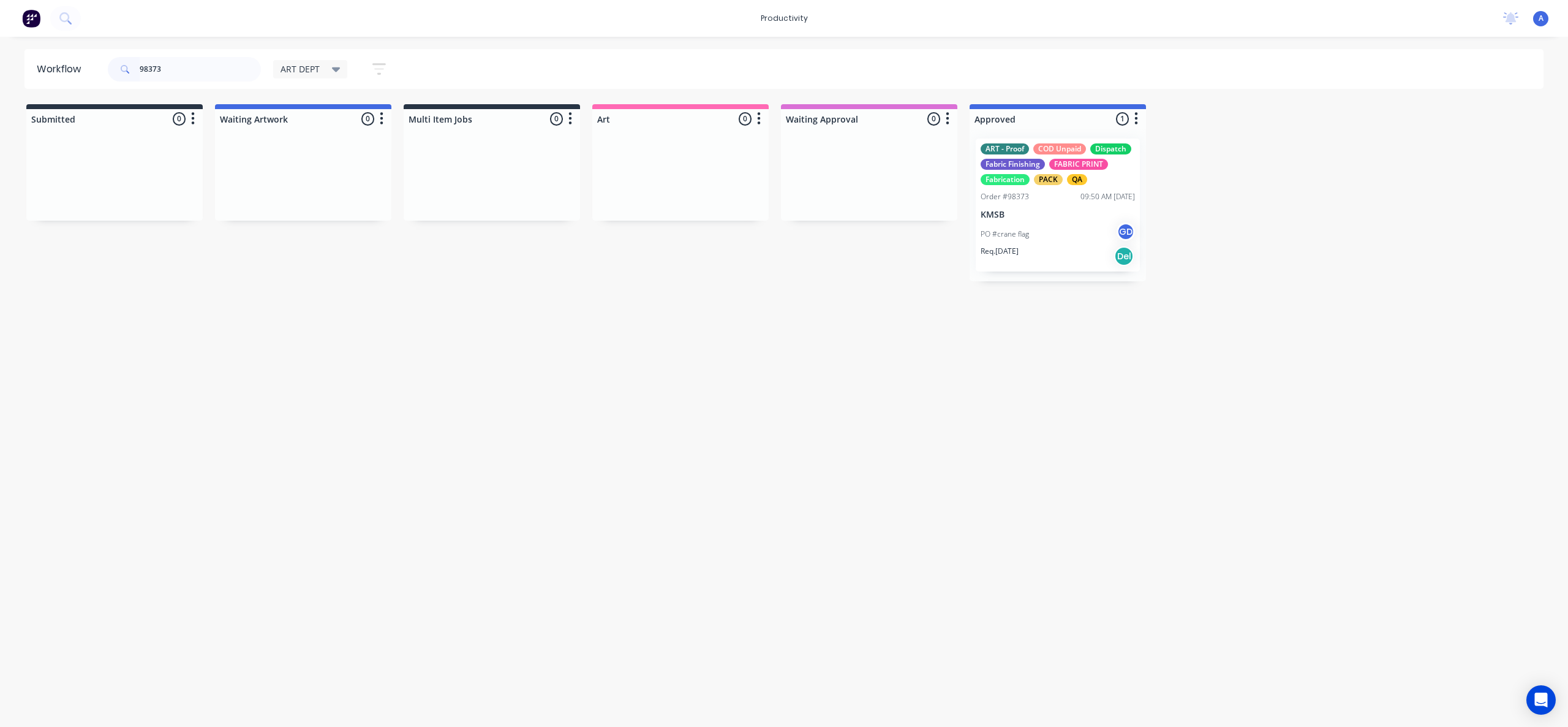
click at [1040, 229] on div "PO #crane flag GD" at bounding box center [1058, 234] width 155 height 23
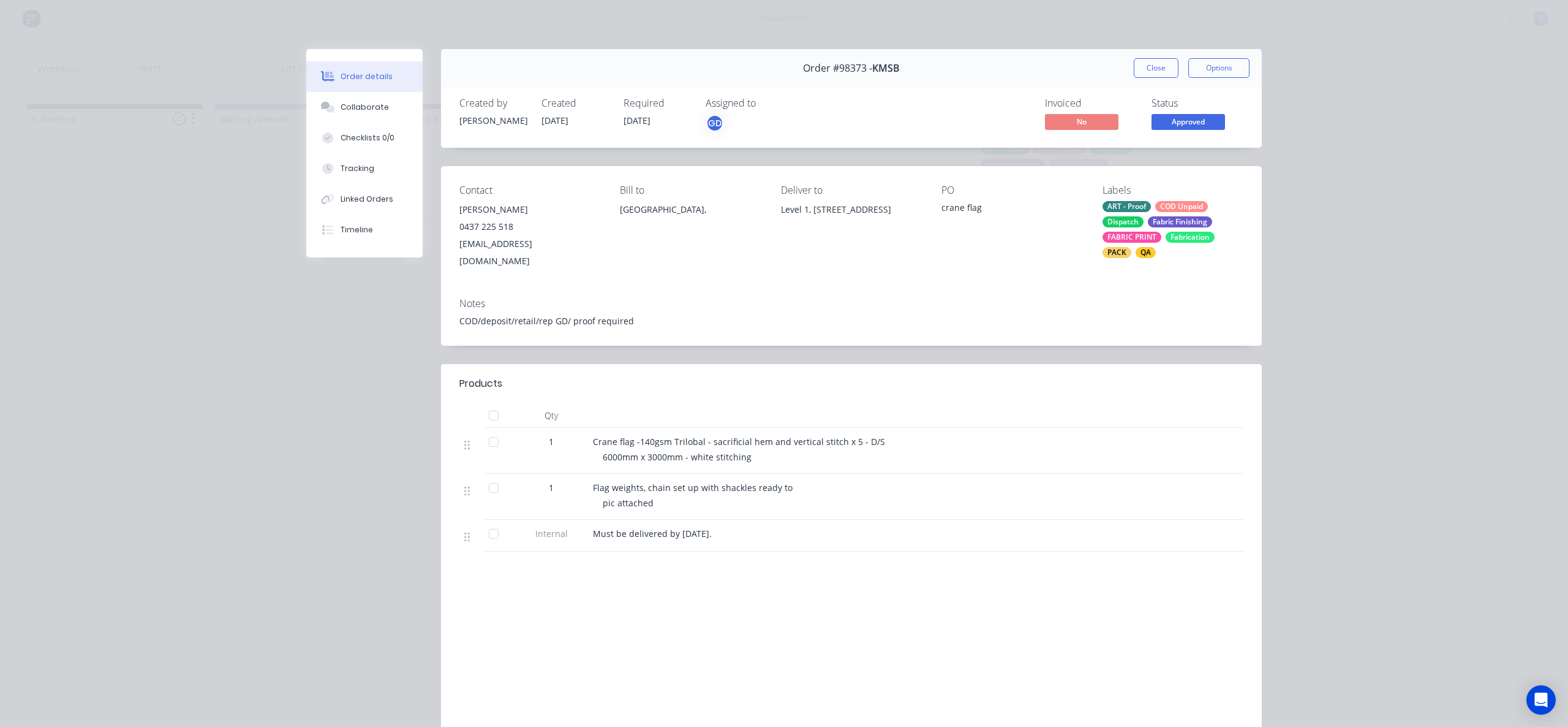
click at [1193, 249] on div "ART - Proof COD Unpaid Dispatch Fabric Finishing FABRIC PRINT Fabrication PACK …" at bounding box center [1173, 229] width 141 height 57
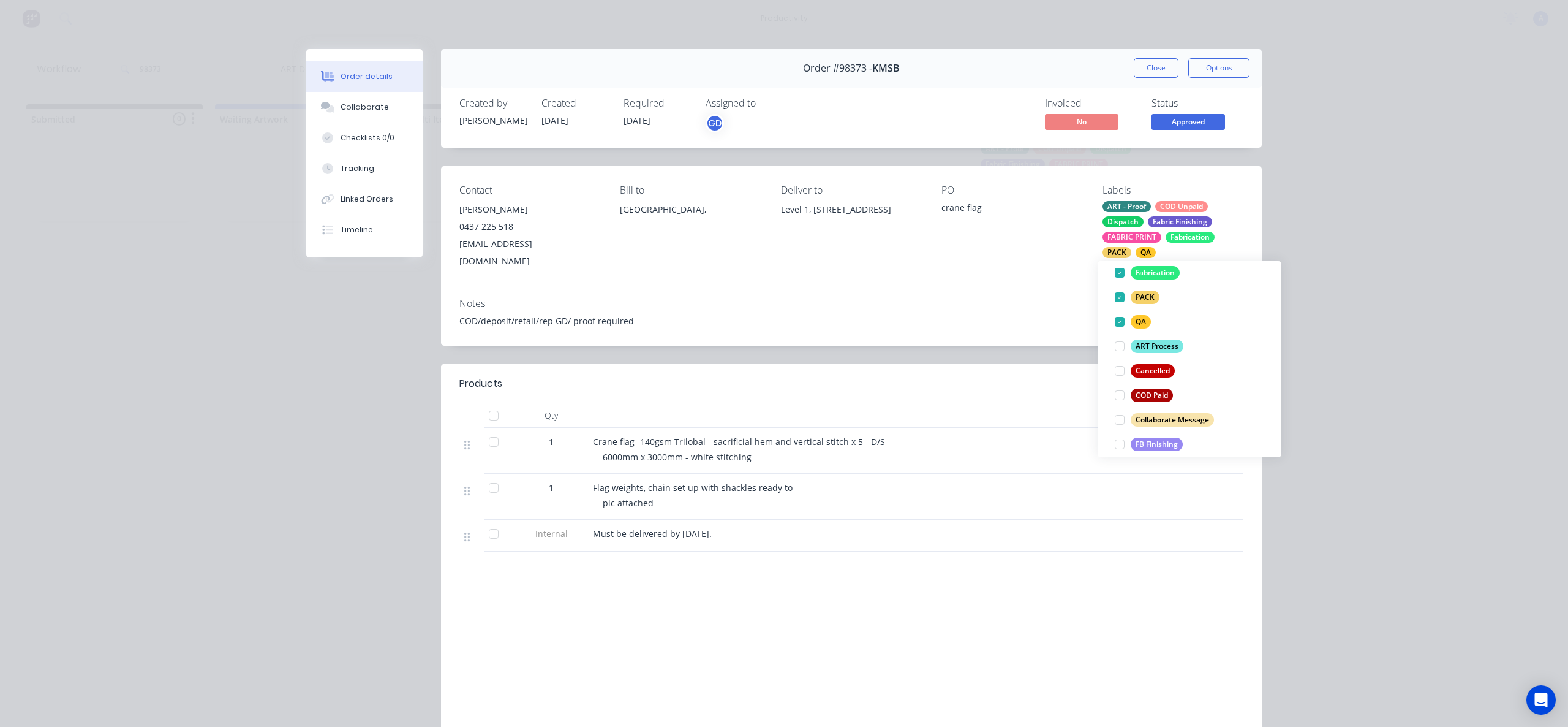
scroll to position [215, 0]
click at [1115, 411] on div at bounding box center [1120, 414] width 25 height 25
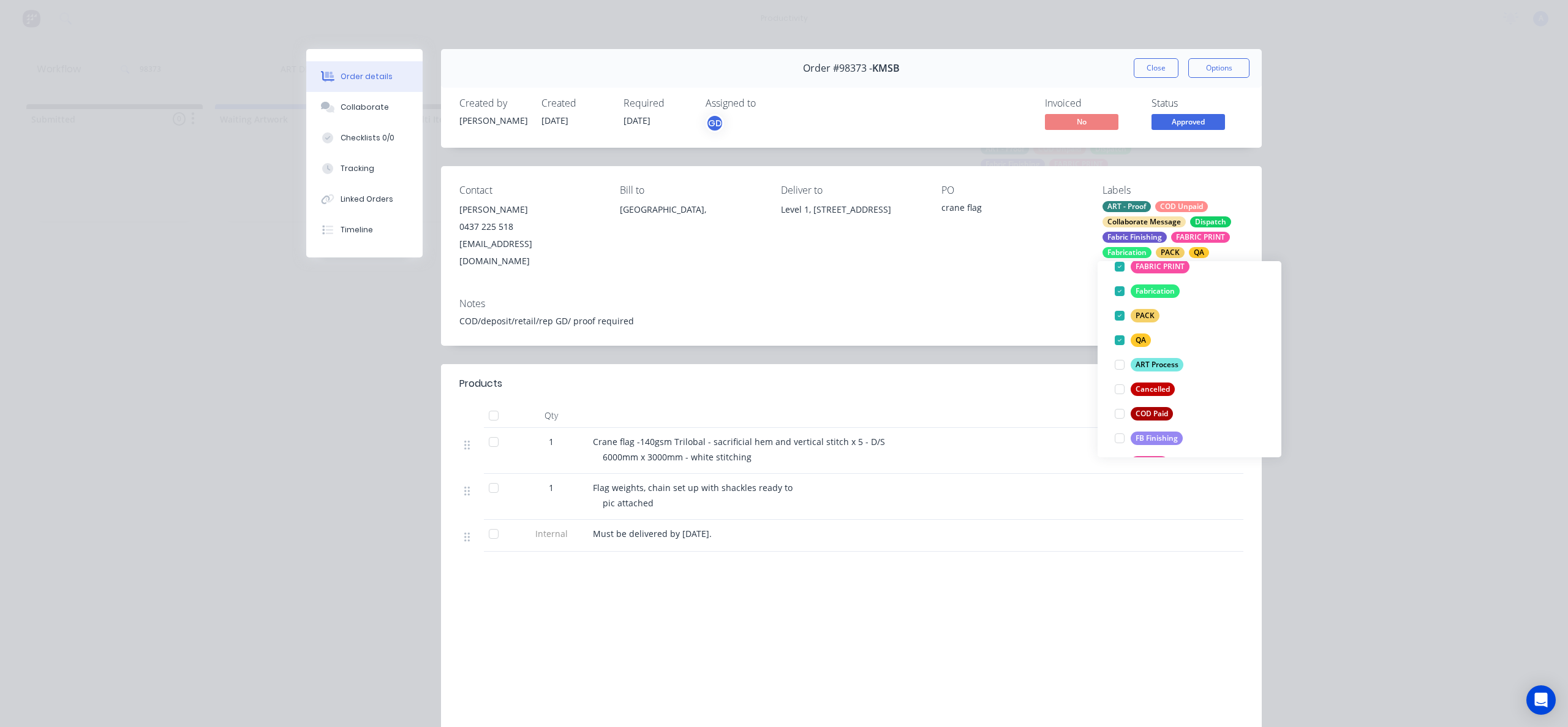
scroll to position [0, 0]
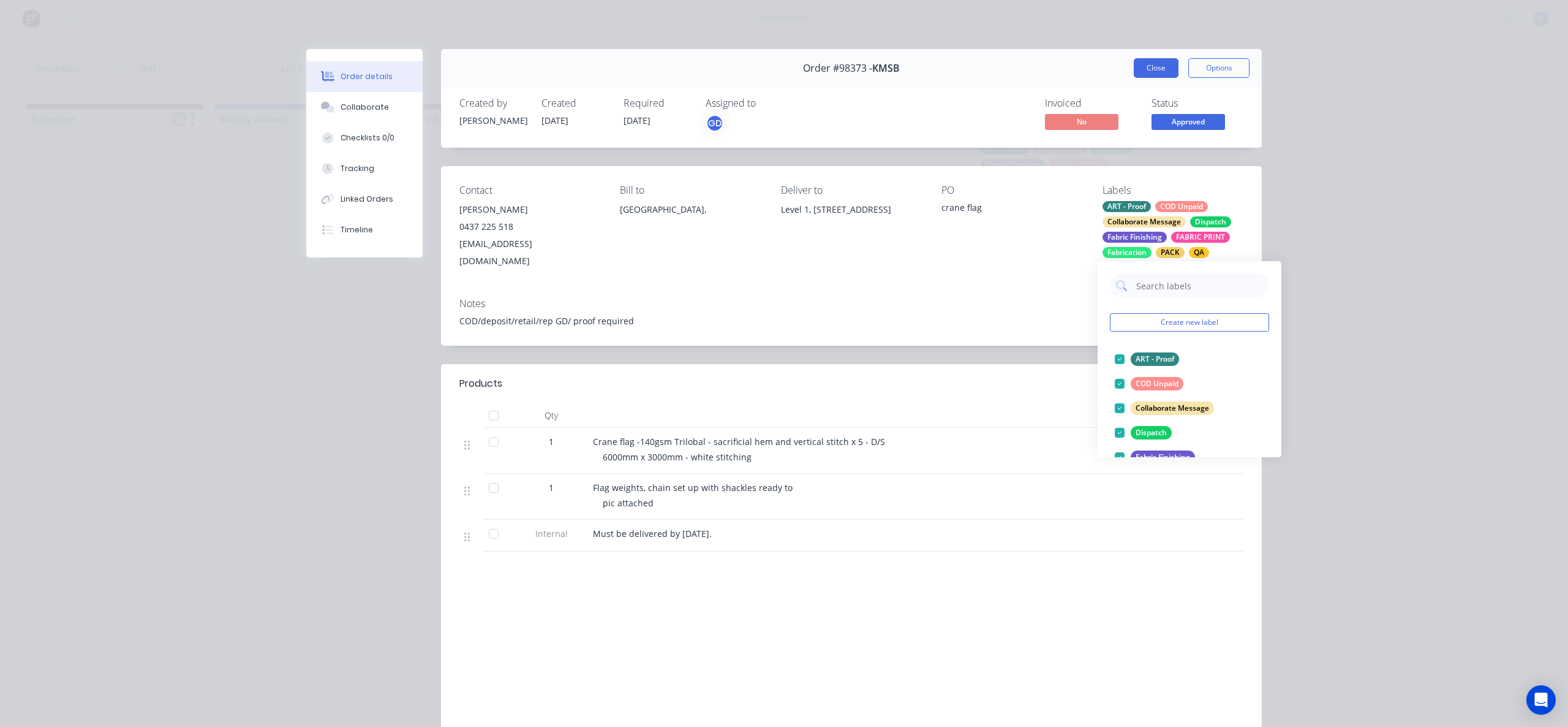
drag, startPoint x: 968, startPoint y: 84, endPoint x: 1170, endPoint y: 70, distance: 202.5
click at [968, 83] on div "Order #98373 - KMSB Close Options" at bounding box center [851, 68] width 821 height 38
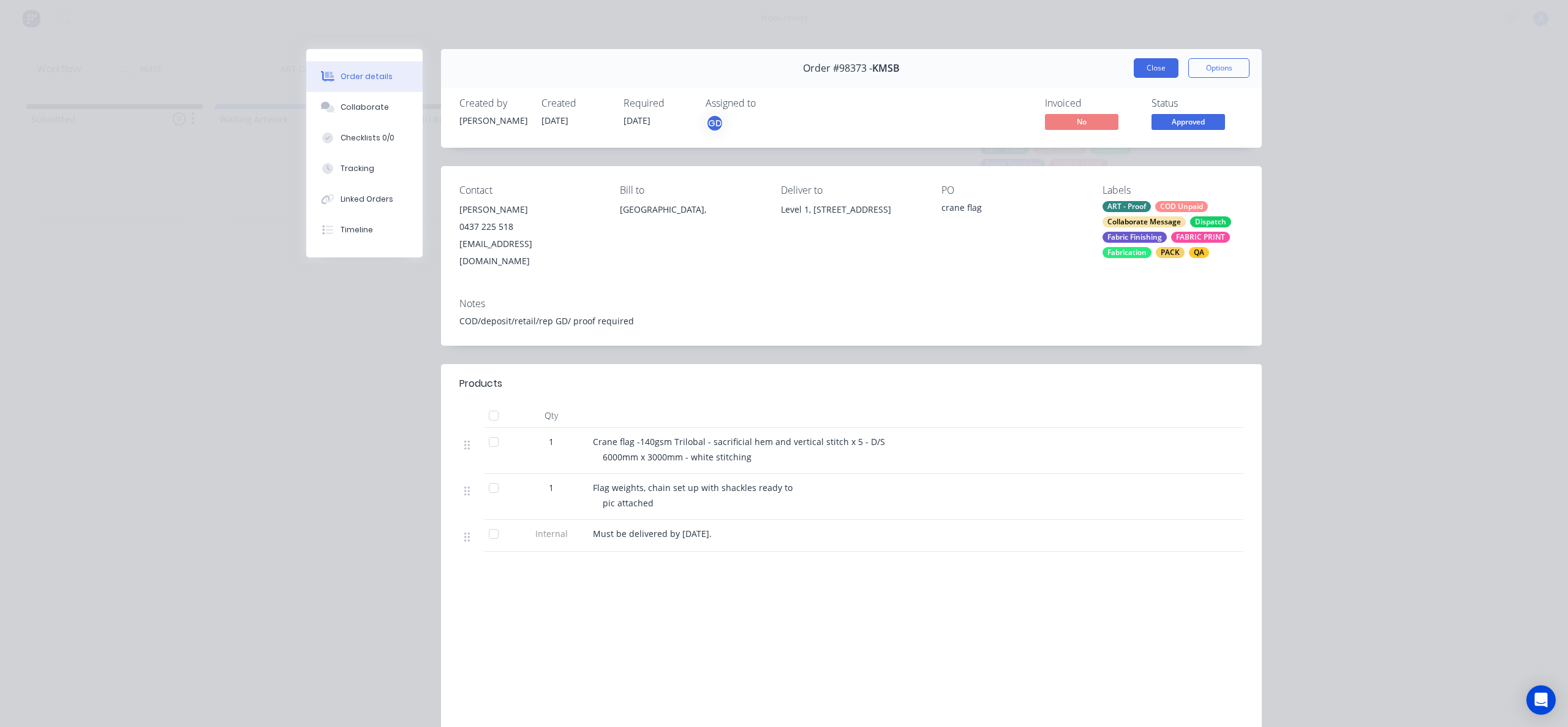
click at [1170, 69] on button "Close" at bounding box center [1156, 68] width 45 height 20
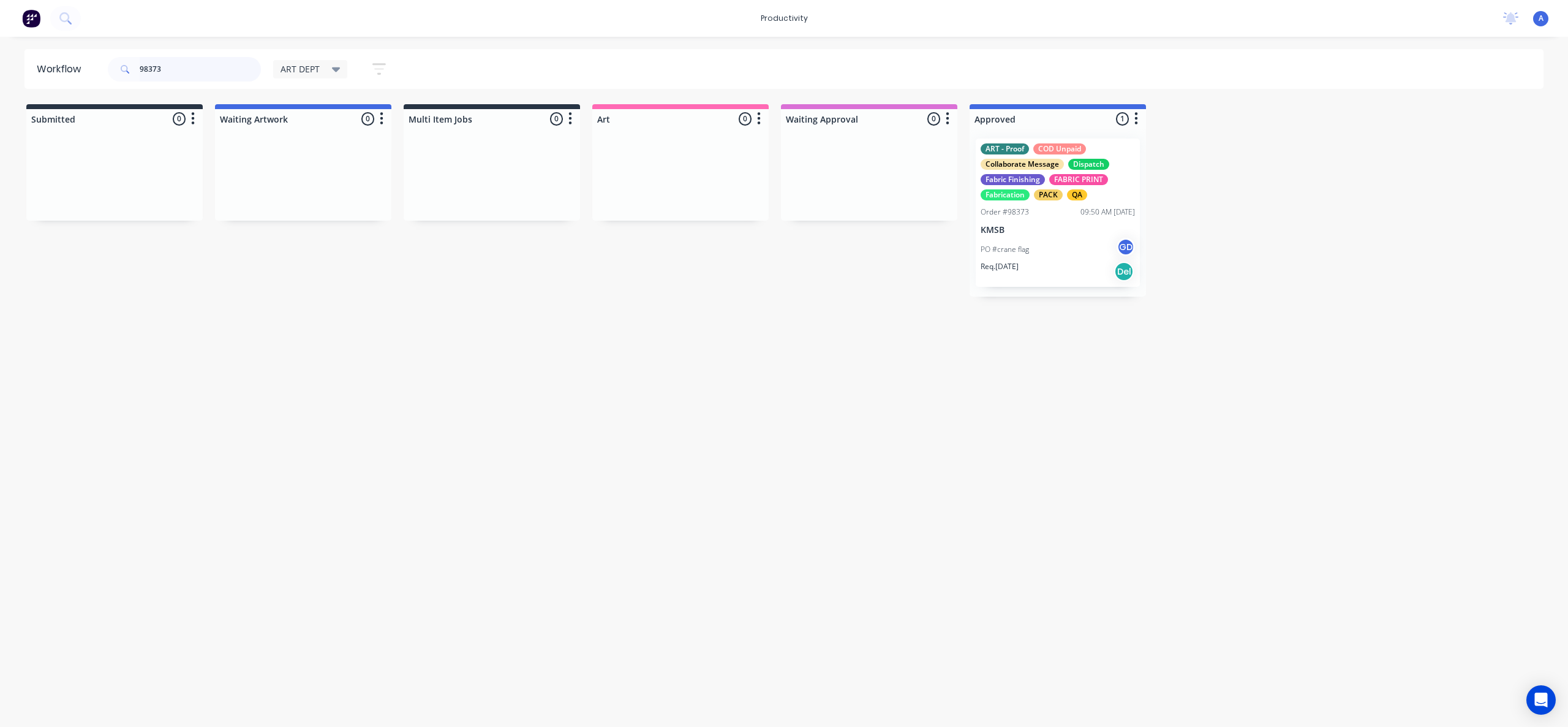
click at [186, 65] on input "98373" at bounding box center [200, 69] width 121 height 25
type input "9"
